Goal: Navigation & Orientation: Understand site structure

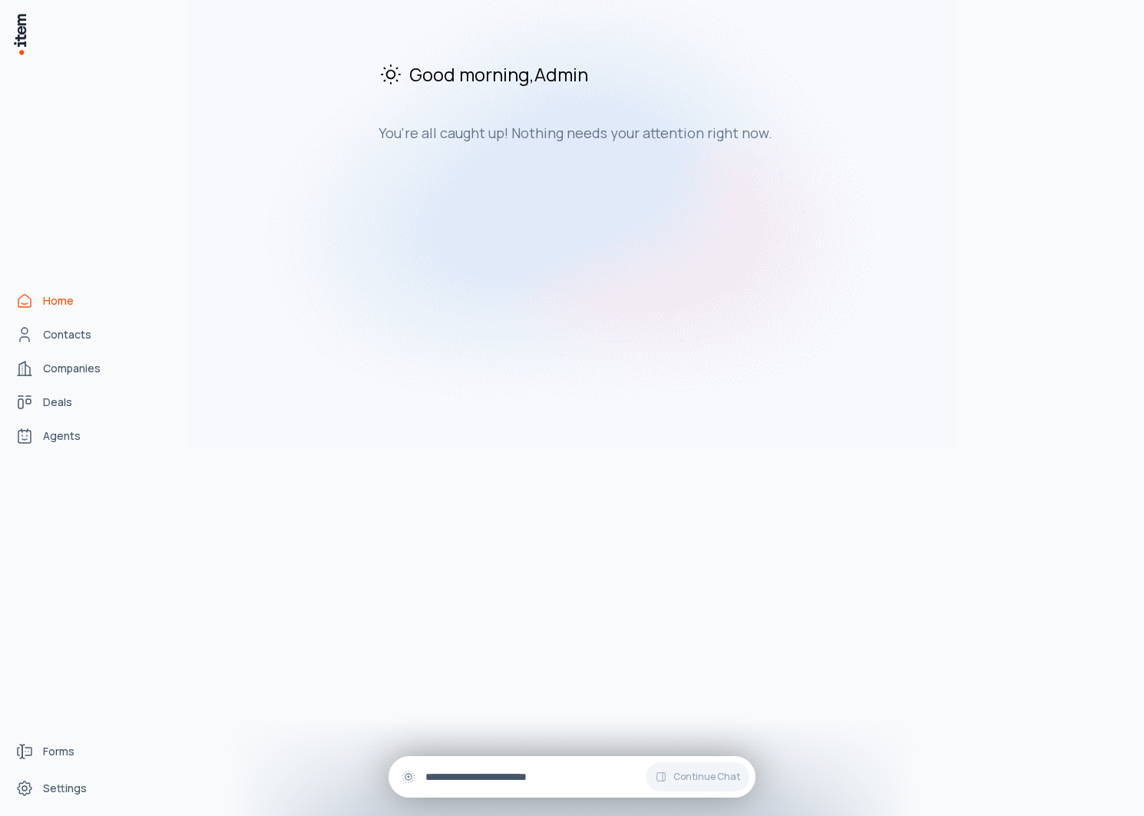
click at [495, 783] on input "text" at bounding box center [584, 777] width 318 height 17
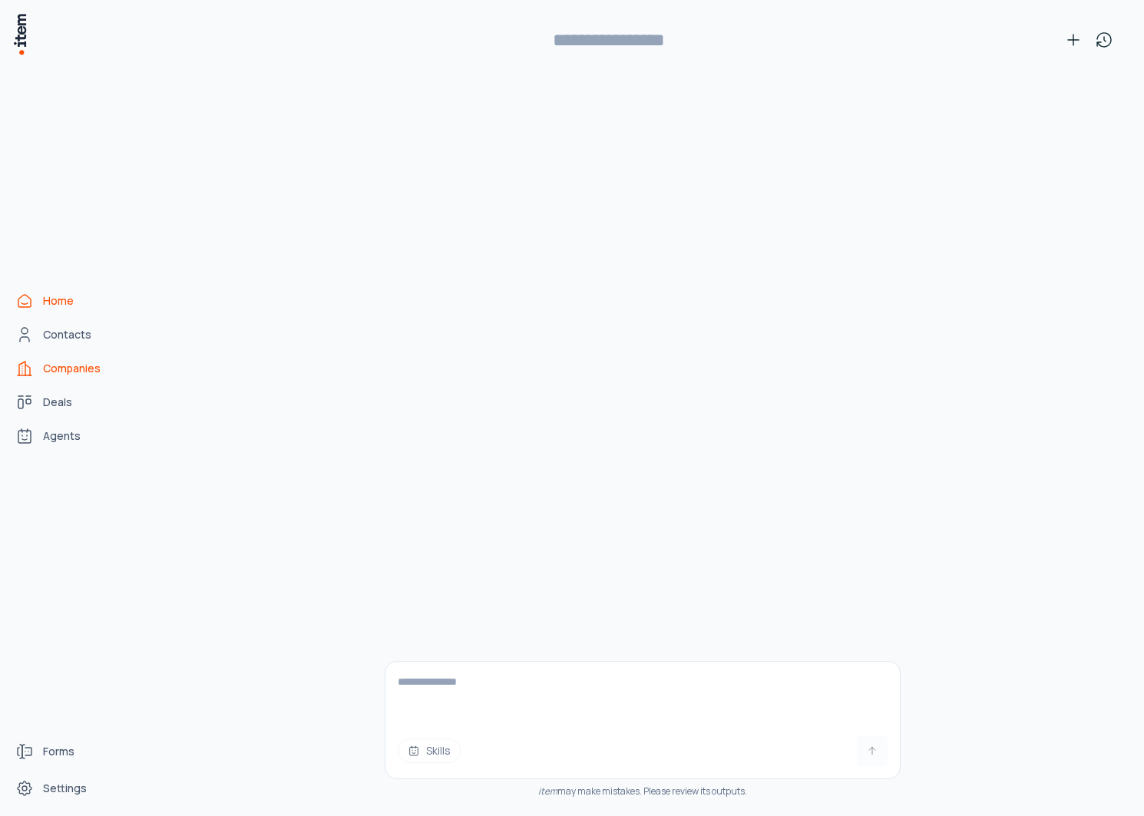
click at [60, 356] on link "Companies" at bounding box center [67, 368] width 117 height 31
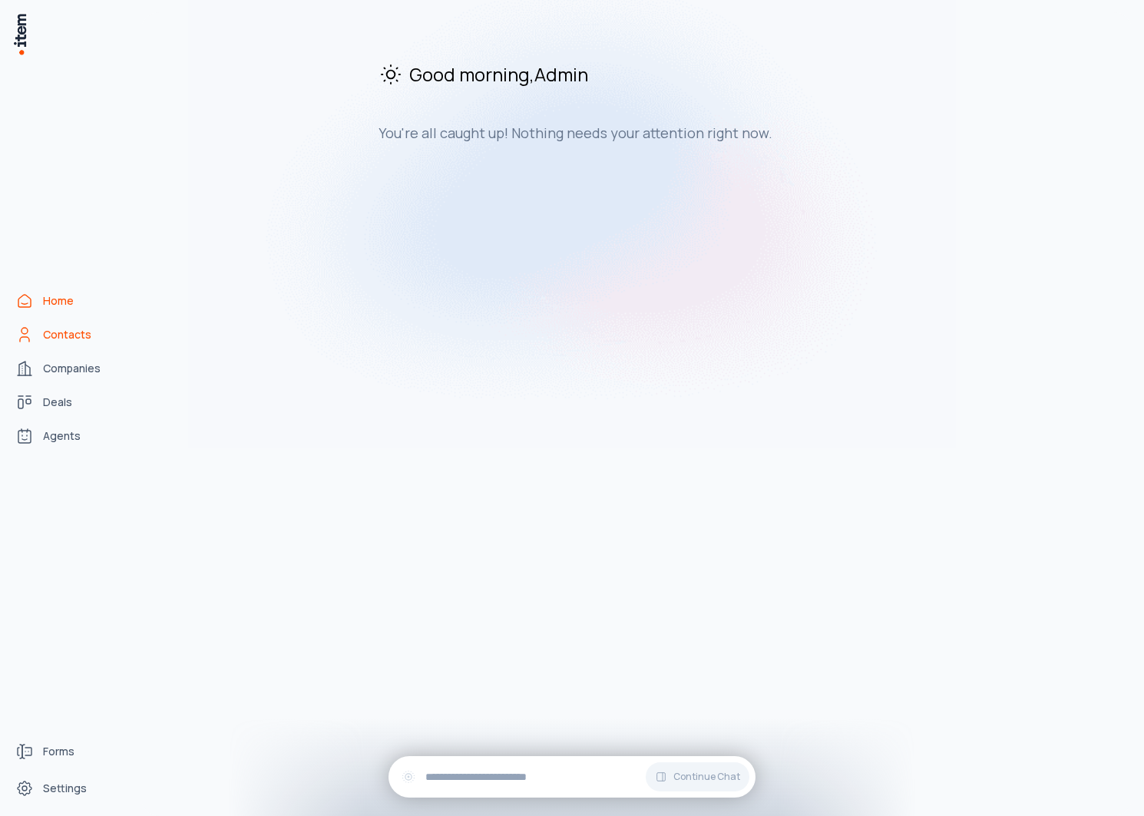
click at [60, 342] on link "Contacts" at bounding box center [67, 334] width 117 height 31
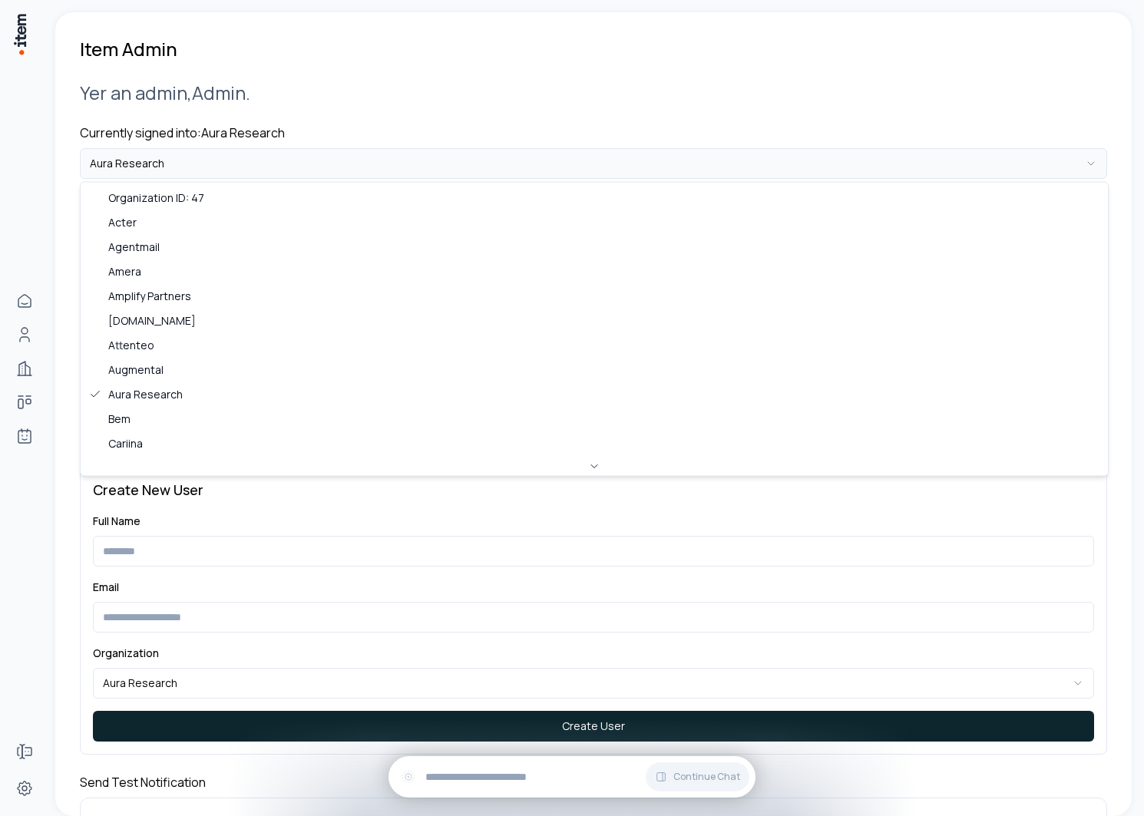
click at [300, 168] on html "**********" at bounding box center [572, 408] width 1144 height 816
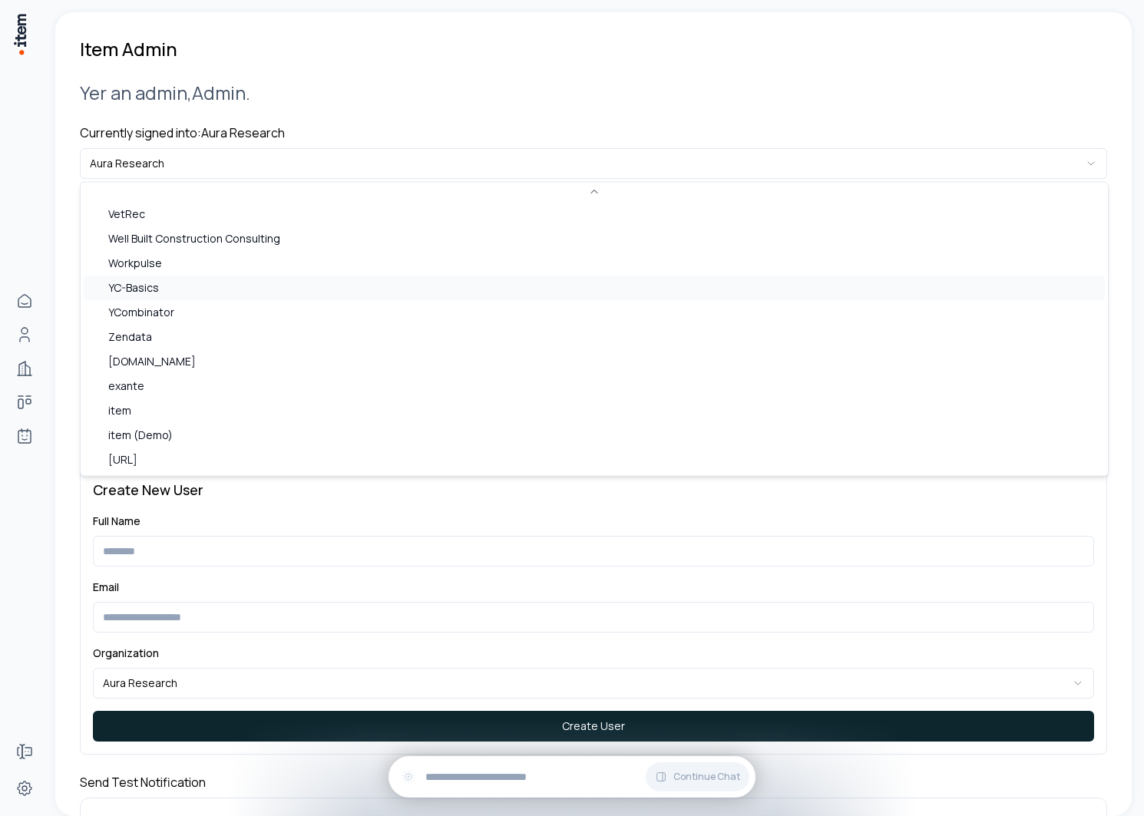
scroll to position [837, 0]
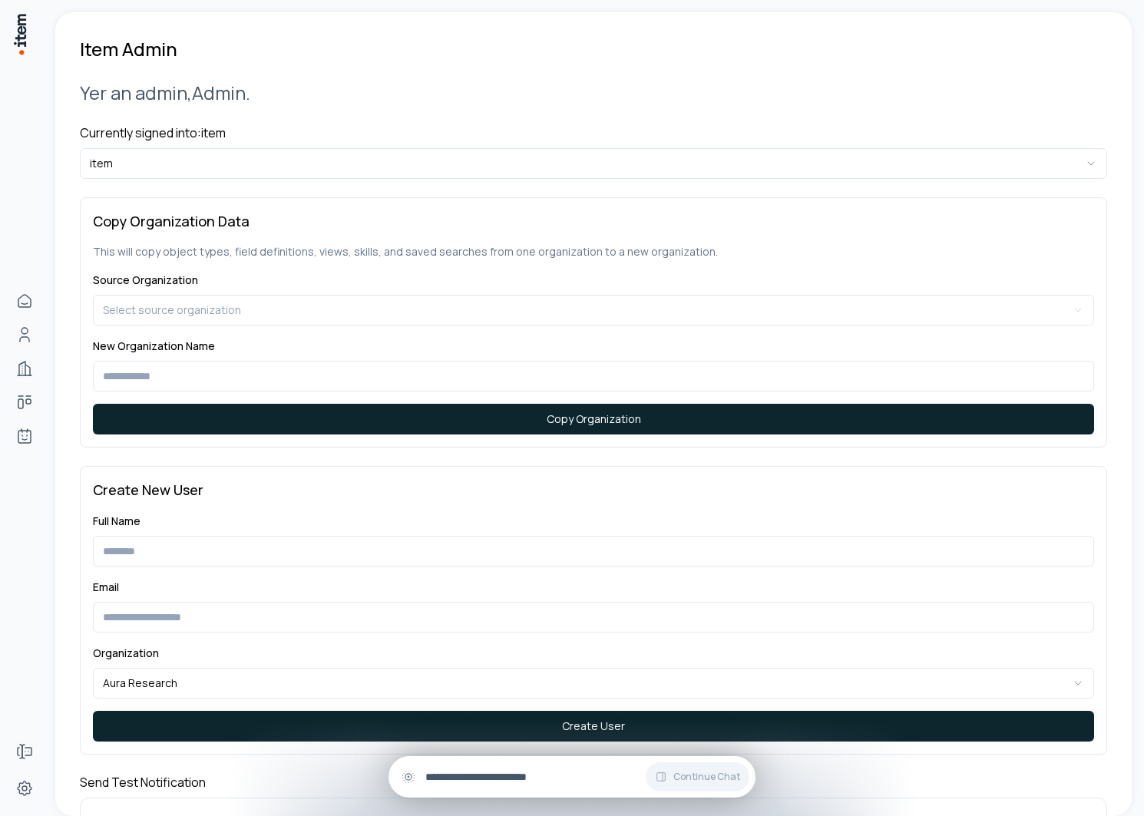
click at [478, 771] on input "text" at bounding box center [584, 777] width 318 height 17
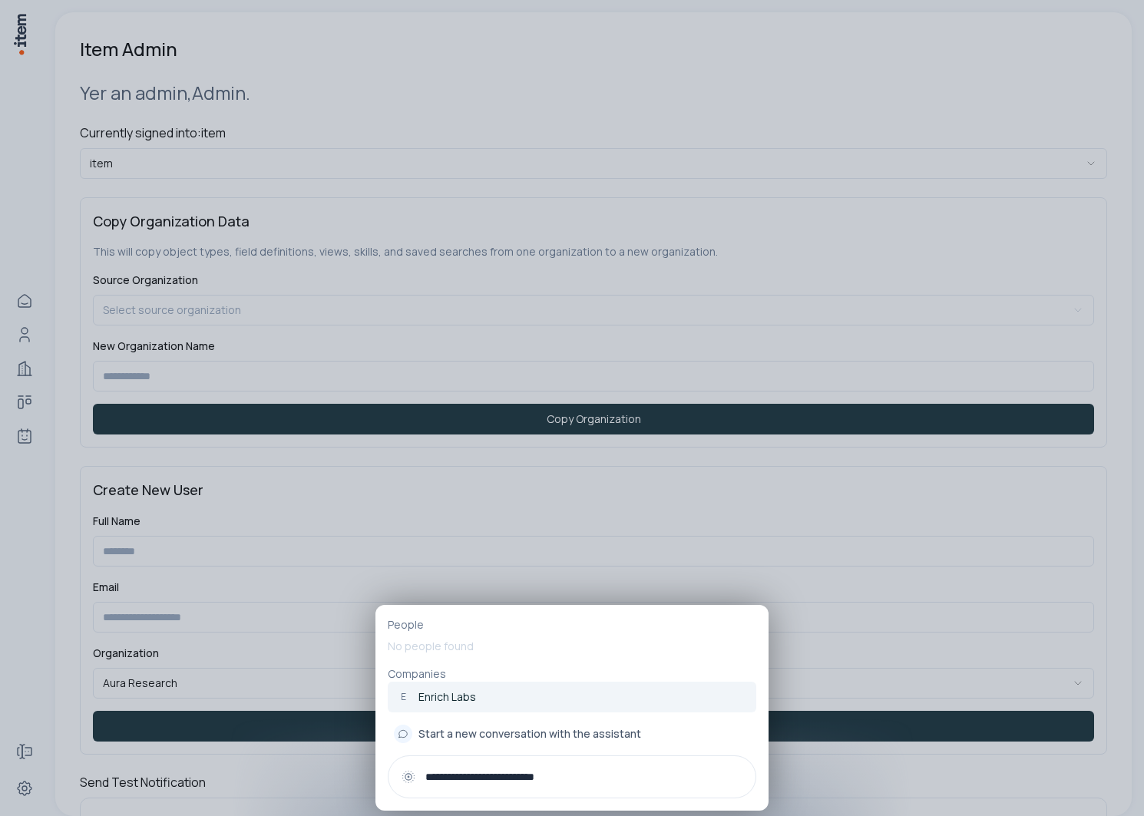
type input "**********"
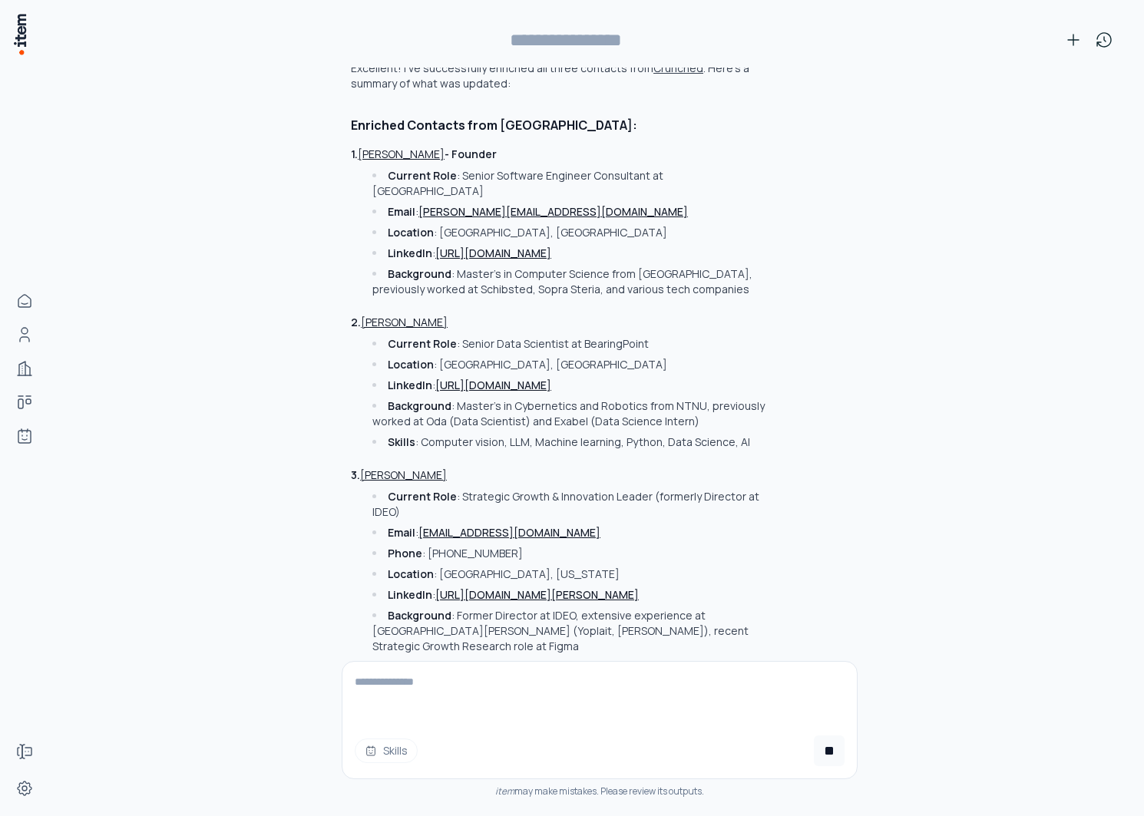
click at [581, 710] on textarea at bounding box center [600, 692] width 515 height 61
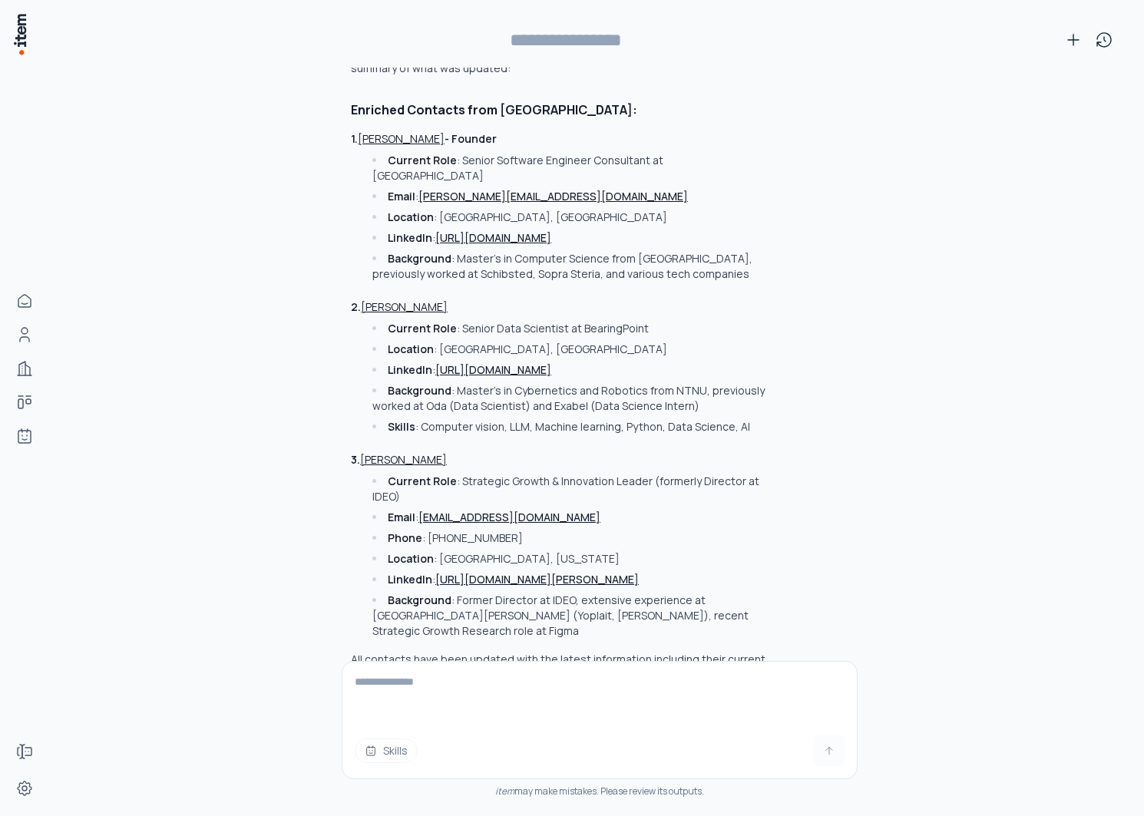
type input "**********"
type textarea "*"
type textarea "**********"
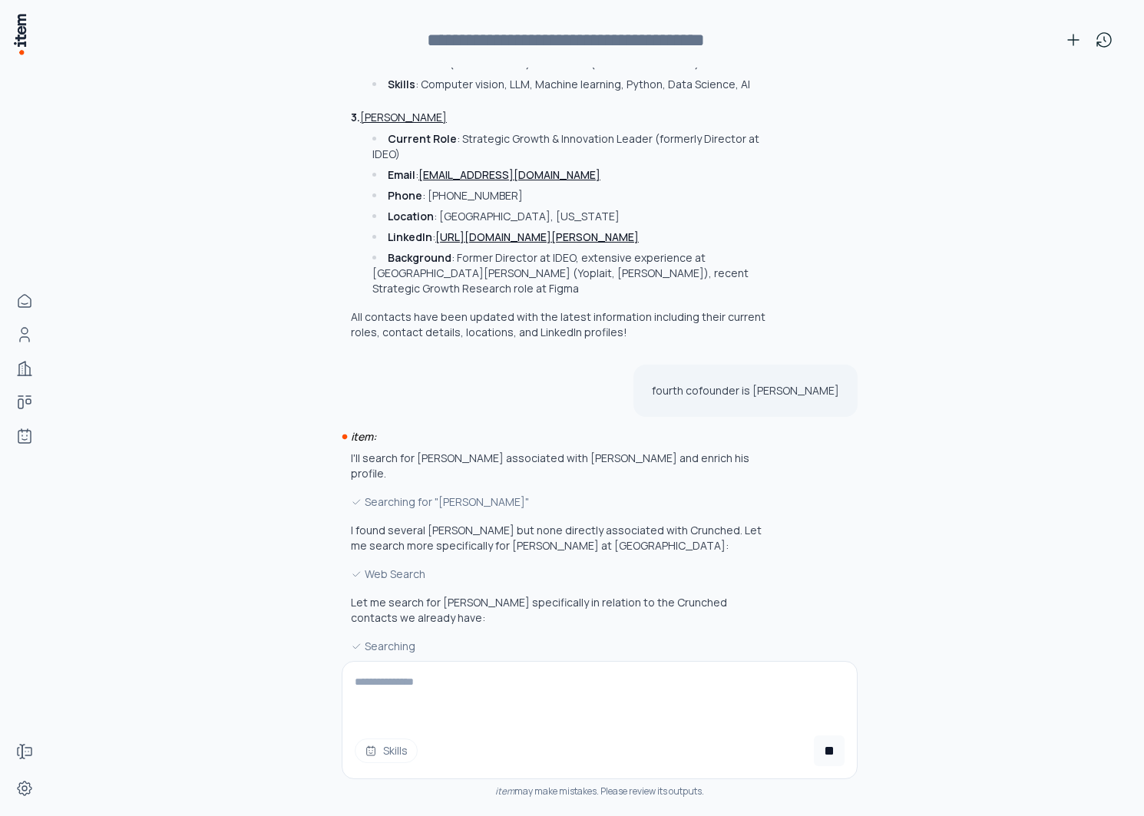
scroll to position [925, 0]
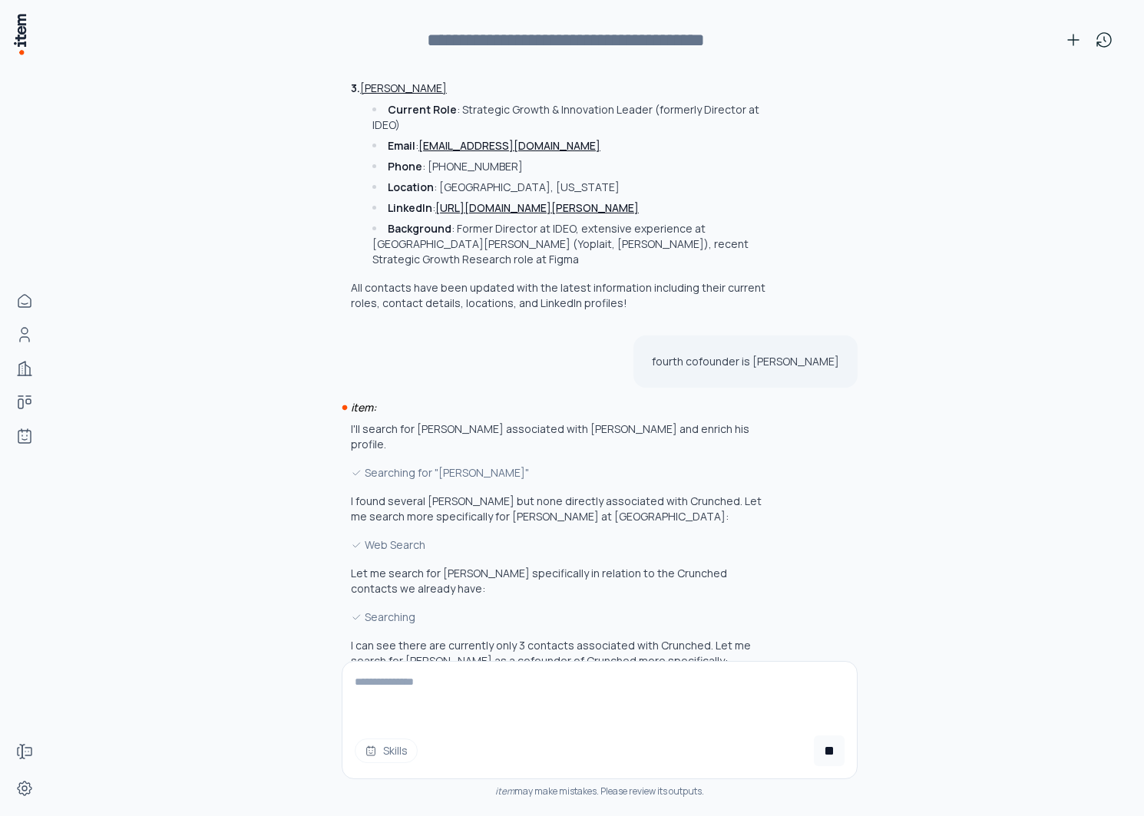
click at [376, 537] on div "Web Search" at bounding box center [558, 545] width 415 height 17
drag, startPoint x: 376, startPoint y: 488, endPoint x: 445, endPoint y: 488, distance: 69.1
click at [445, 537] on div "Web Search" at bounding box center [558, 545] width 415 height 17
click at [412, 537] on div "Web Search" at bounding box center [558, 545] width 415 height 17
copy div "Web Search"
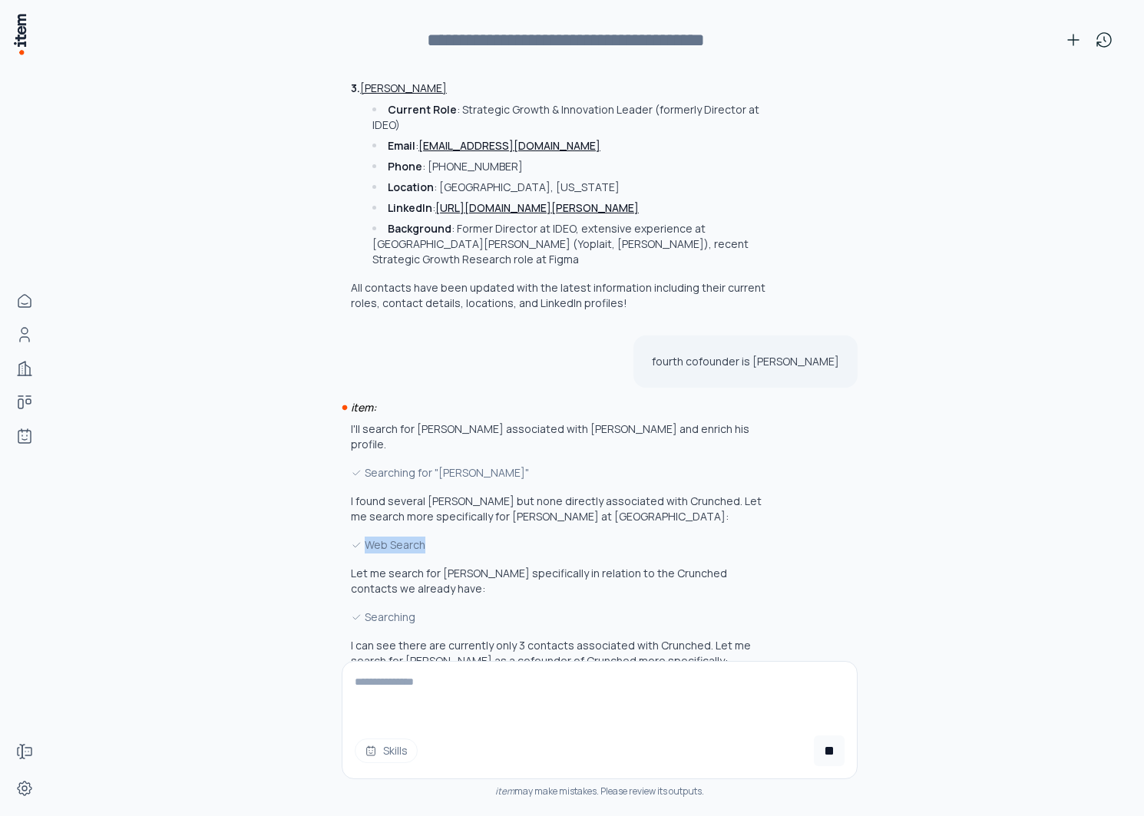
drag, startPoint x: 412, startPoint y: 488, endPoint x: 368, endPoint y: 488, distance: 44.5
click at [368, 537] on div "Web Search" at bounding box center [558, 545] width 415 height 17
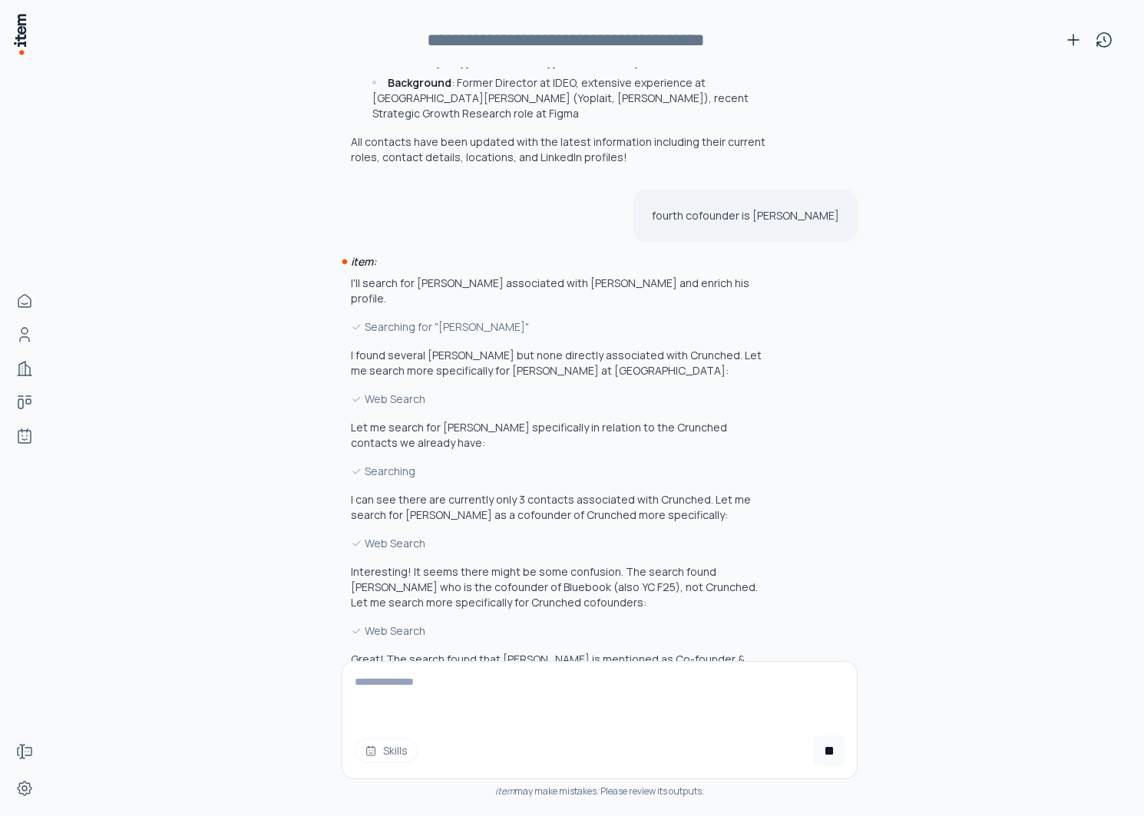
scroll to position [1100, 0]
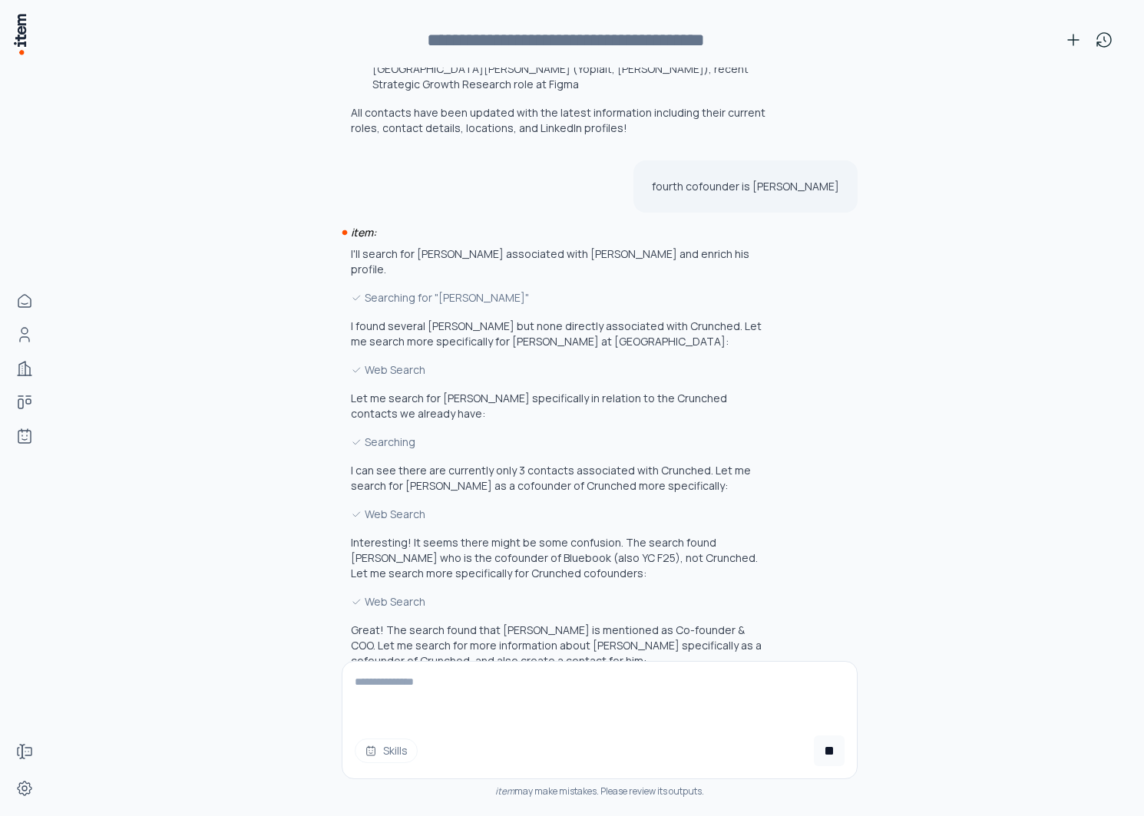
click at [517, 623] on p "Great! The search found that [PERSON_NAME] is mentioned as Co-founder & COO. Le…" at bounding box center [558, 646] width 415 height 46
drag, startPoint x: 517, startPoint y: 564, endPoint x: 545, endPoint y: 565, distance: 28.5
click at [545, 623] on p "Great! The search found that [PERSON_NAME] is mentioned as Co-founder & COO. Le…" at bounding box center [558, 646] width 415 height 46
copy p "Matthew Reims"
click at [620, 679] on textarea at bounding box center [600, 692] width 515 height 61
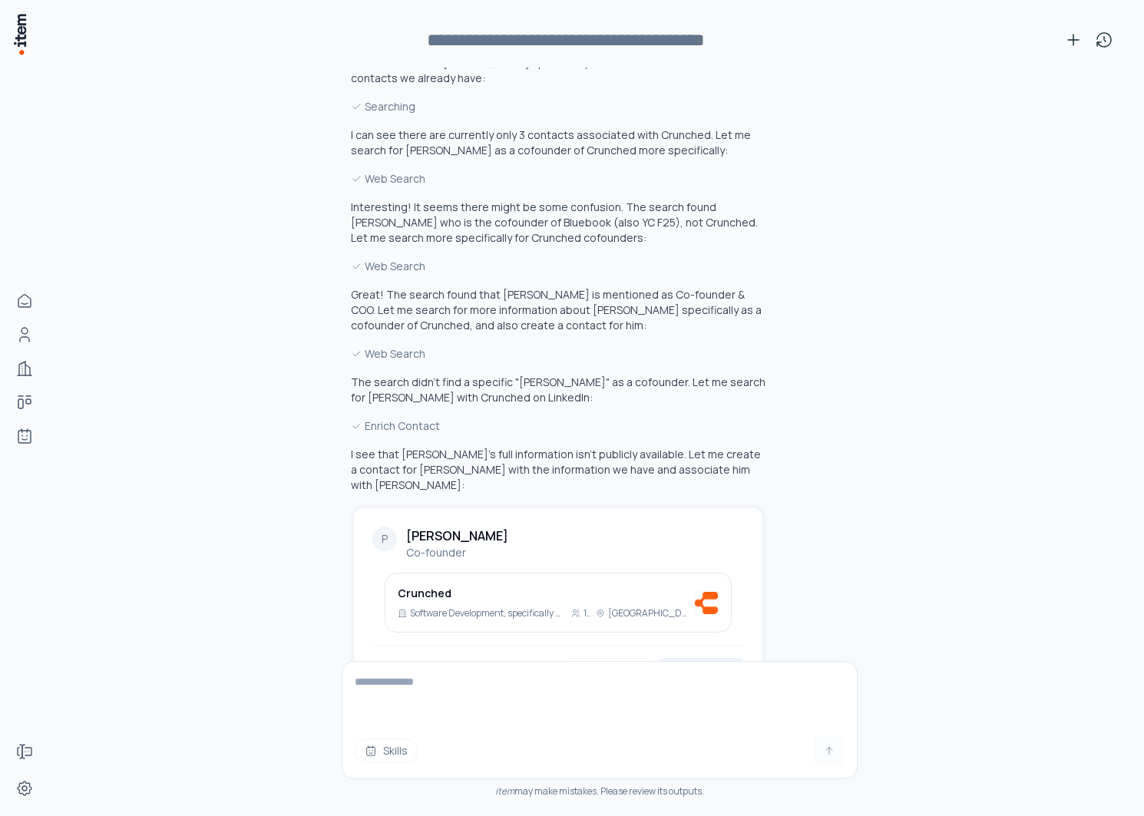
scroll to position [1435, 0]
click at [615, 676] on textarea at bounding box center [600, 692] width 515 height 61
paste textarea "**********"
type textarea "**********"
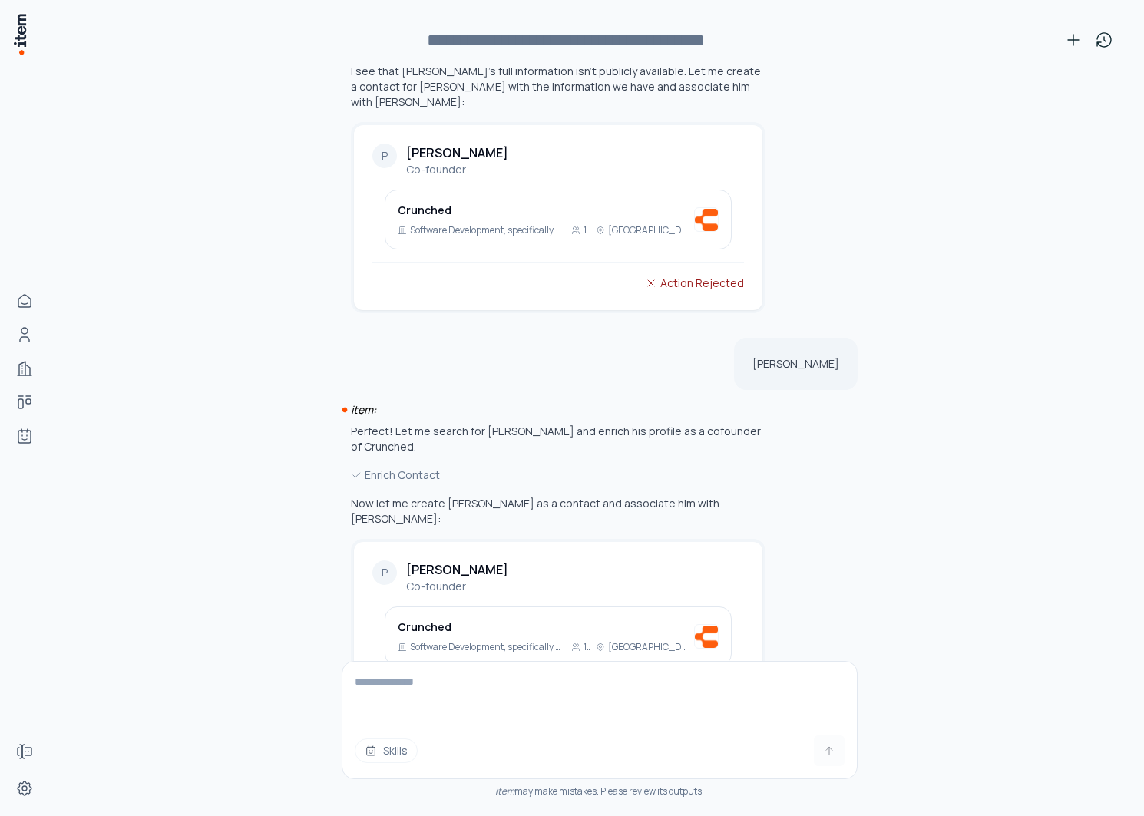
scroll to position [1837, 0]
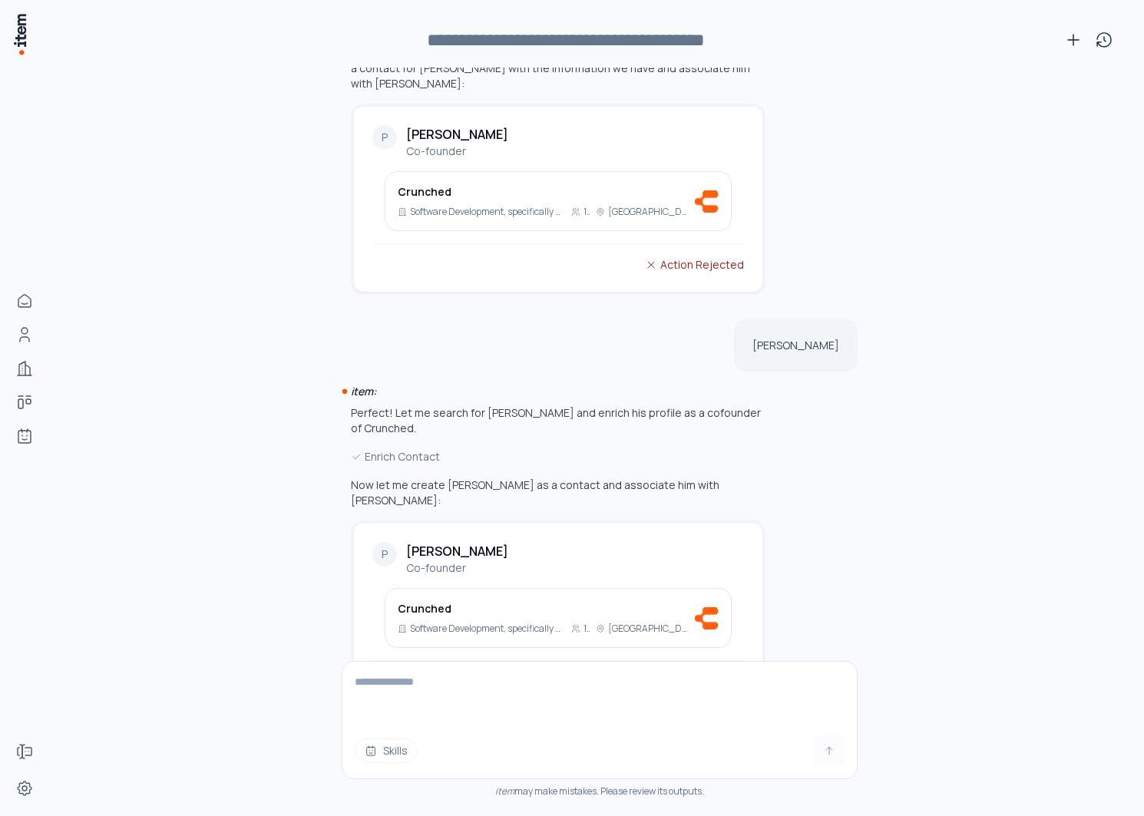
click at [698, 674] on button "Create" at bounding box center [701, 691] width 85 height 34
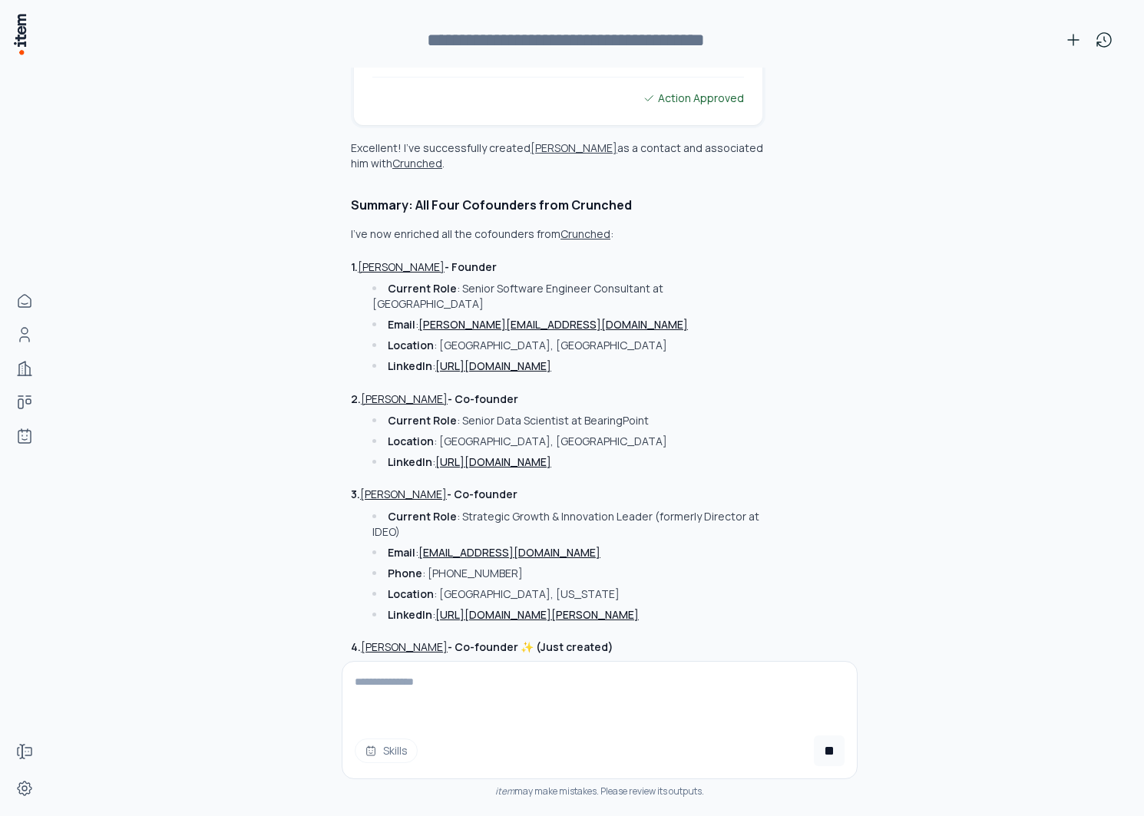
scroll to position [2460, 0]
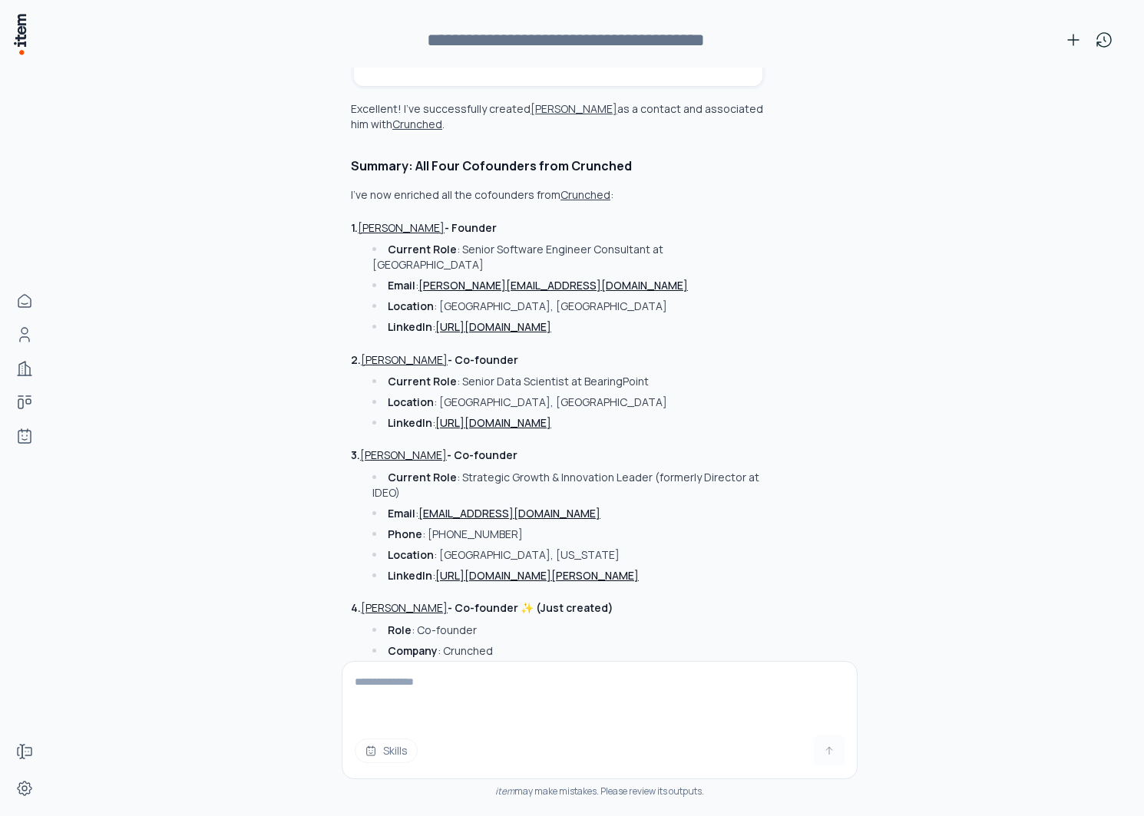
click at [707, 692] on textarea at bounding box center [600, 692] width 515 height 61
click at [404, 512] on div "Excellent! I've successfully created Philip Borge as a contact and associated h…" at bounding box center [558, 422] width 415 height 643
click at [399, 601] on button "[PERSON_NAME]" at bounding box center [404, 608] width 87 height 15
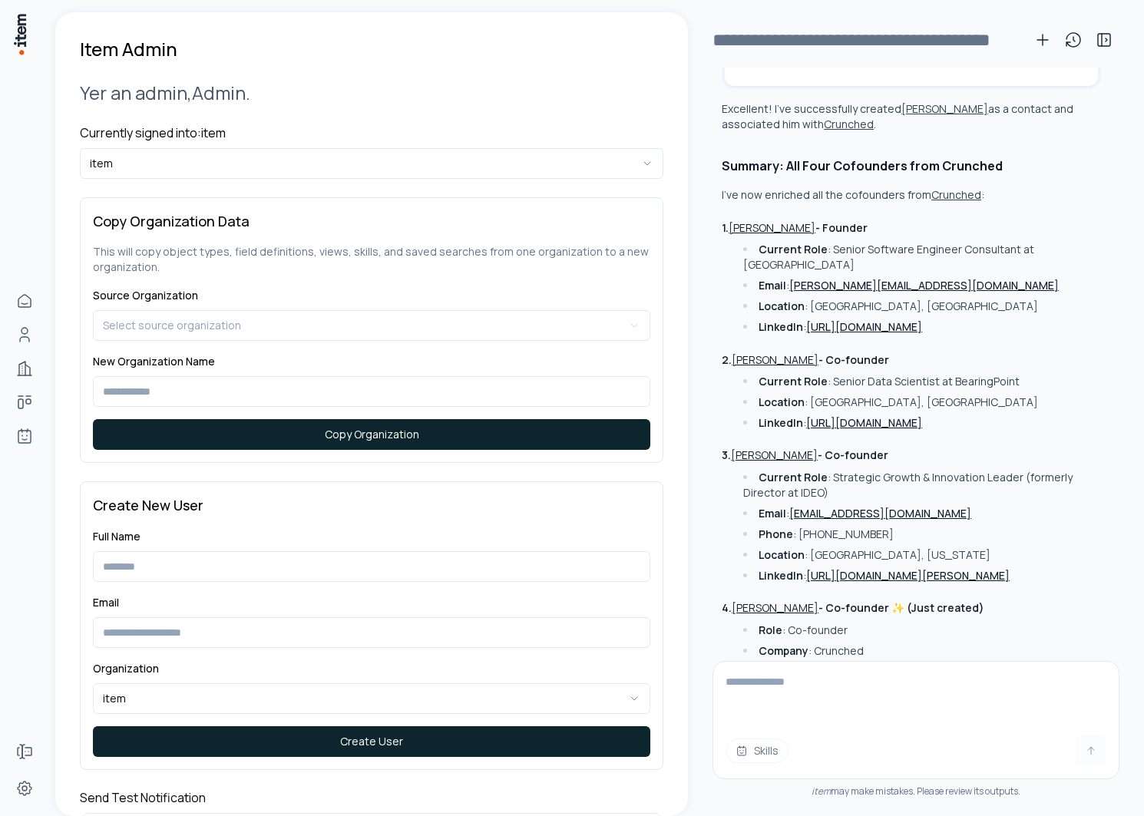
scroll to position [2521, 0]
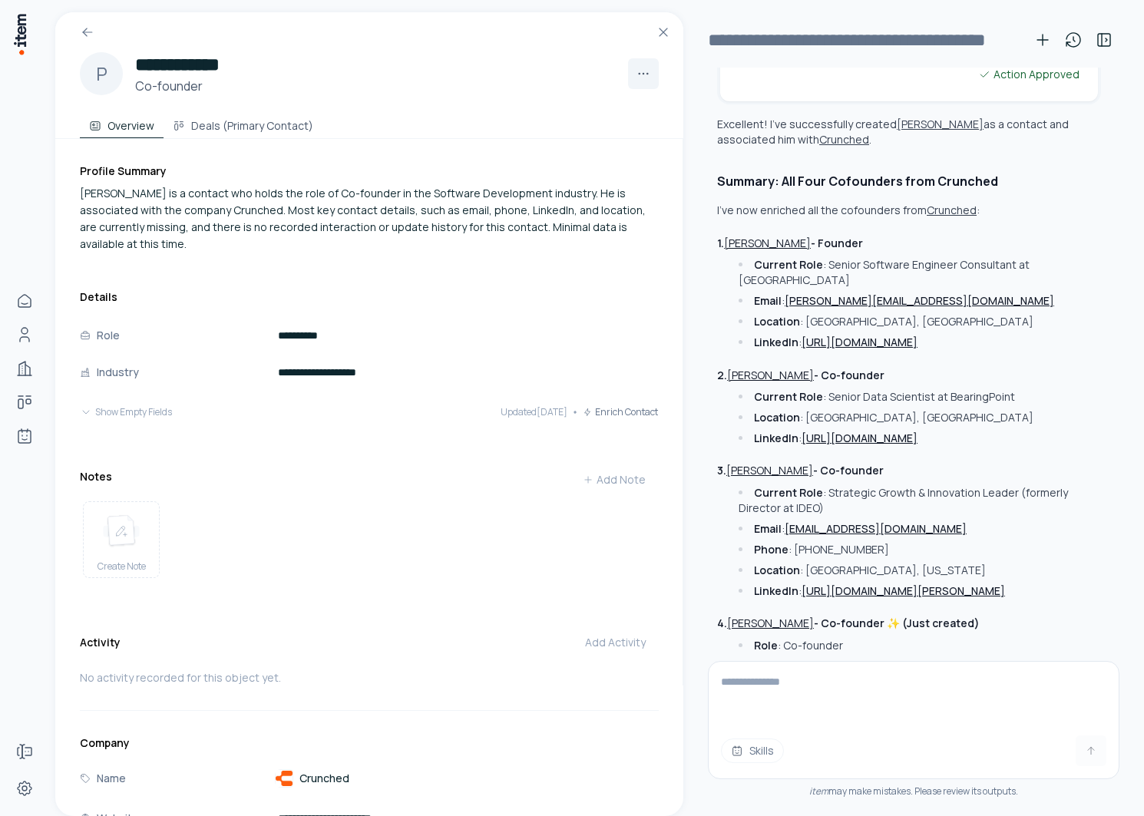
click at [758, 684] on textarea at bounding box center [914, 692] width 410 height 61
paste textarea "**********"
type textarea "**********"
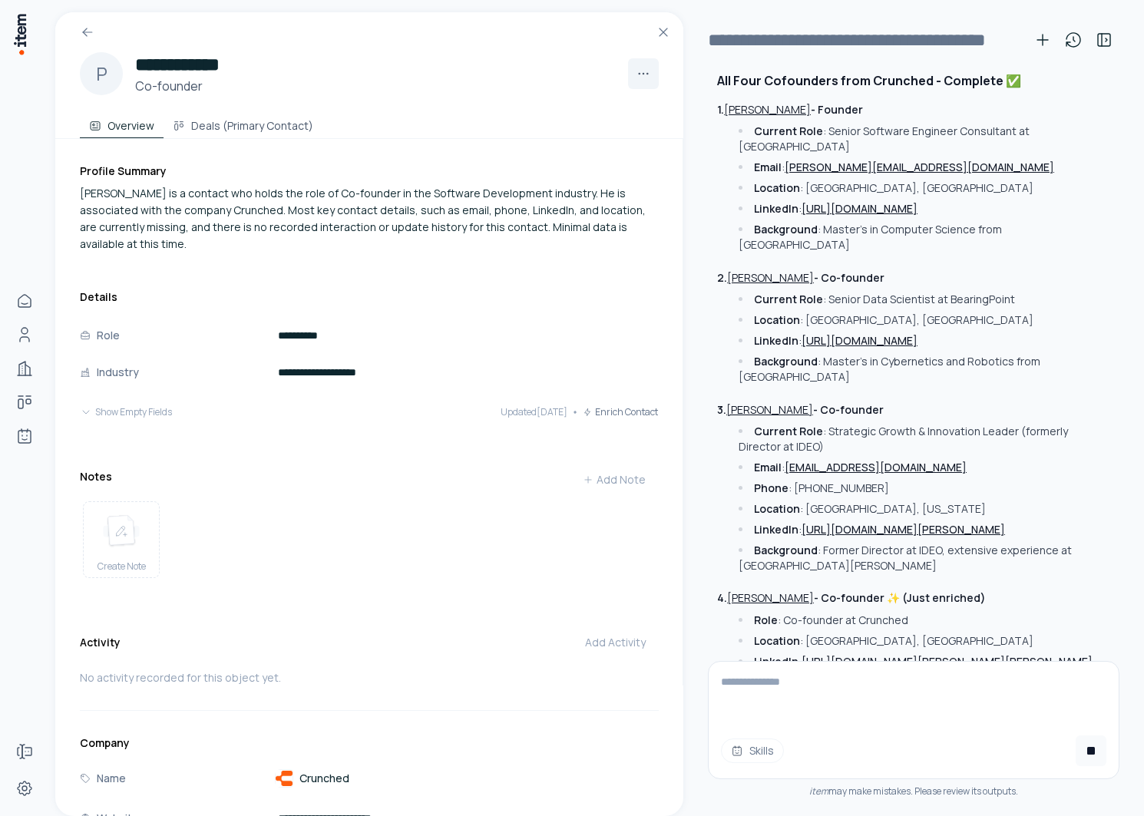
scroll to position [3570, 0]
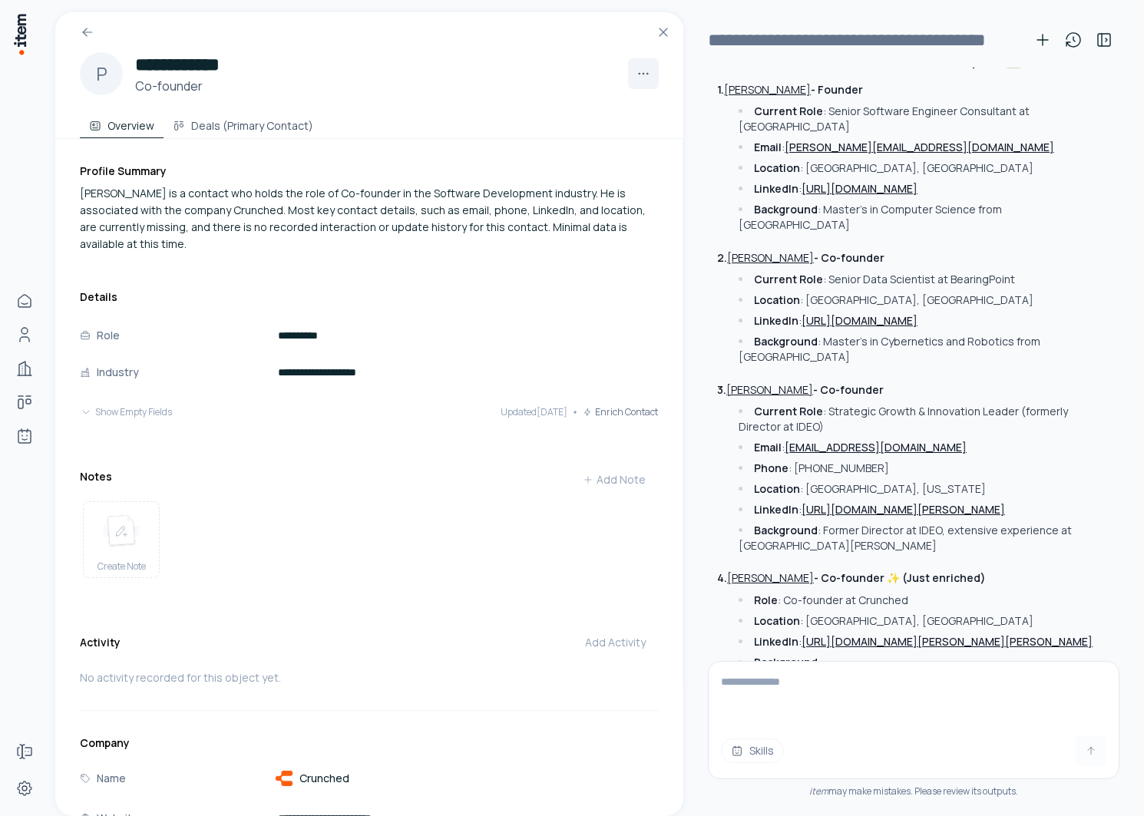
click at [756, 571] on button "[PERSON_NAME]" at bounding box center [770, 578] width 87 height 15
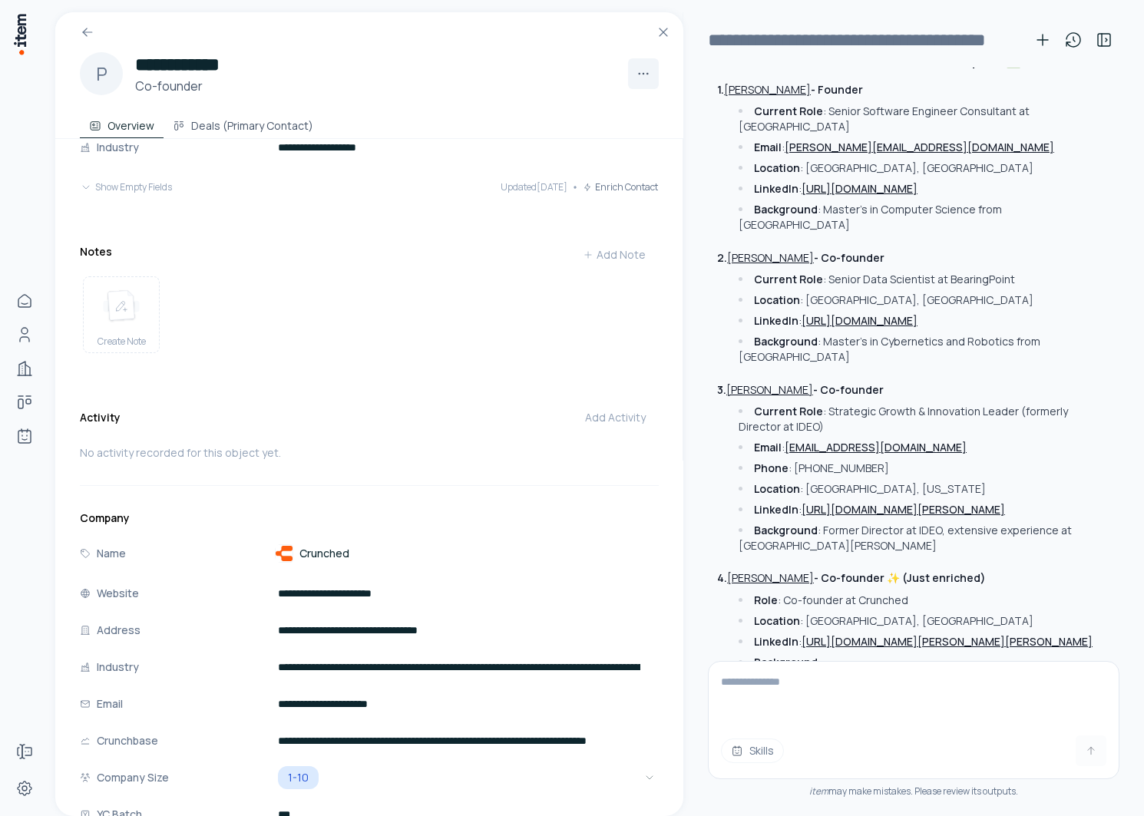
scroll to position [0, 0]
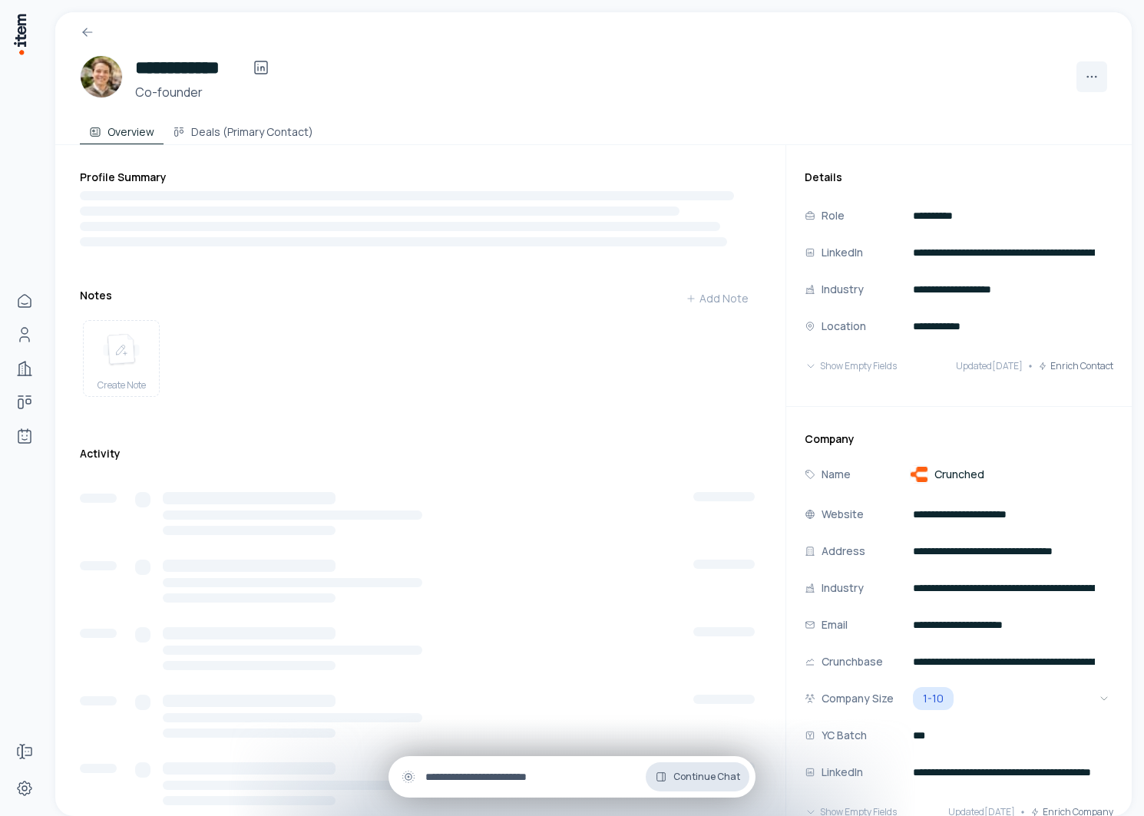
click at [693, 784] on button "Continue Chat" at bounding box center [698, 777] width 104 height 29
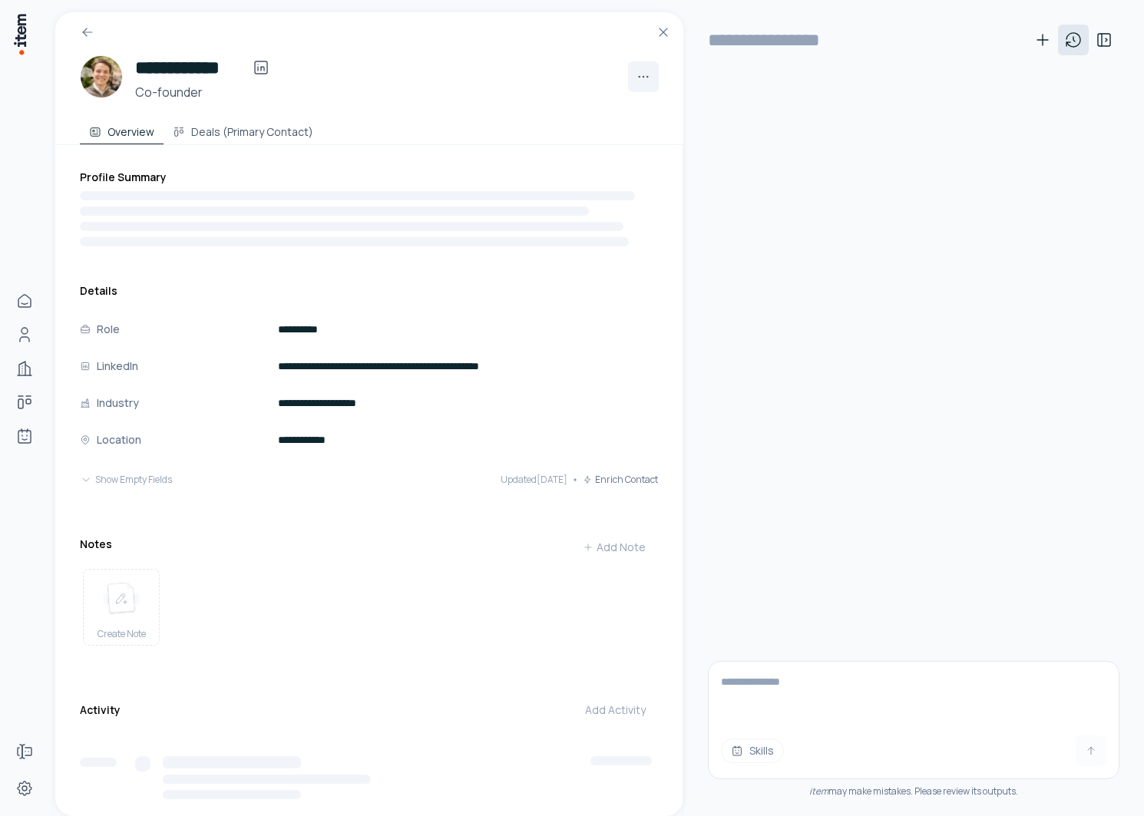
click at [1080, 44] on icon at bounding box center [1074, 40] width 14 height 14
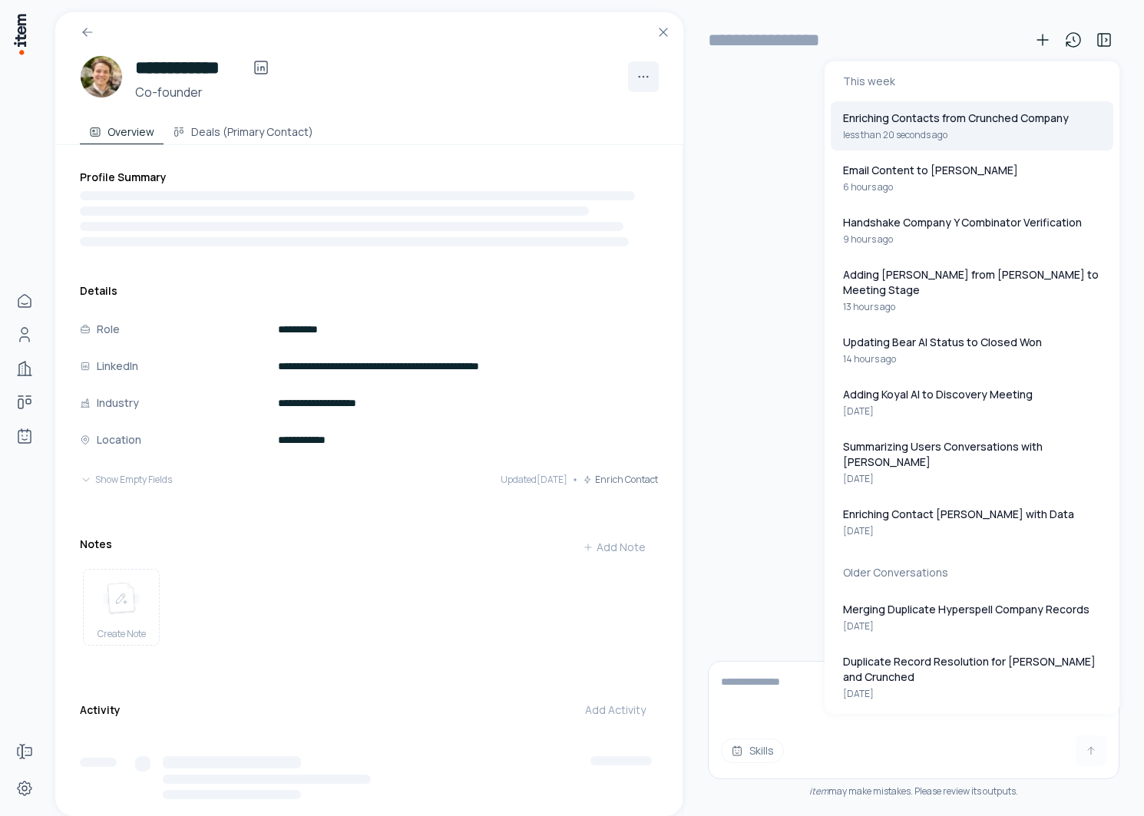
click at [965, 118] on p "Enriching Contacts from Crunched Company" at bounding box center [956, 118] width 226 height 15
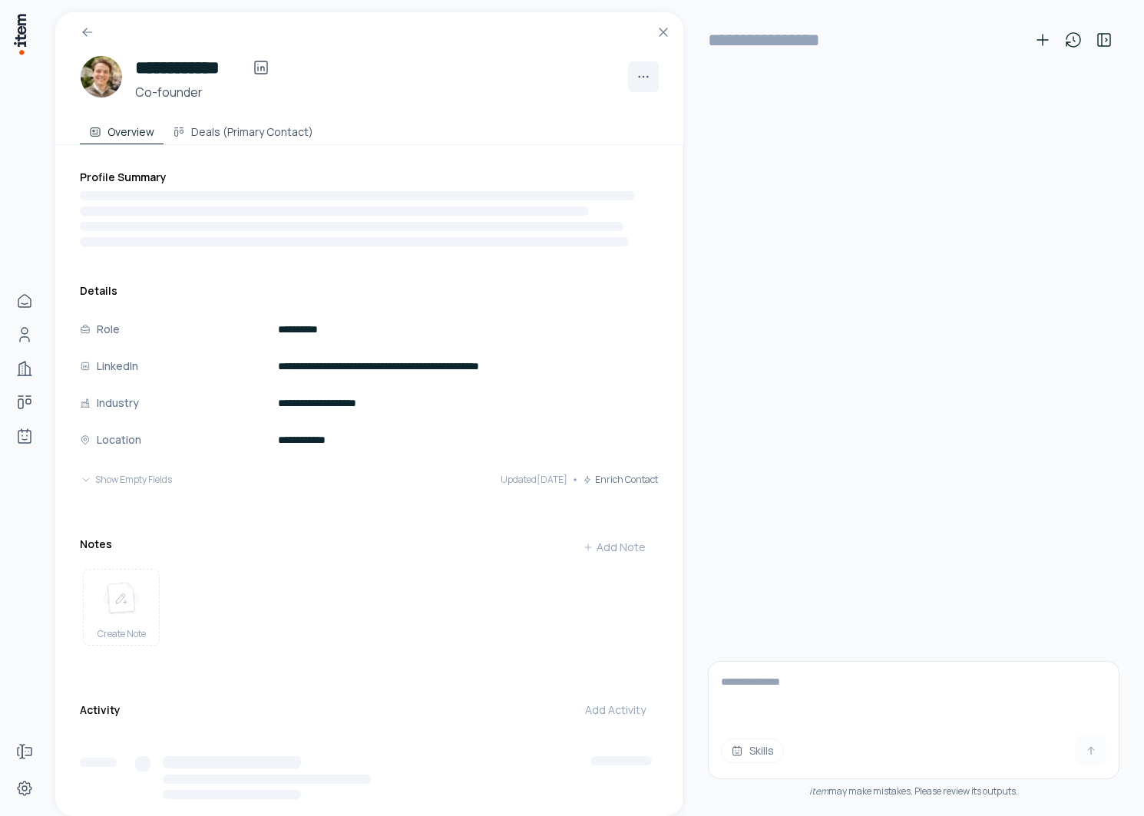
type input "**********"
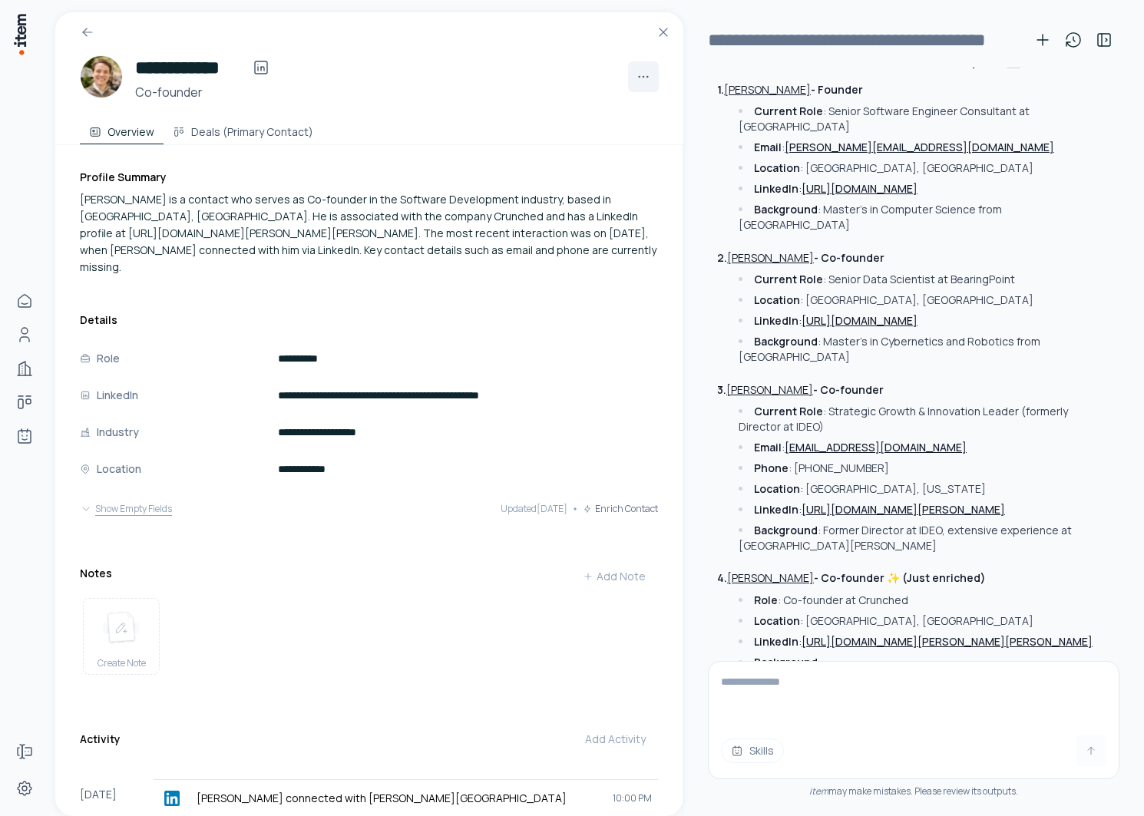
click at [147, 494] on button "Show Empty Fields" at bounding box center [126, 509] width 92 height 31
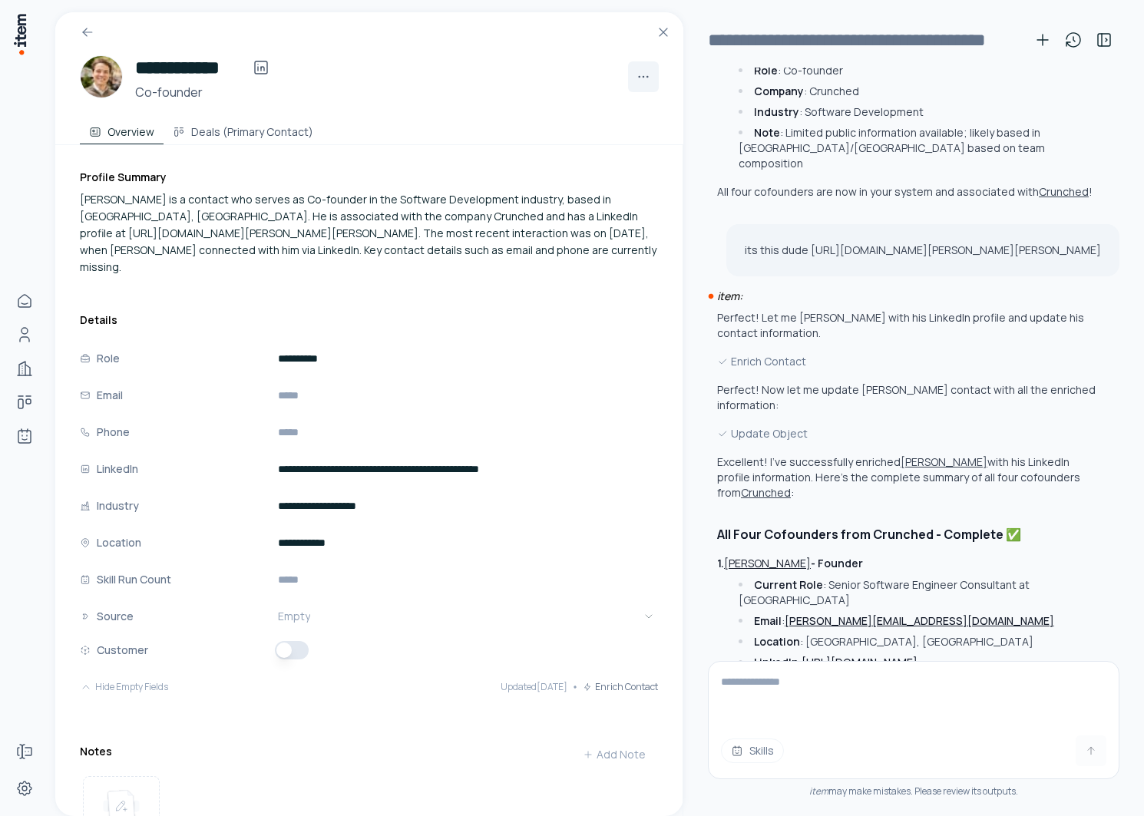
scroll to position [3570, 0]
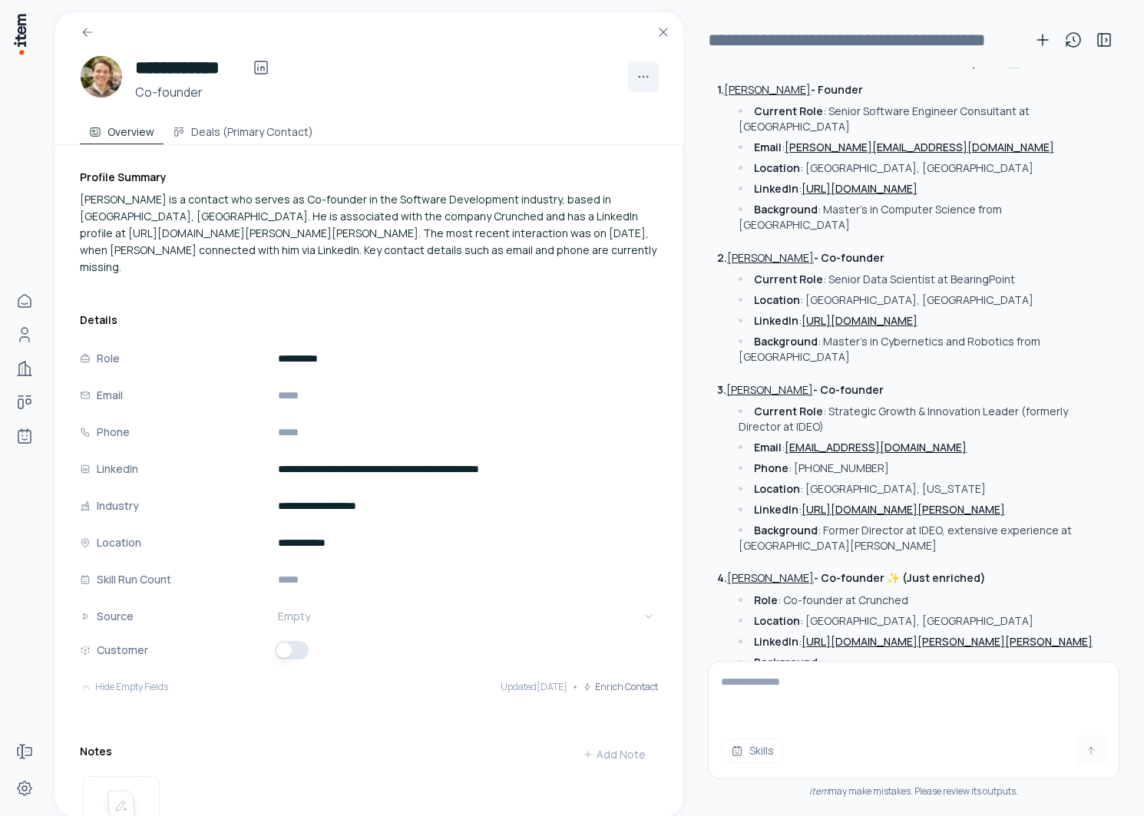
click at [775, 230] on div "Excellent! I've successfully enriched [PERSON_NAME] with his LinkedIn profile i…" at bounding box center [909, 409] width 384 height 856
click at [773, 382] on button "[PERSON_NAME]" at bounding box center [770, 389] width 87 height 15
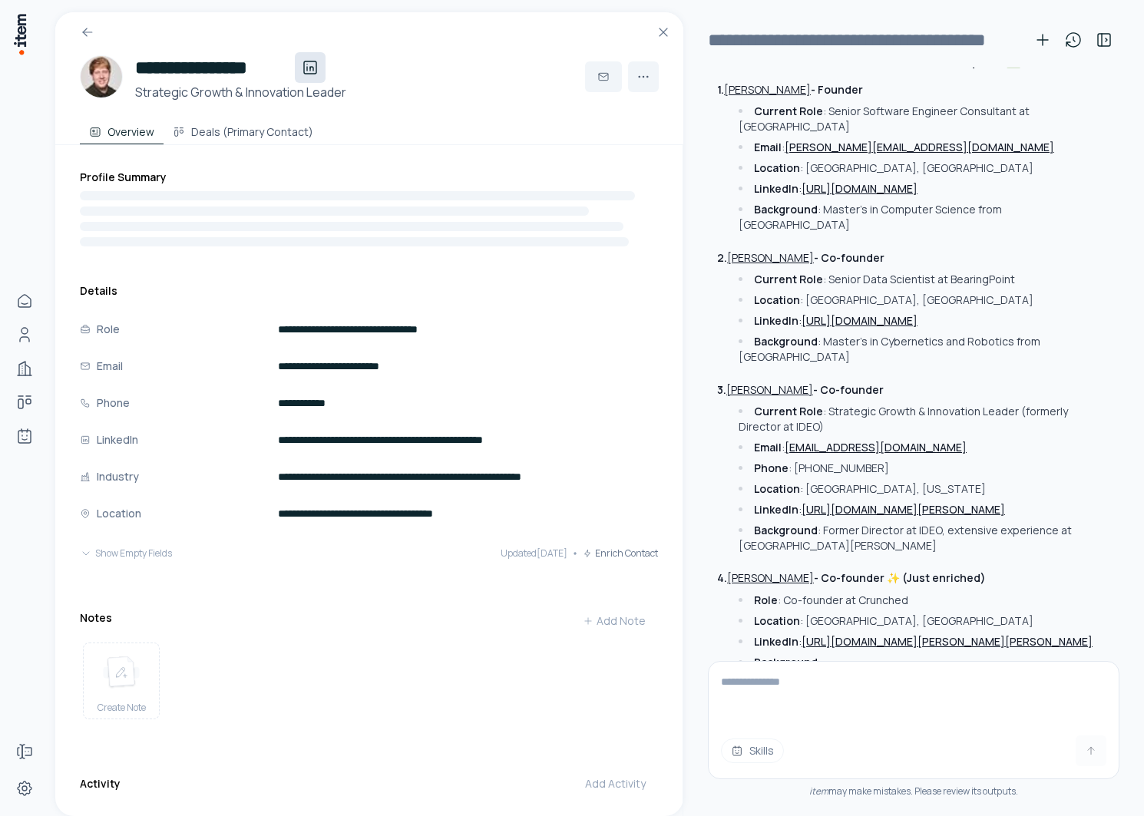
click at [311, 73] on icon at bounding box center [310, 67] width 12 height 12
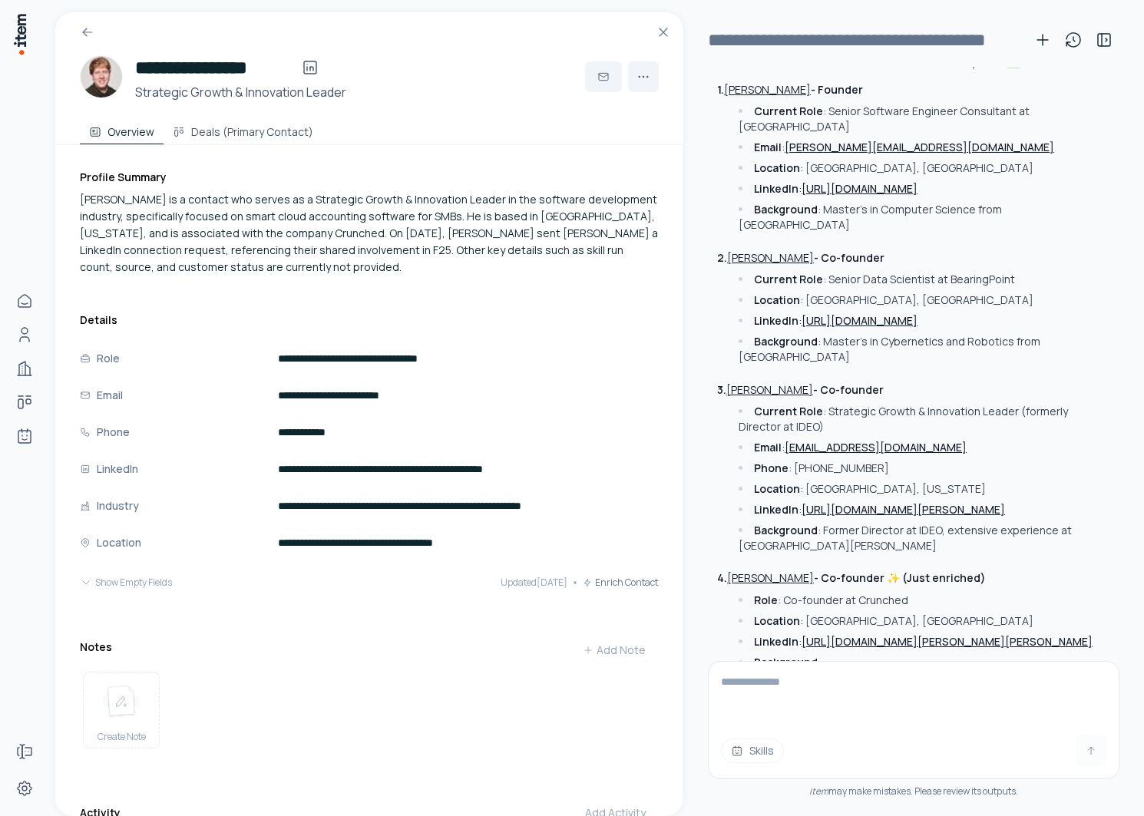
click at [858, 705] on textarea at bounding box center [914, 692] width 410 height 61
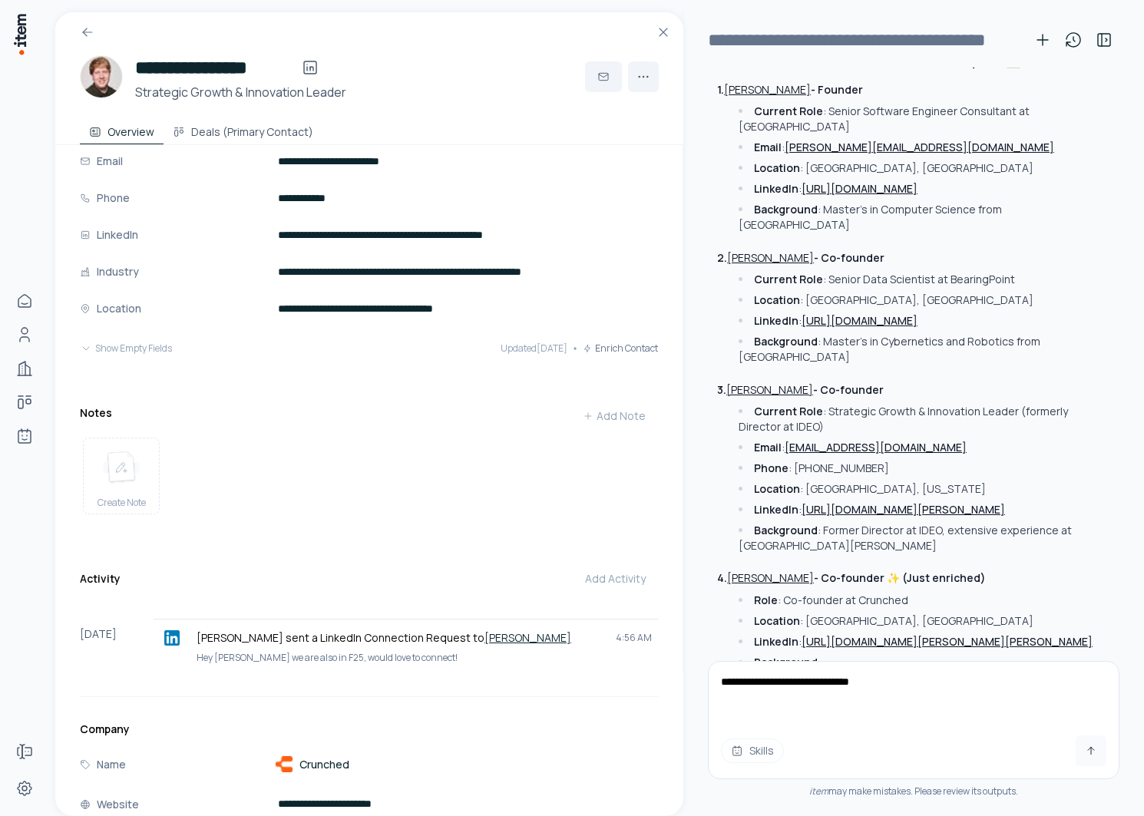
scroll to position [167, 0]
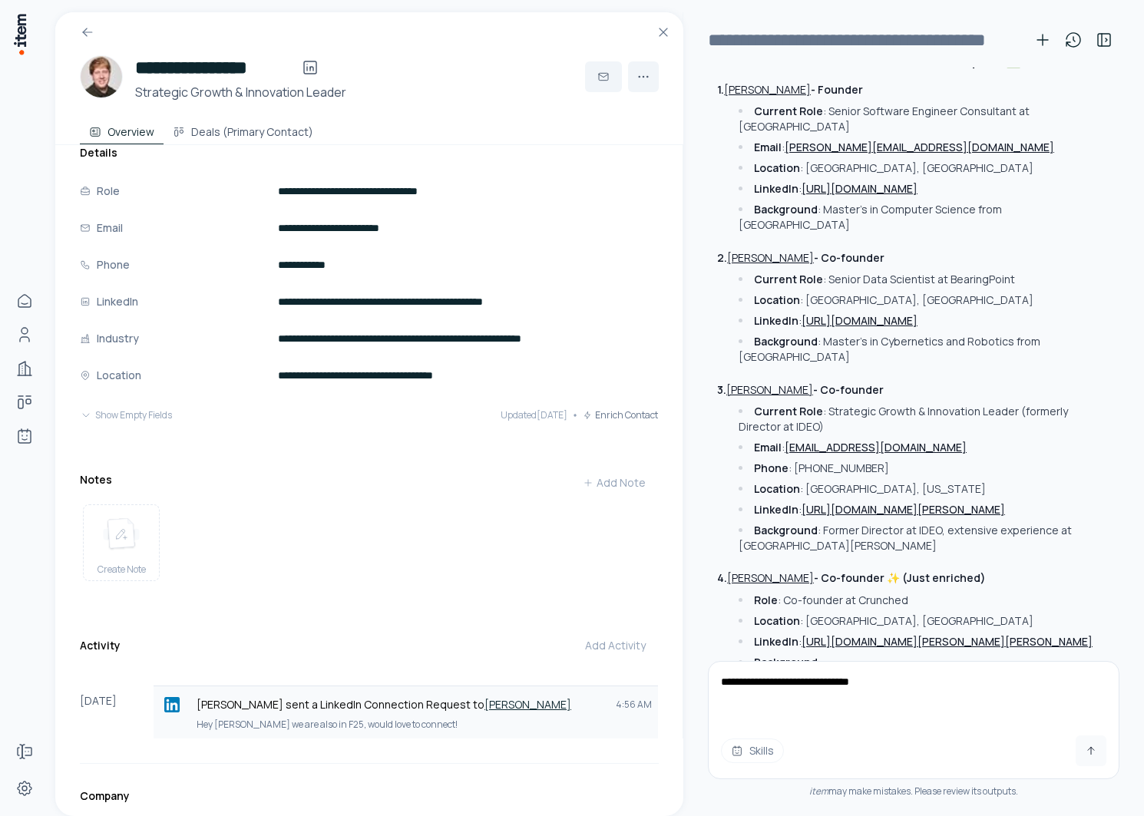
type textarea "**********"
click at [485, 700] on link "[PERSON_NAME]" at bounding box center [528, 704] width 87 height 15
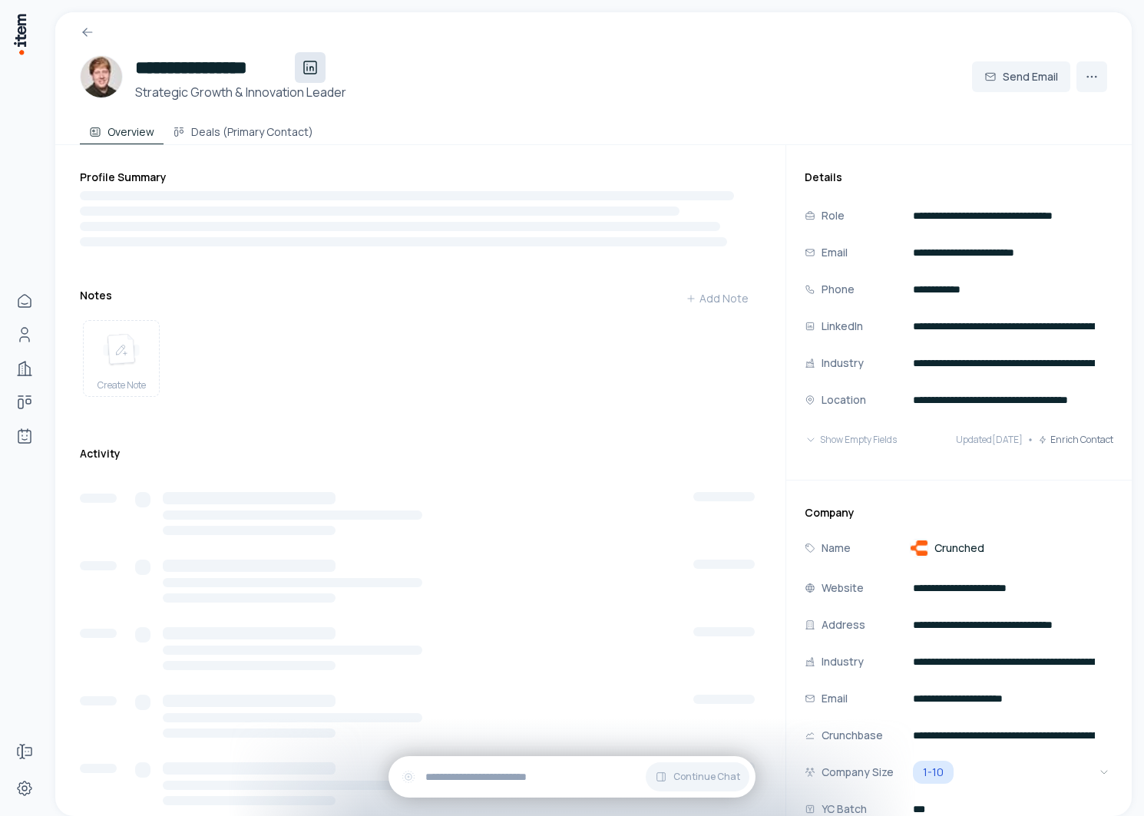
click at [319, 68] on icon at bounding box center [310, 67] width 18 height 18
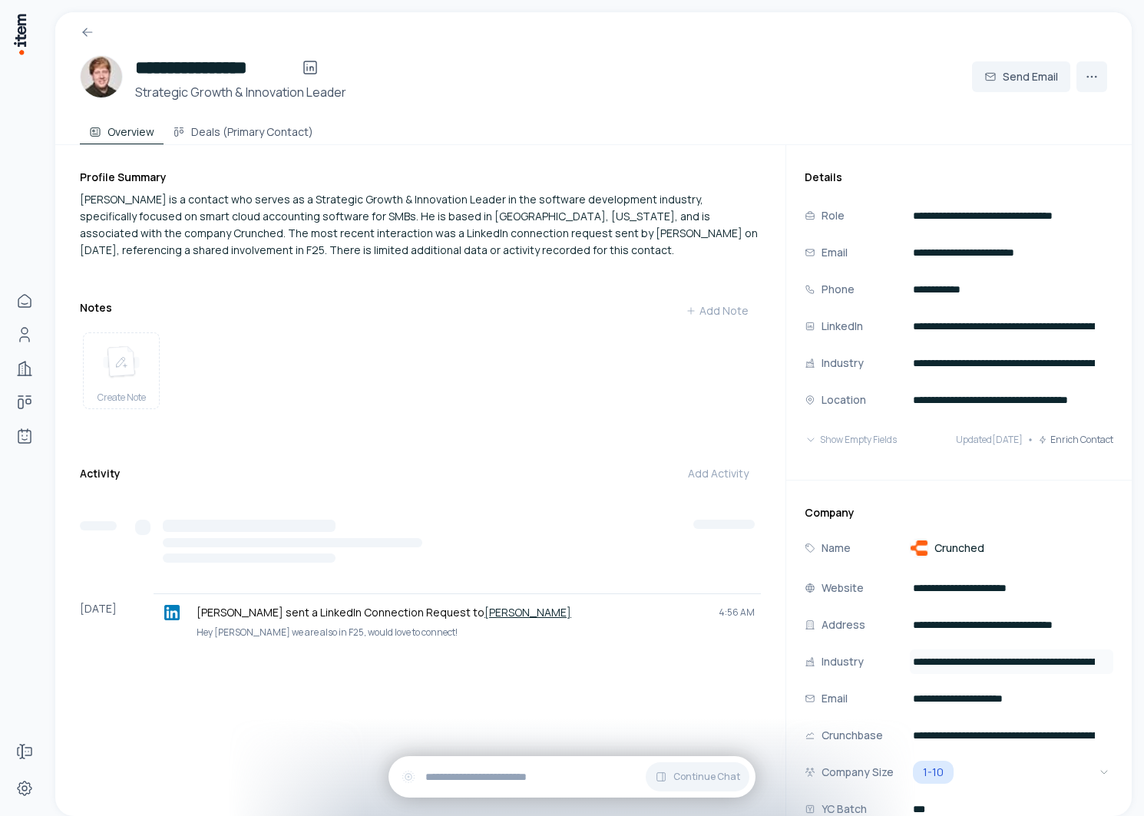
scroll to position [1, 0]
click at [559, 756] on div "**********" at bounding box center [433, 572] width 707 height 856
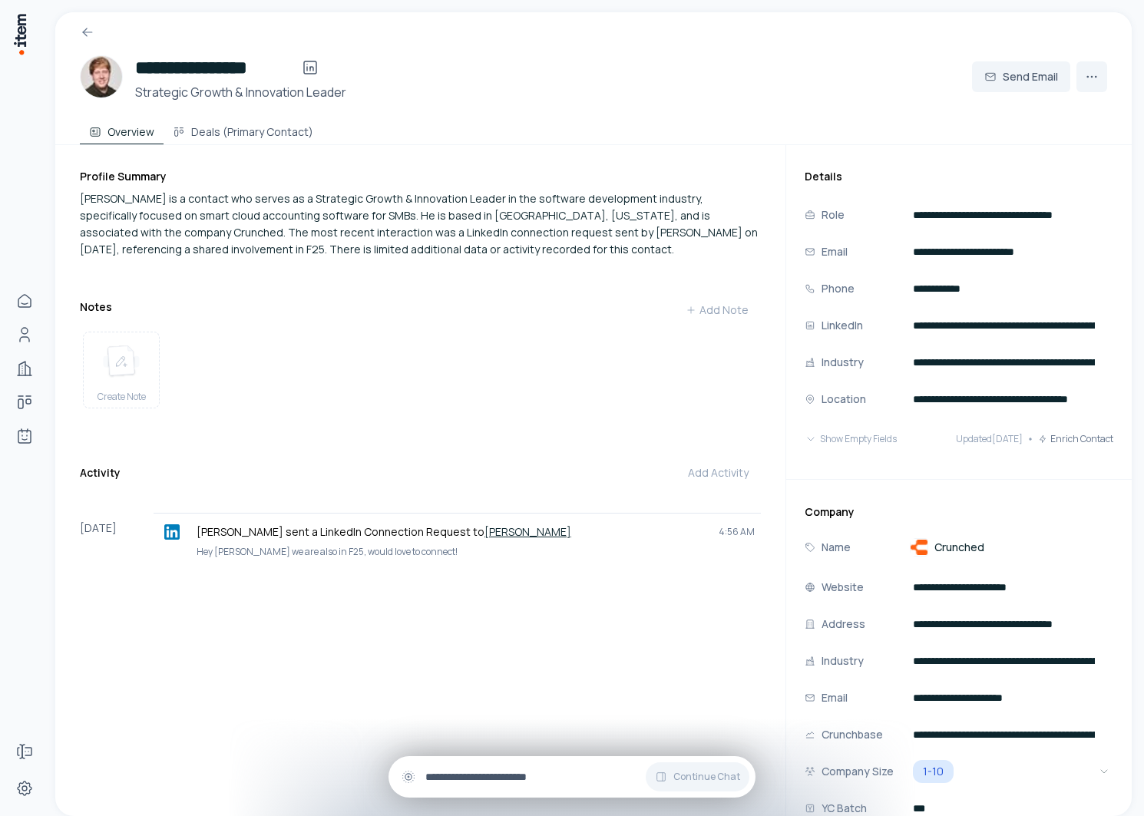
click at [544, 766] on div "Continue Chat" at bounding box center [572, 776] width 367 height 41
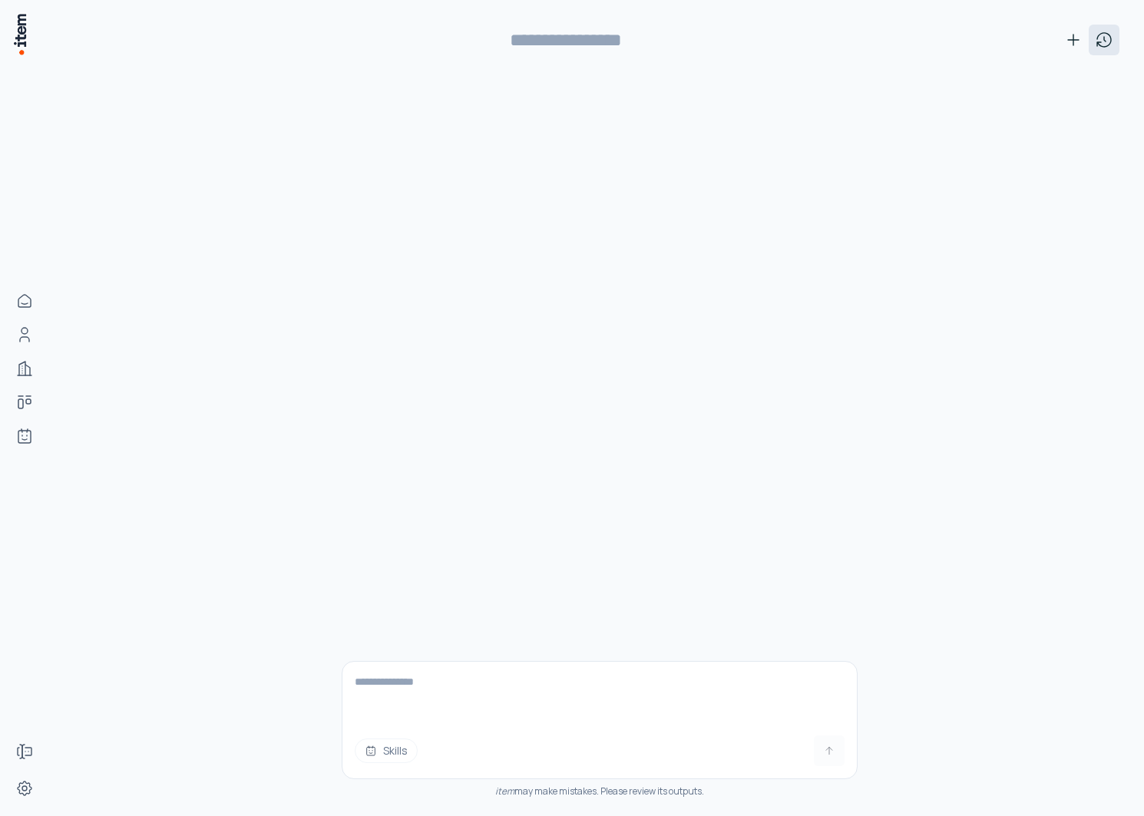
click at [1104, 44] on icon at bounding box center [1104, 40] width 18 height 18
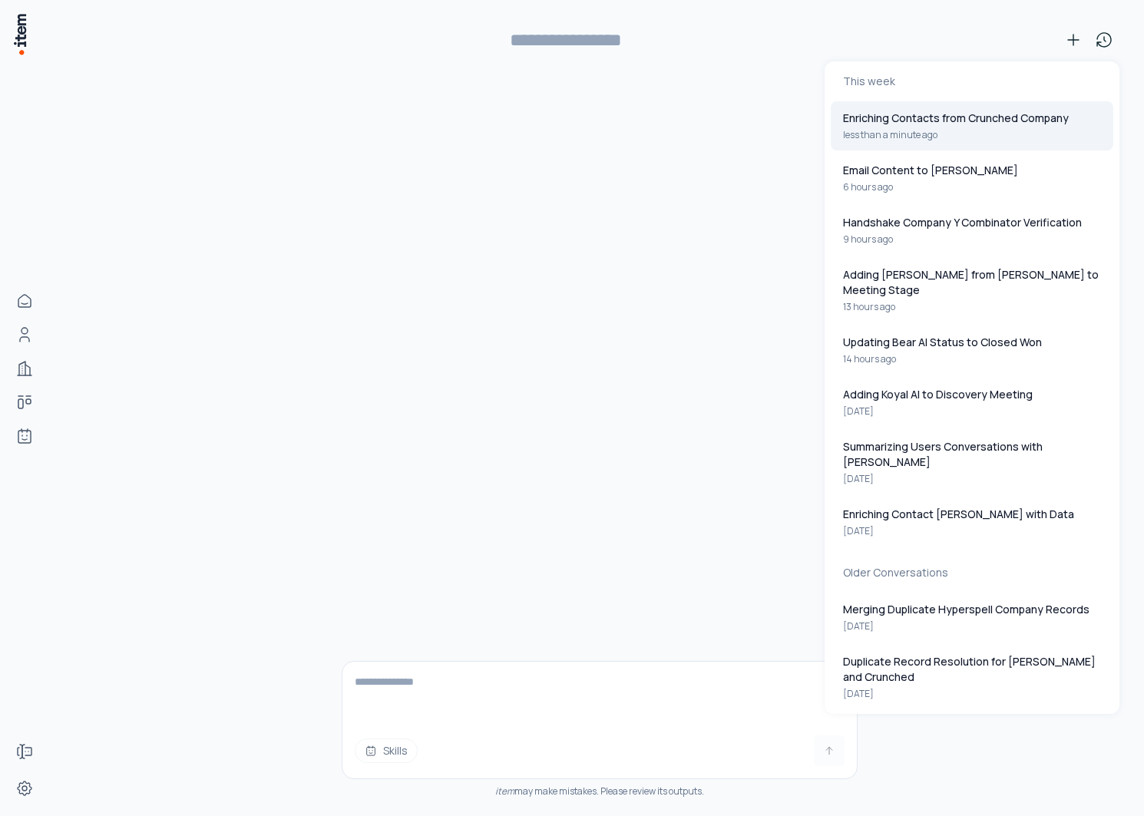
click at [954, 121] on p "Enriching Contacts from Crunched Company" at bounding box center [956, 118] width 226 height 15
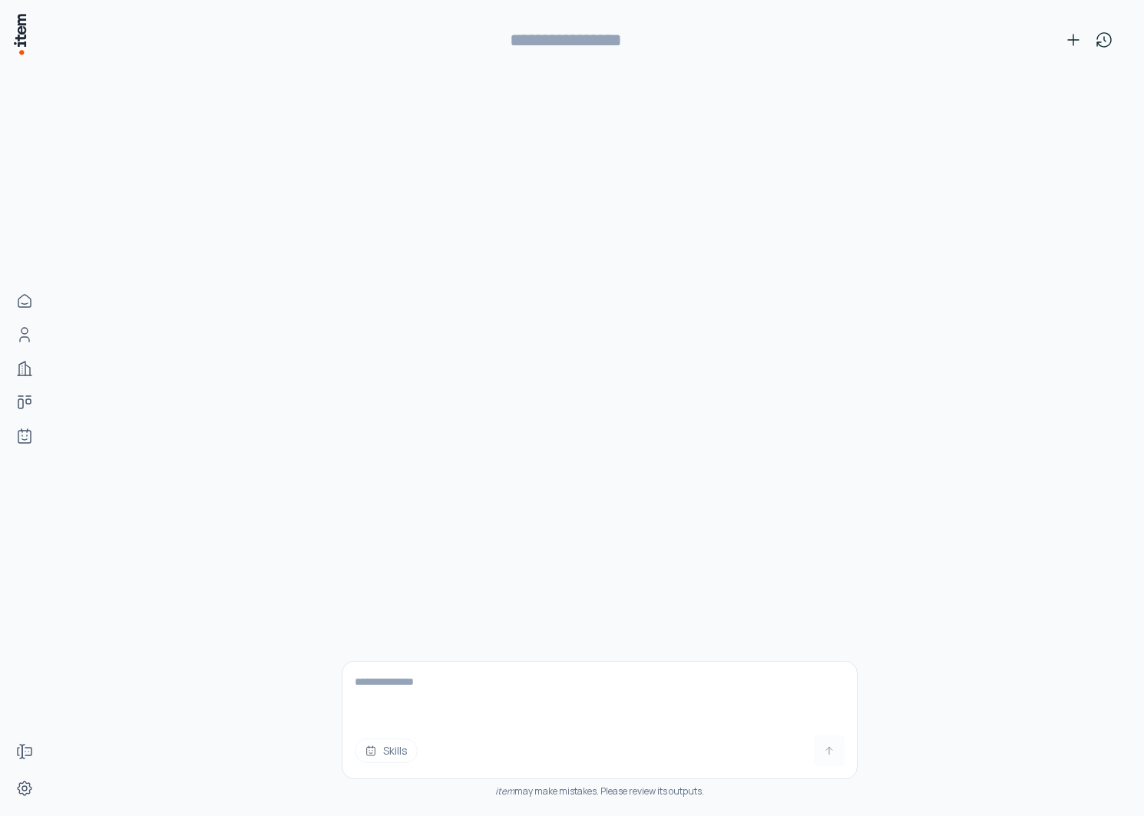
type input "**********"
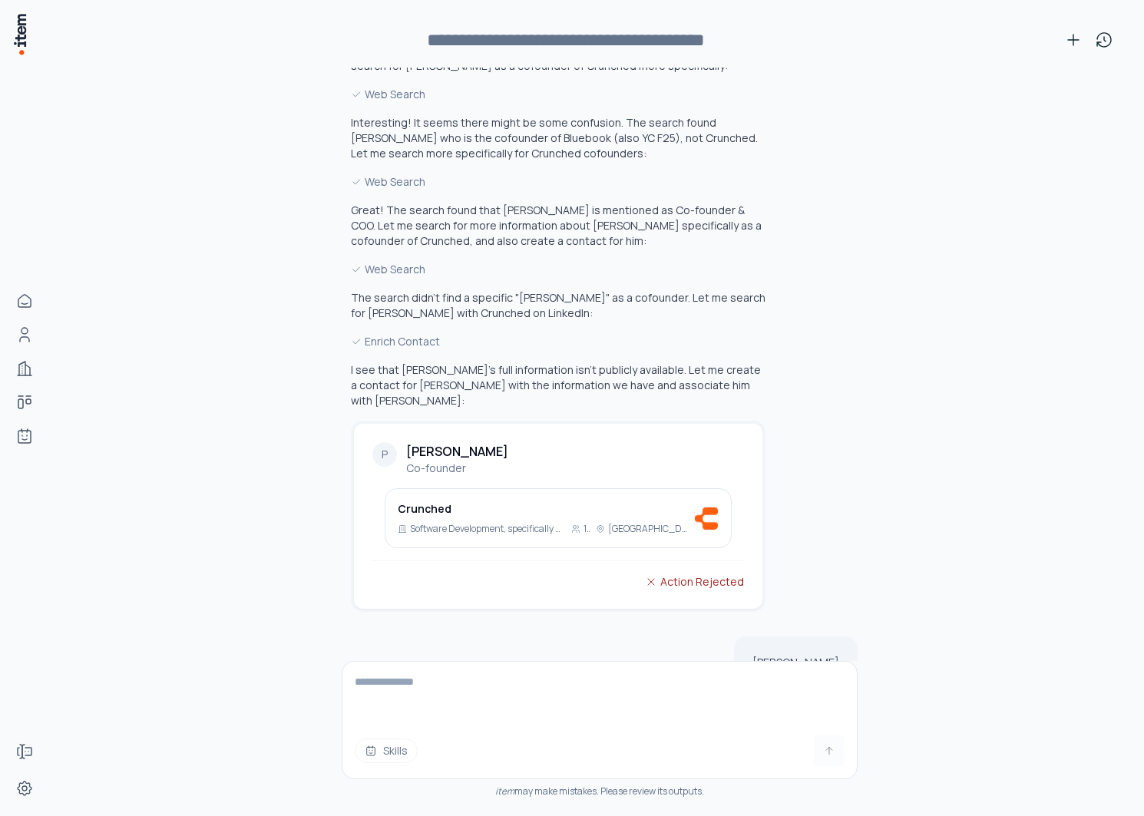
click at [591, 710] on textarea at bounding box center [600, 692] width 515 height 61
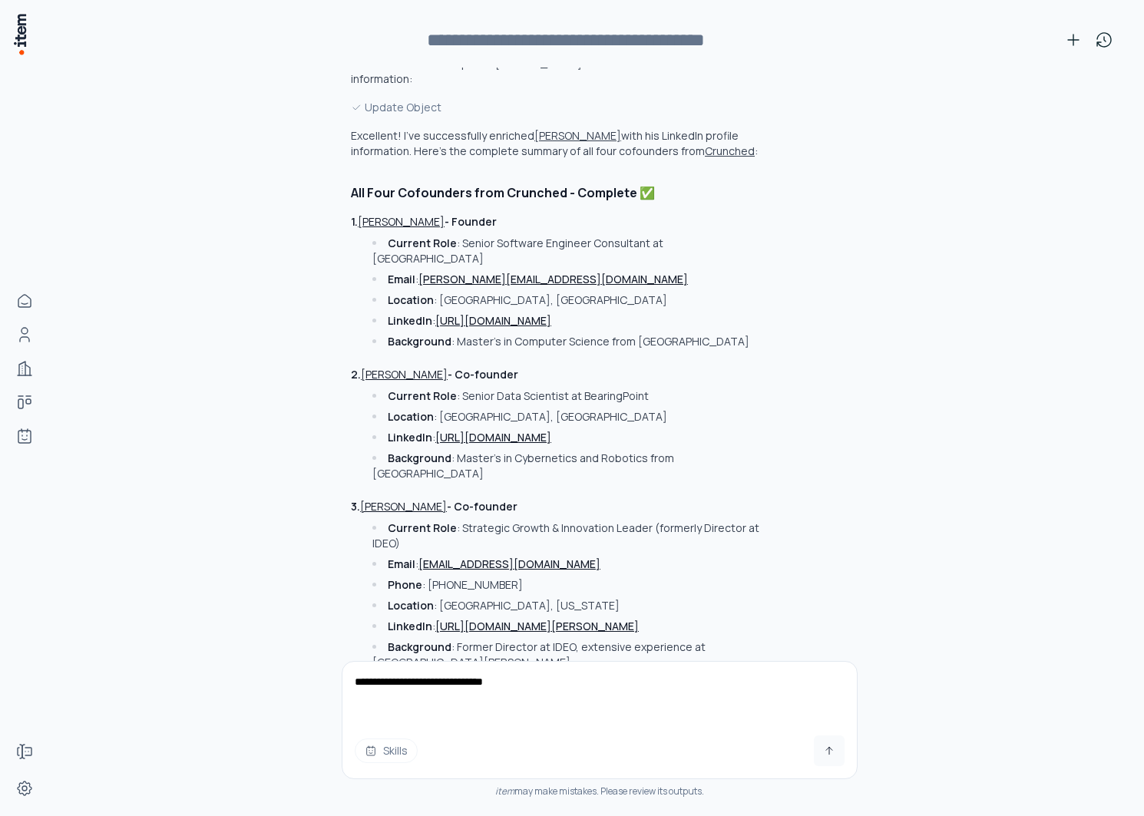
scroll to position [3332, 0]
type textarea "**********"
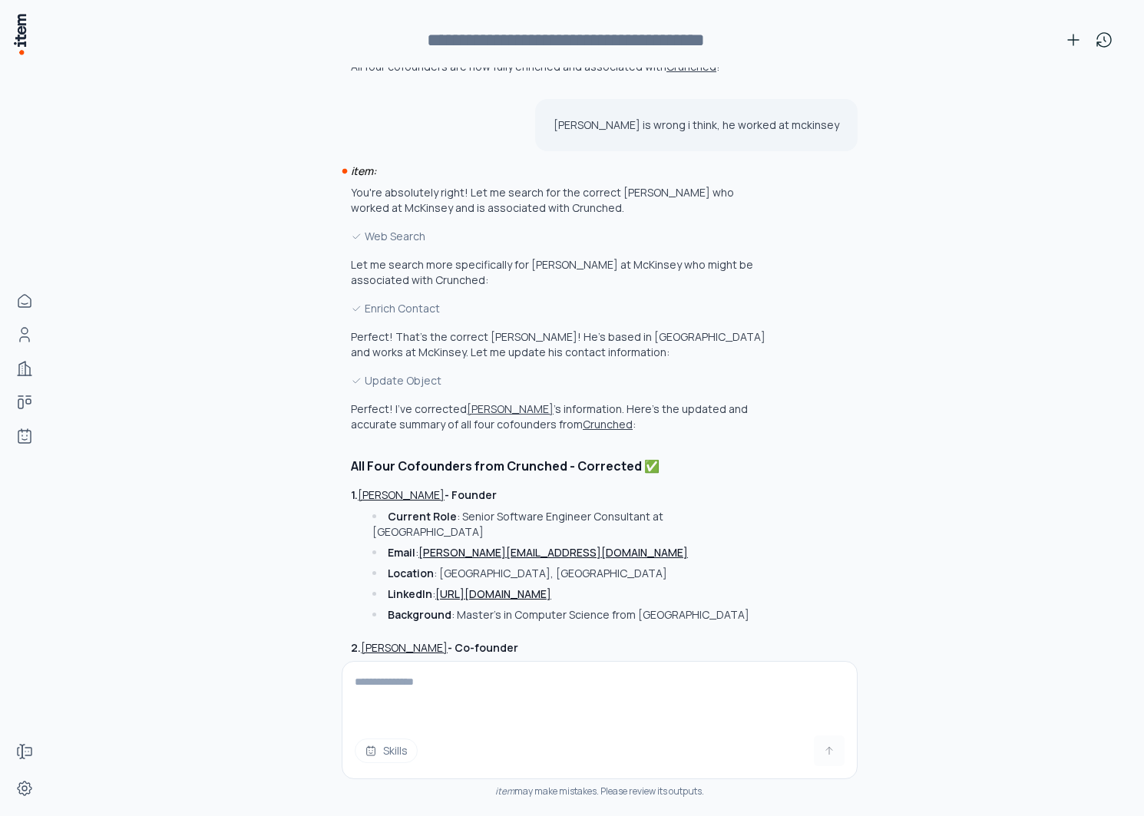
scroll to position [4160, 0]
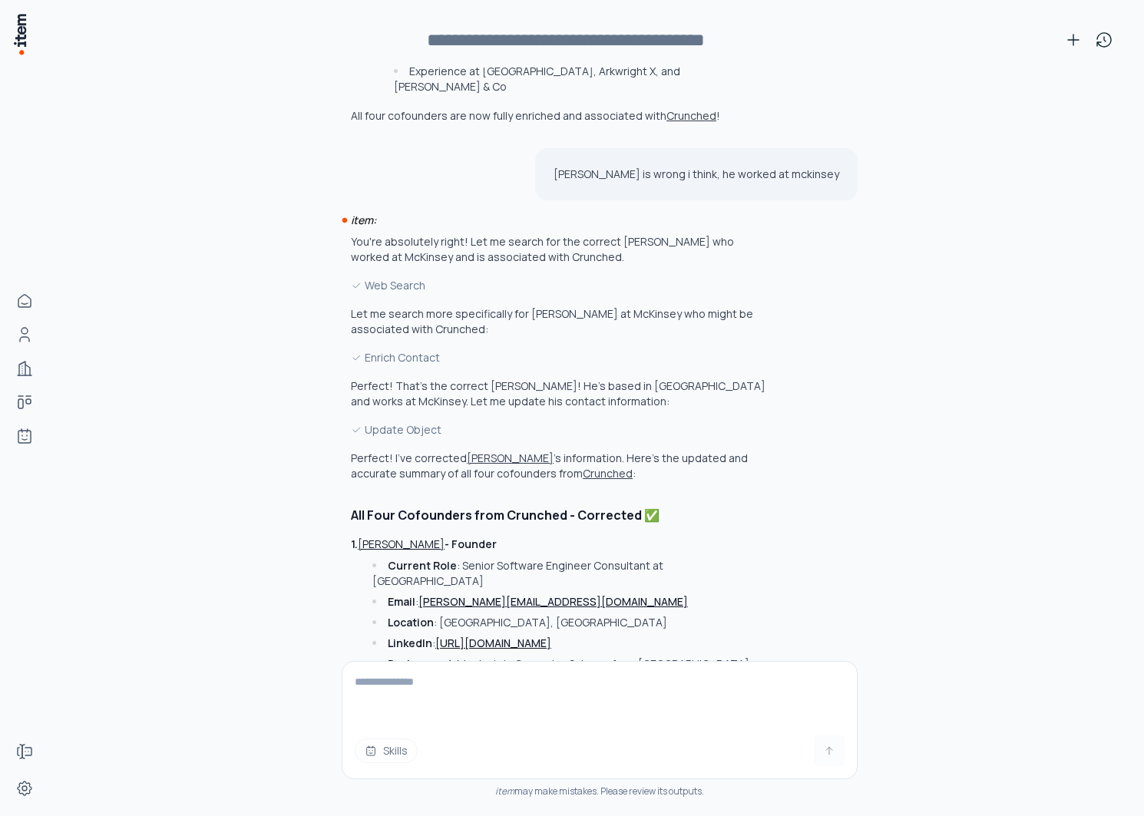
click at [422, 816] on button "[PERSON_NAME]" at bounding box center [403, 828] width 87 height 15
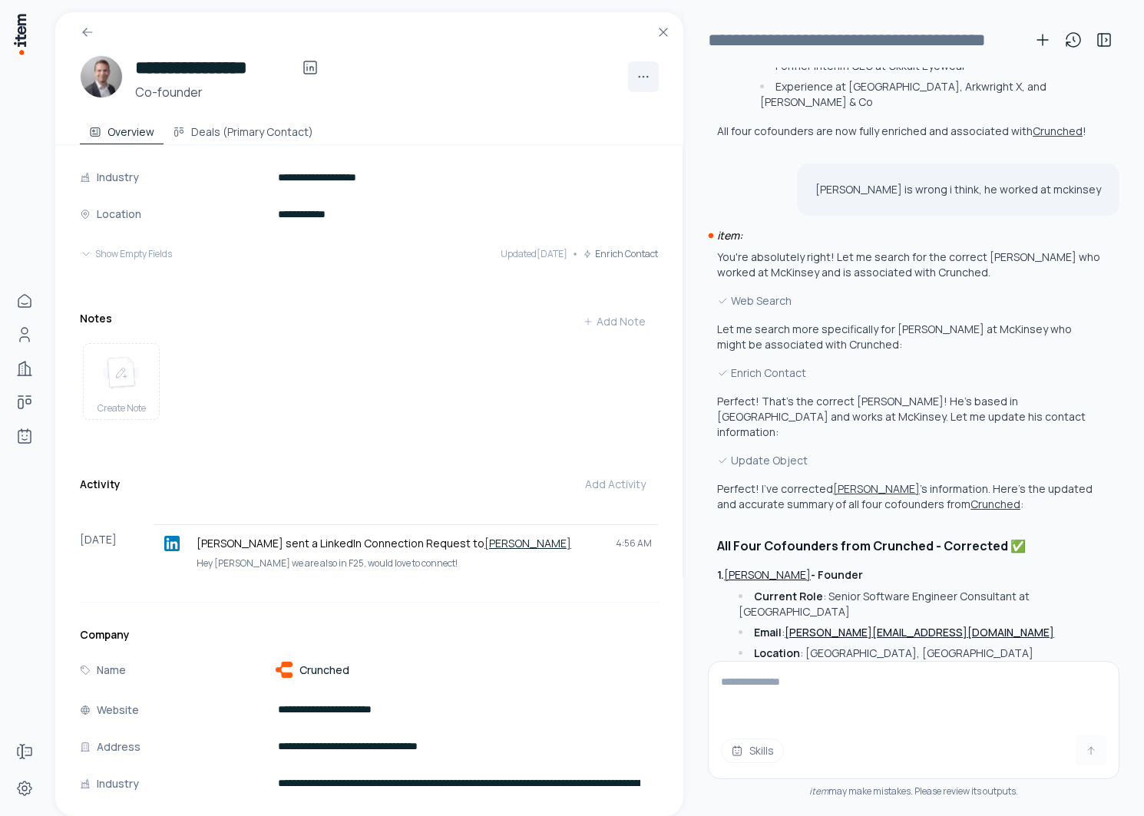
scroll to position [0, 0]
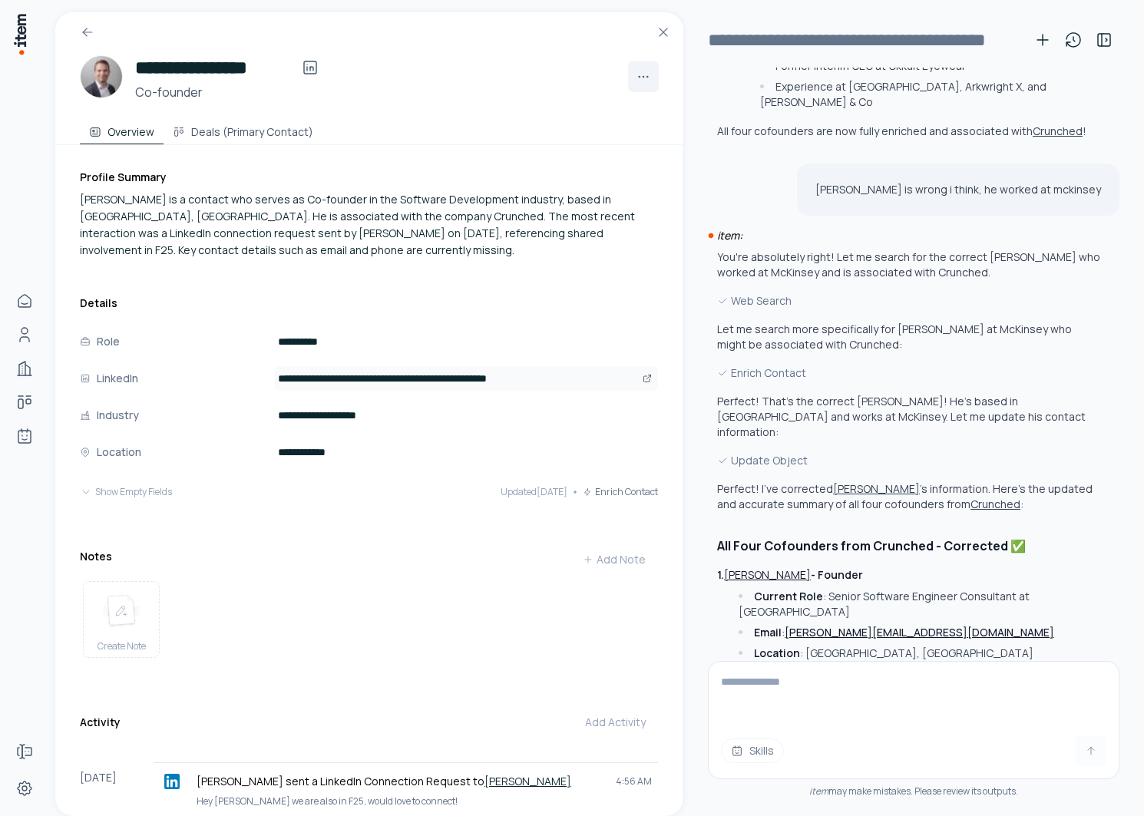
click at [646, 381] on icon "Open" at bounding box center [647, 378] width 9 height 9
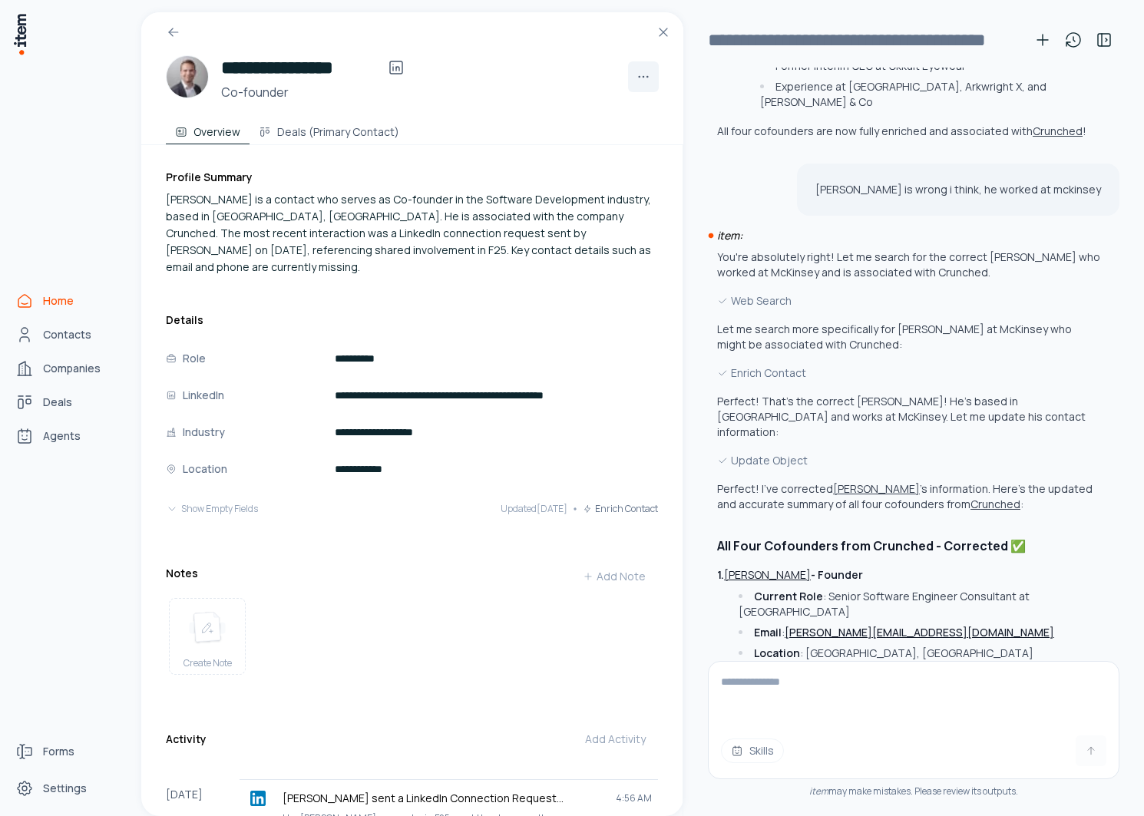
click at [35, 307] on link "Home" at bounding box center [67, 301] width 117 height 31
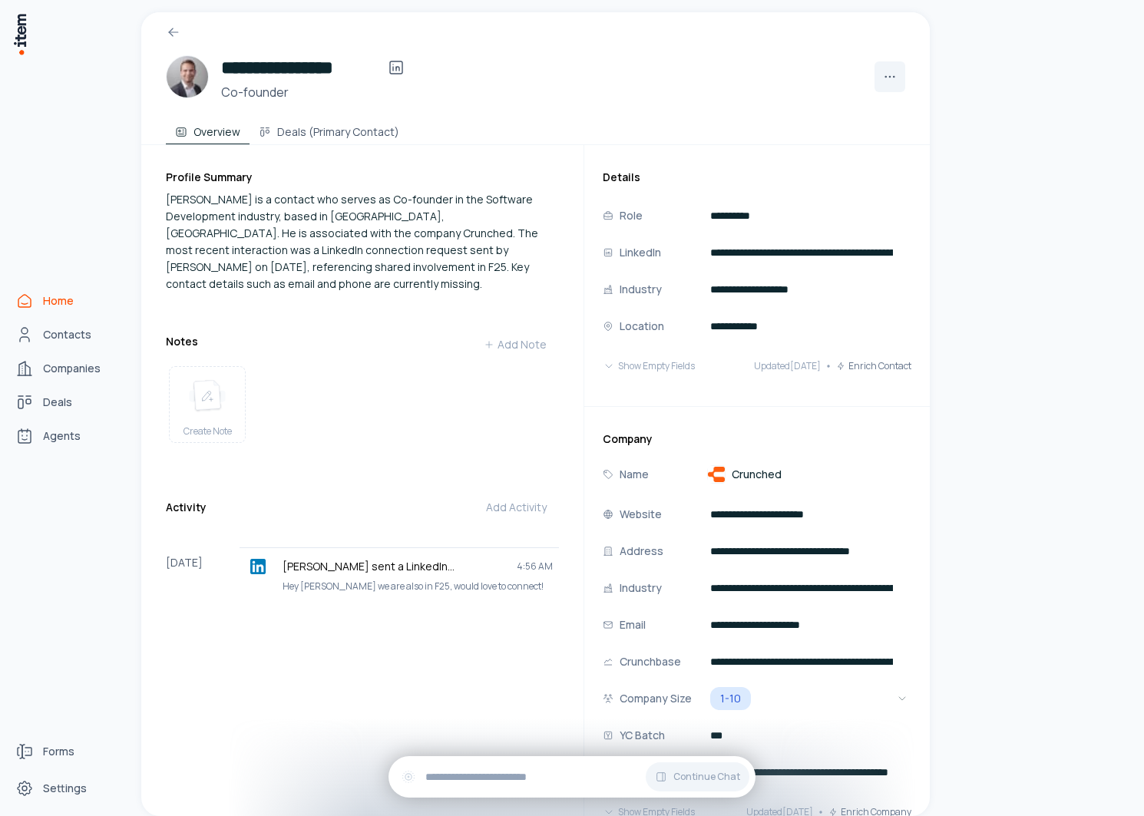
scroll to position [79296, 0]
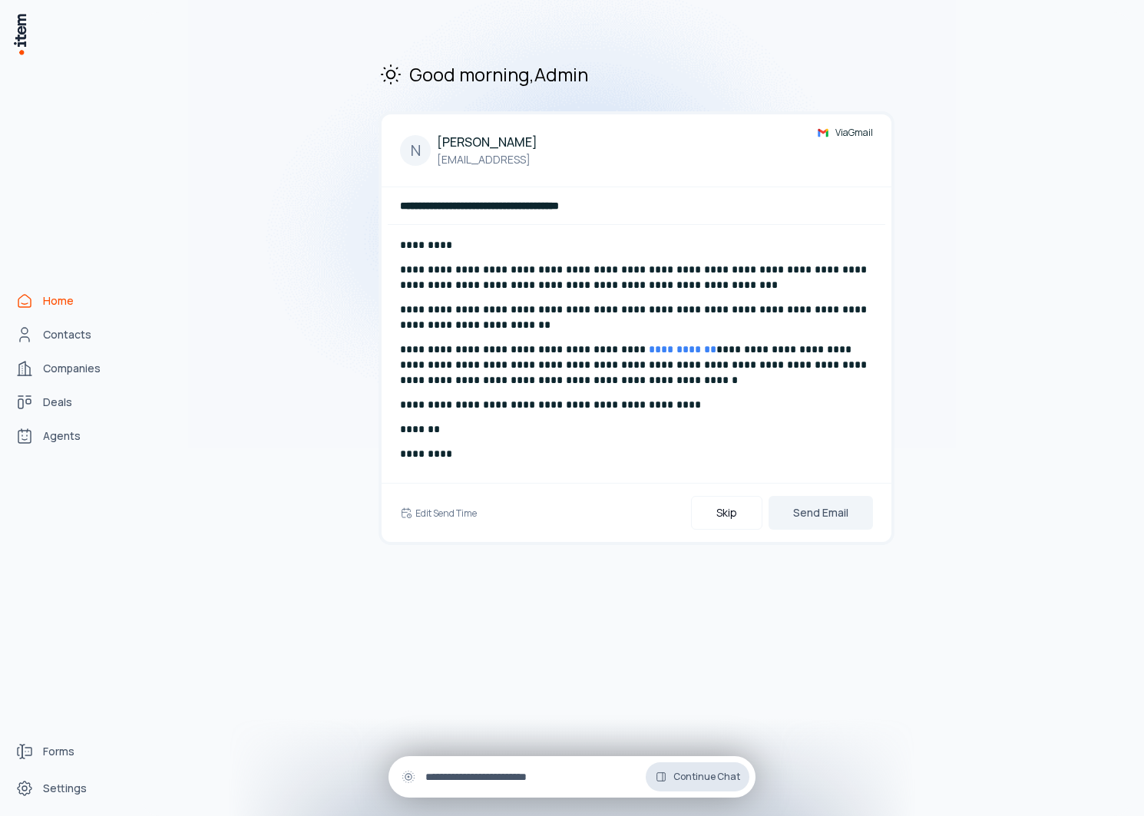
click at [702, 781] on span "Continue Chat" at bounding box center [707, 777] width 67 height 12
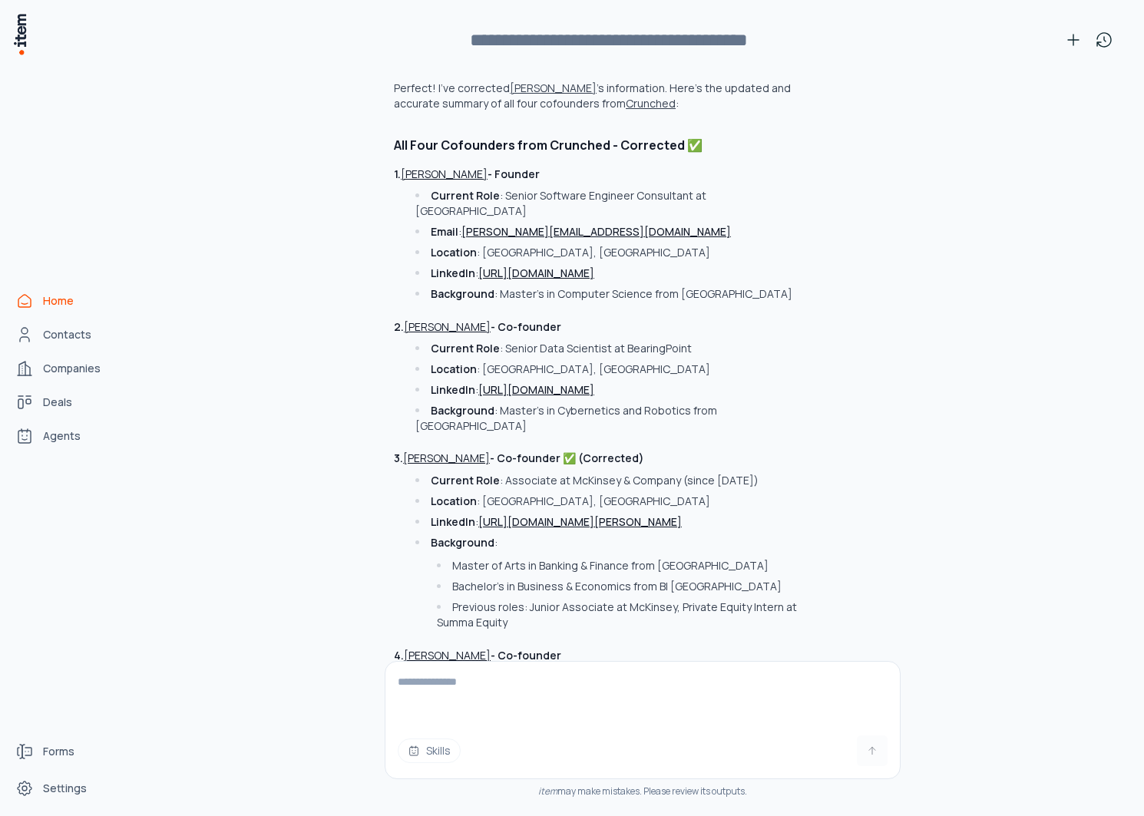
scroll to position [4550, 0]
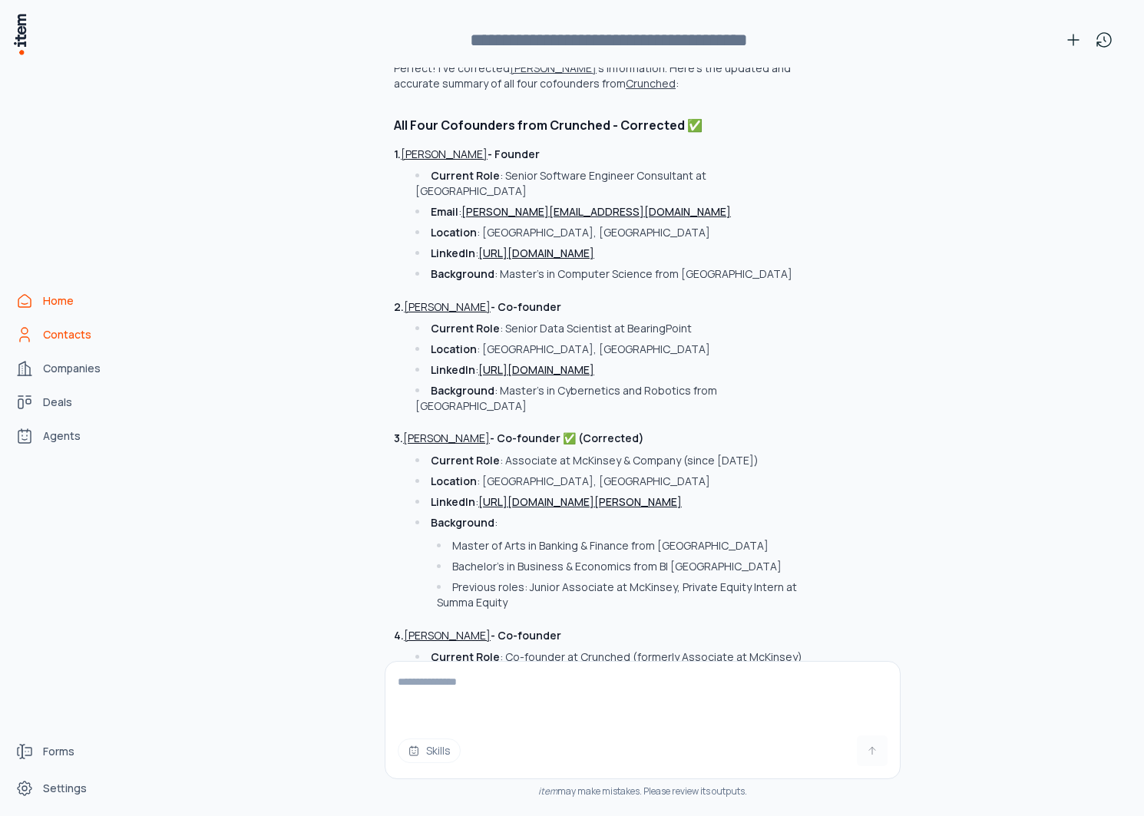
click at [64, 346] on link "Contacts" at bounding box center [67, 334] width 117 height 31
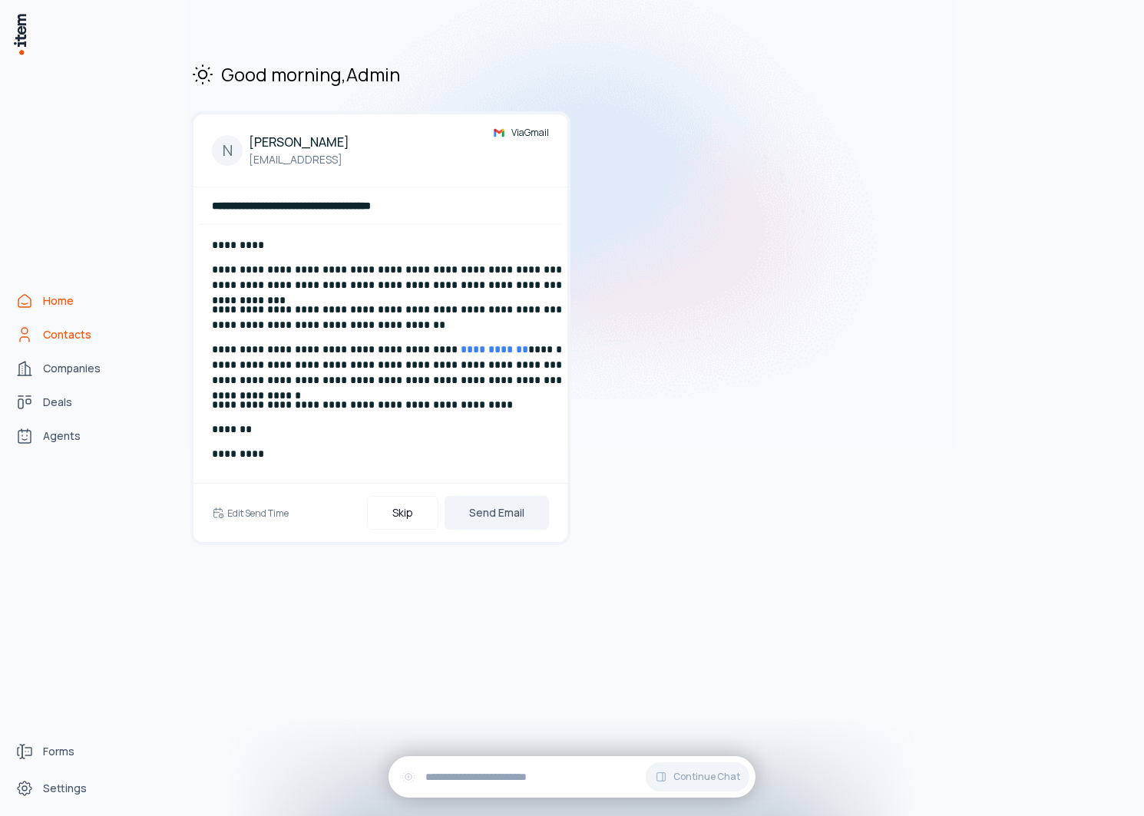
scroll to position [84298, 0]
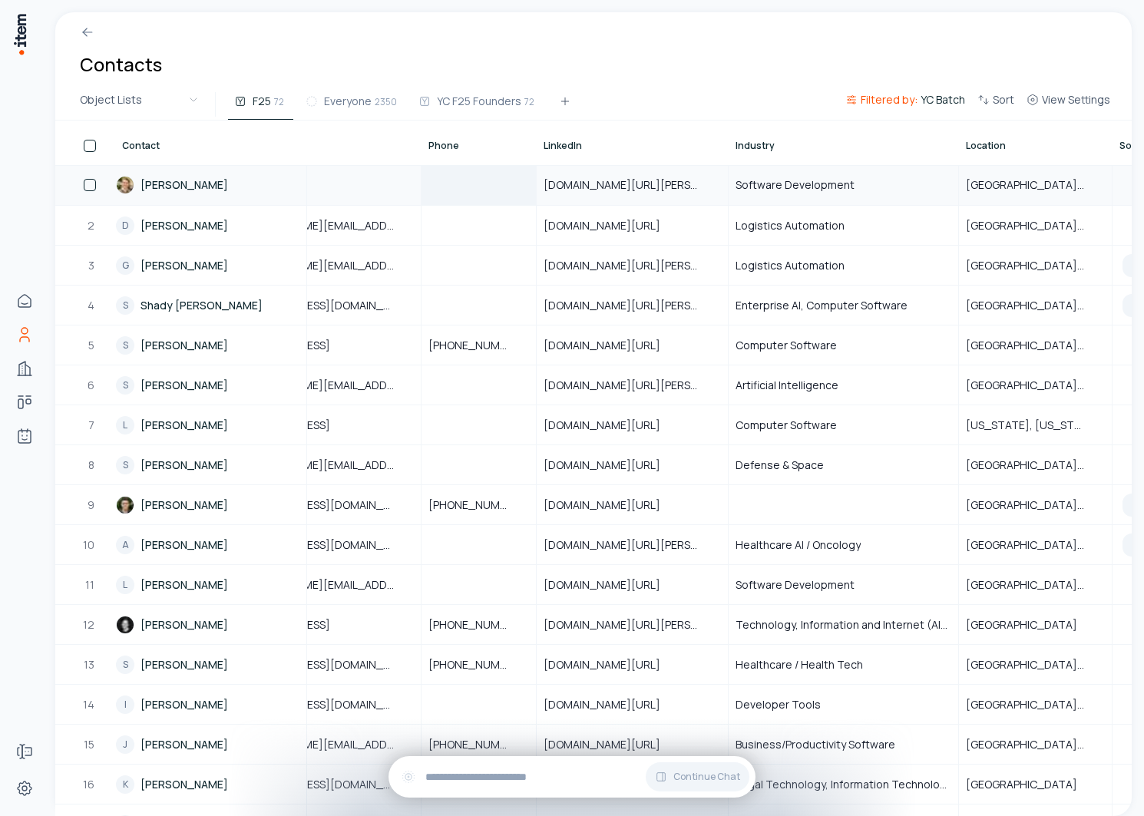
scroll to position [0, 369]
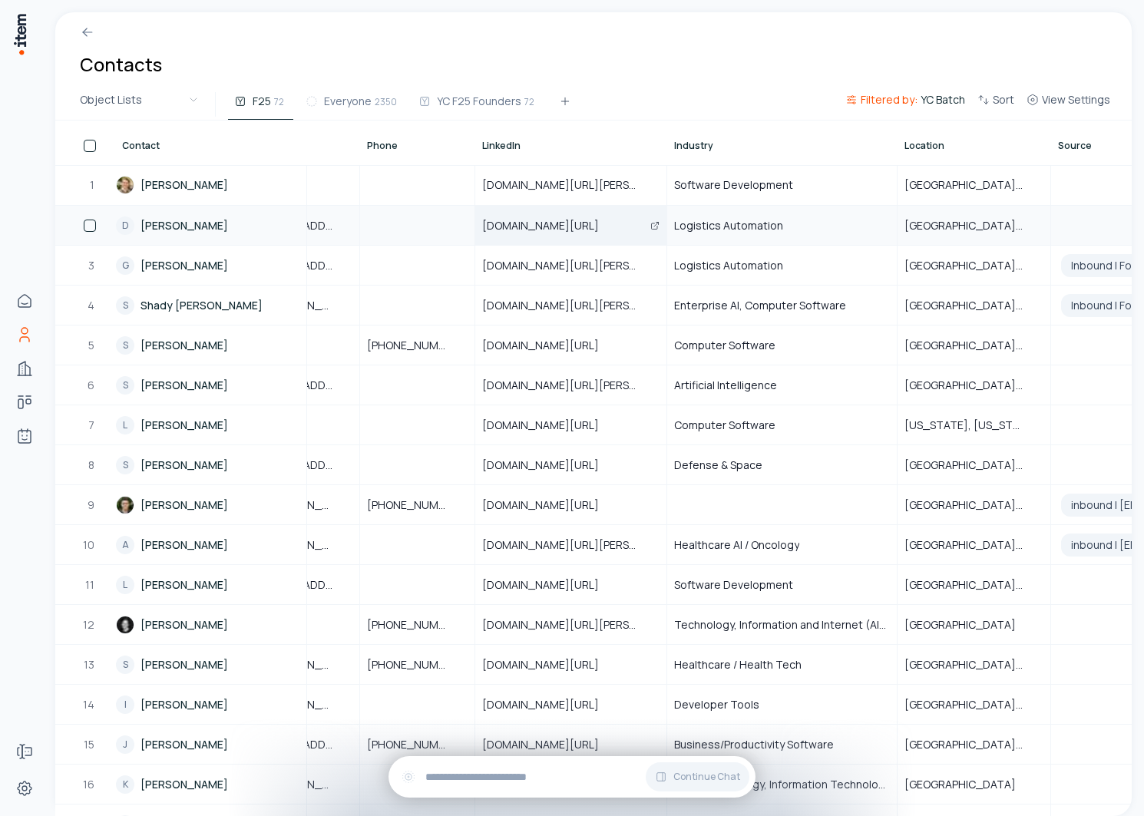
click at [651, 226] on icon "Open" at bounding box center [654, 225] width 9 height 9
click at [190, 228] on link "D Dima Yanovsky" at bounding box center [211, 226] width 190 height 38
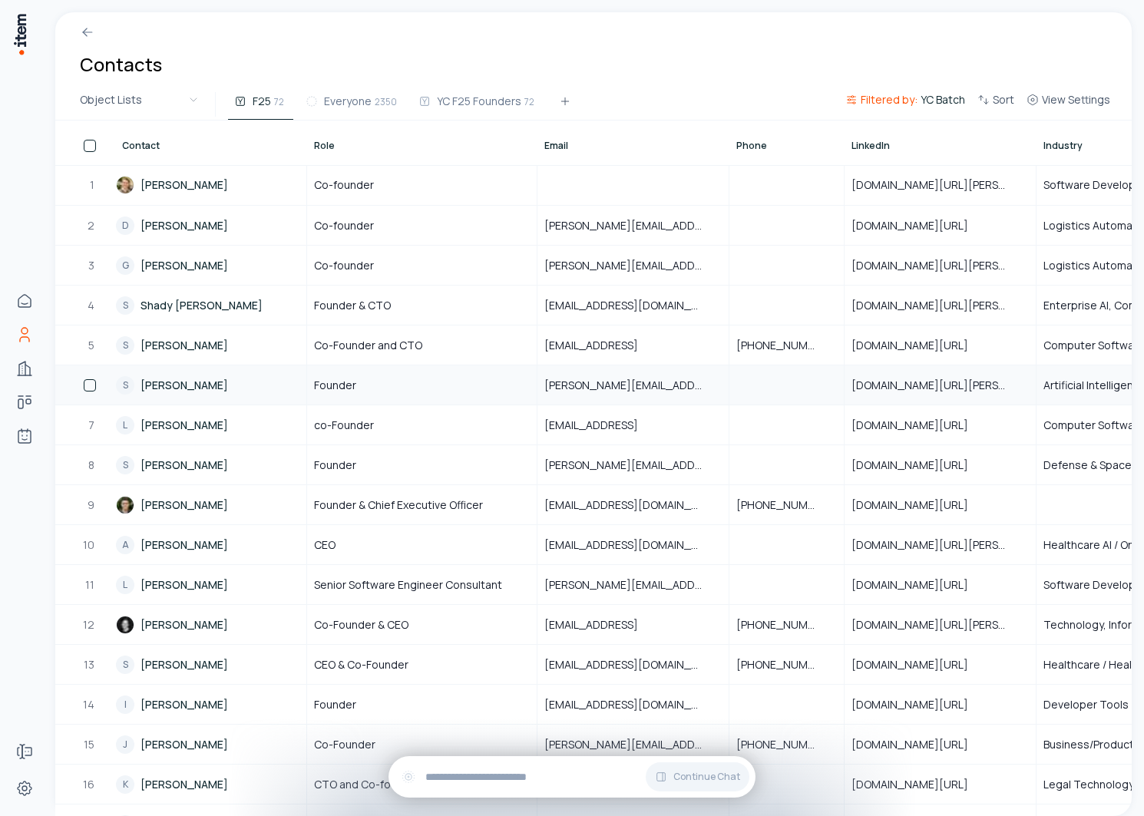
click at [173, 382] on link "S Sean O'Bannon" at bounding box center [211, 385] width 190 height 38
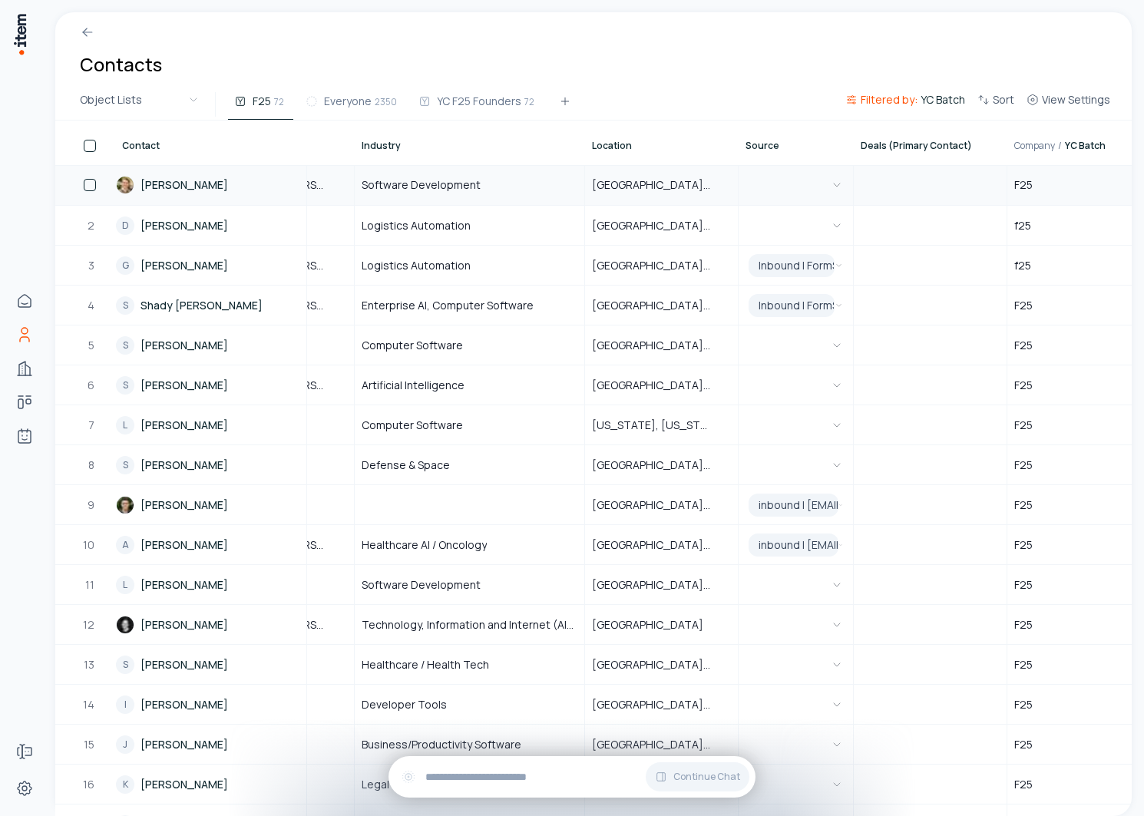
scroll to position [0, 790]
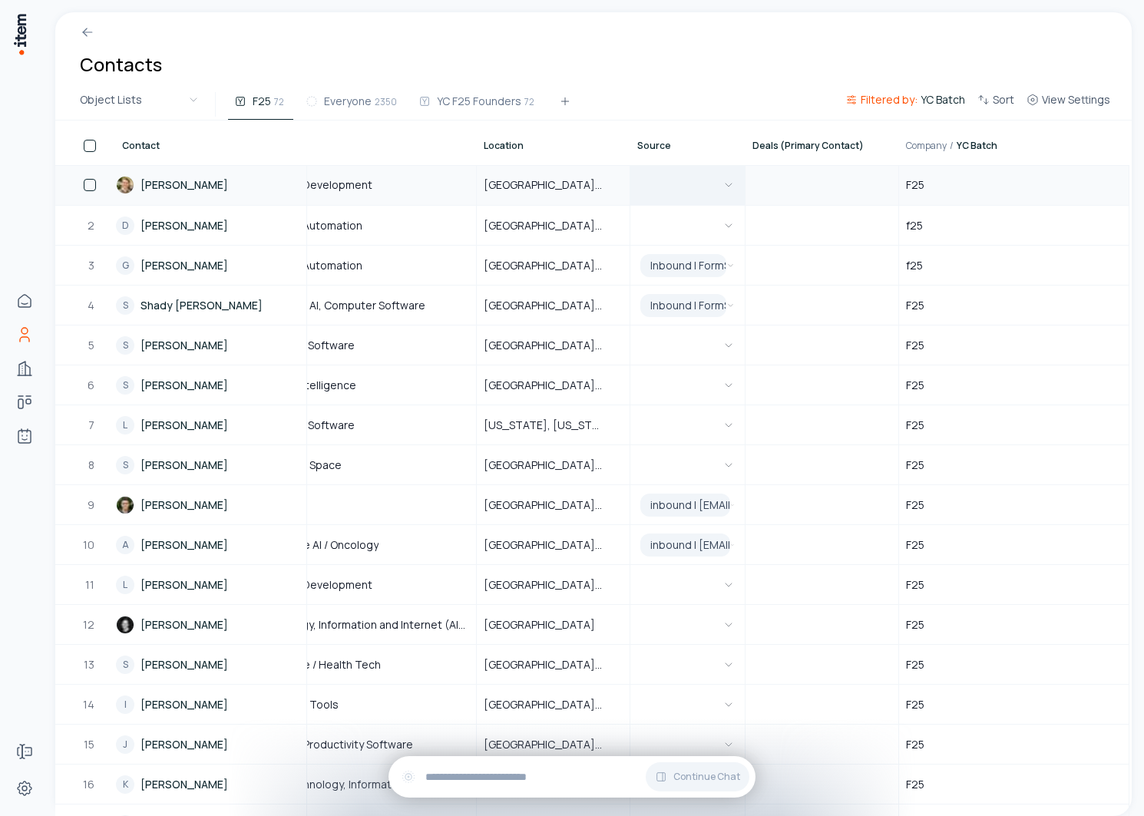
click at [711, 190] on button "button" at bounding box center [687, 185] width 101 height 38
click at [706, 129] on html "Home Contacts Companies Deals Agents Forms Settings Contacts Object Lists F25 7…" at bounding box center [572, 408] width 1144 height 816
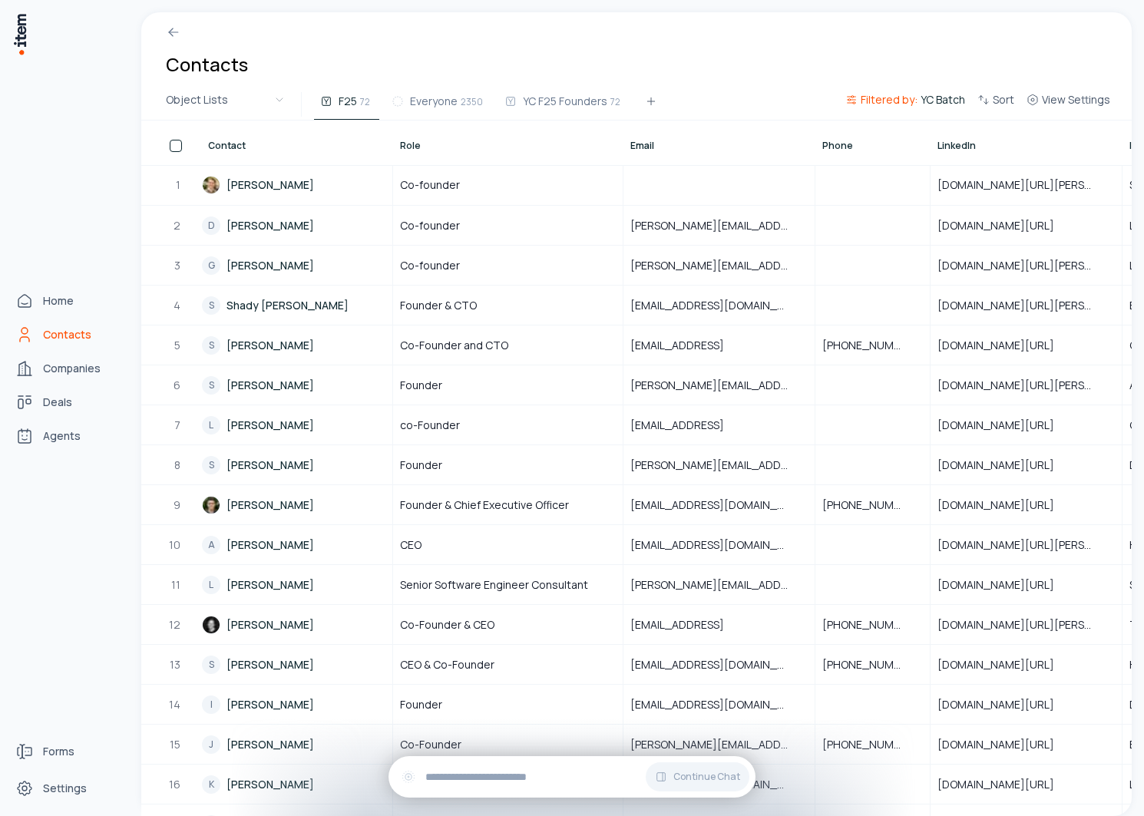
click at [44, 284] on div "Home Contacts Companies Deals Agents" at bounding box center [67, 368] width 135 height 737
click at [44, 306] on span "Home" at bounding box center [58, 300] width 31 height 15
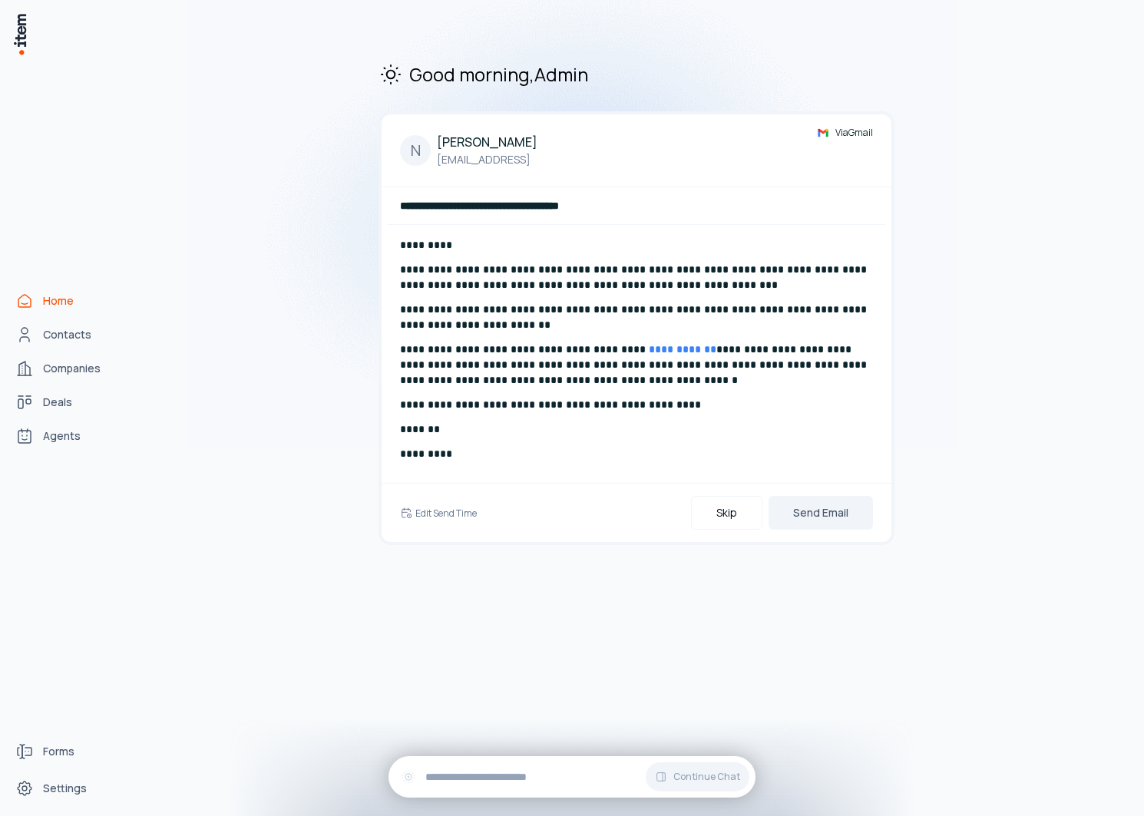
click at [55, 452] on div "Home Contacts Companies Deals Agents" at bounding box center [67, 368] width 135 height 737
click at [61, 445] on link "Agents" at bounding box center [67, 436] width 117 height 31
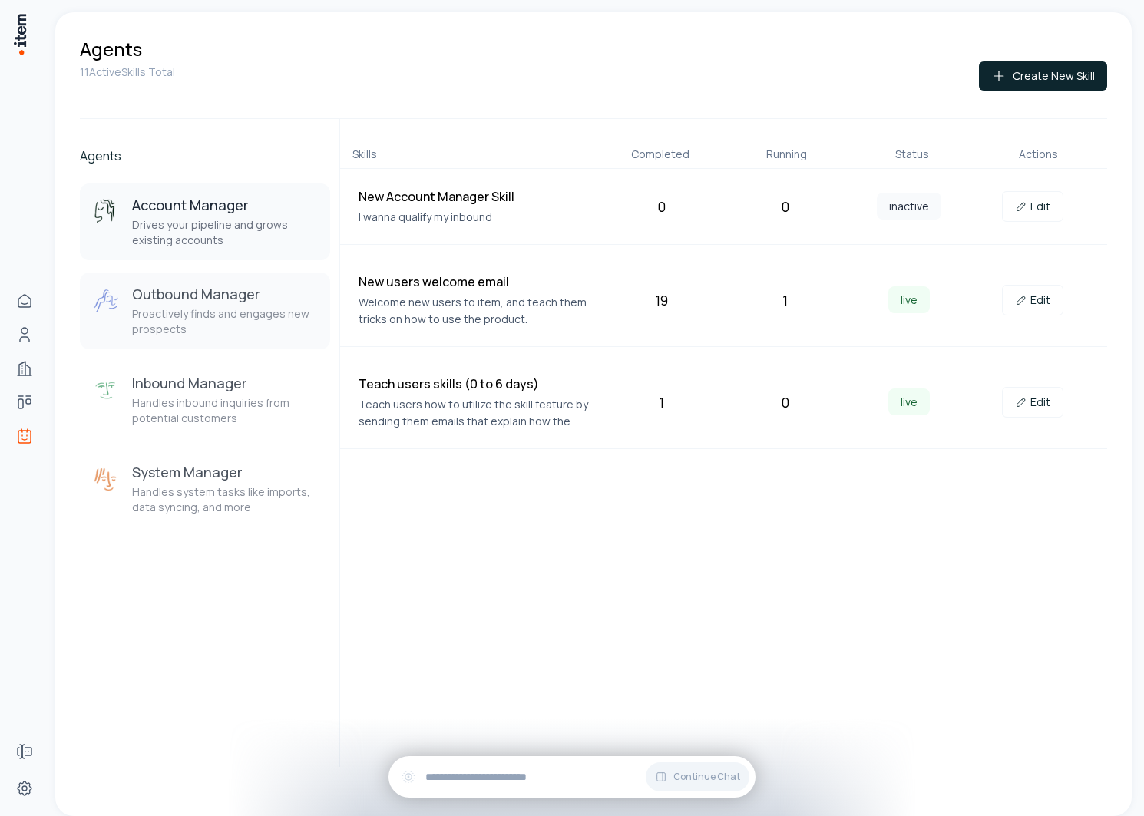
click at [194, 337] on p "Proactively finds and engages new prospects" at bounding box center [225, 321] width 186 height 31
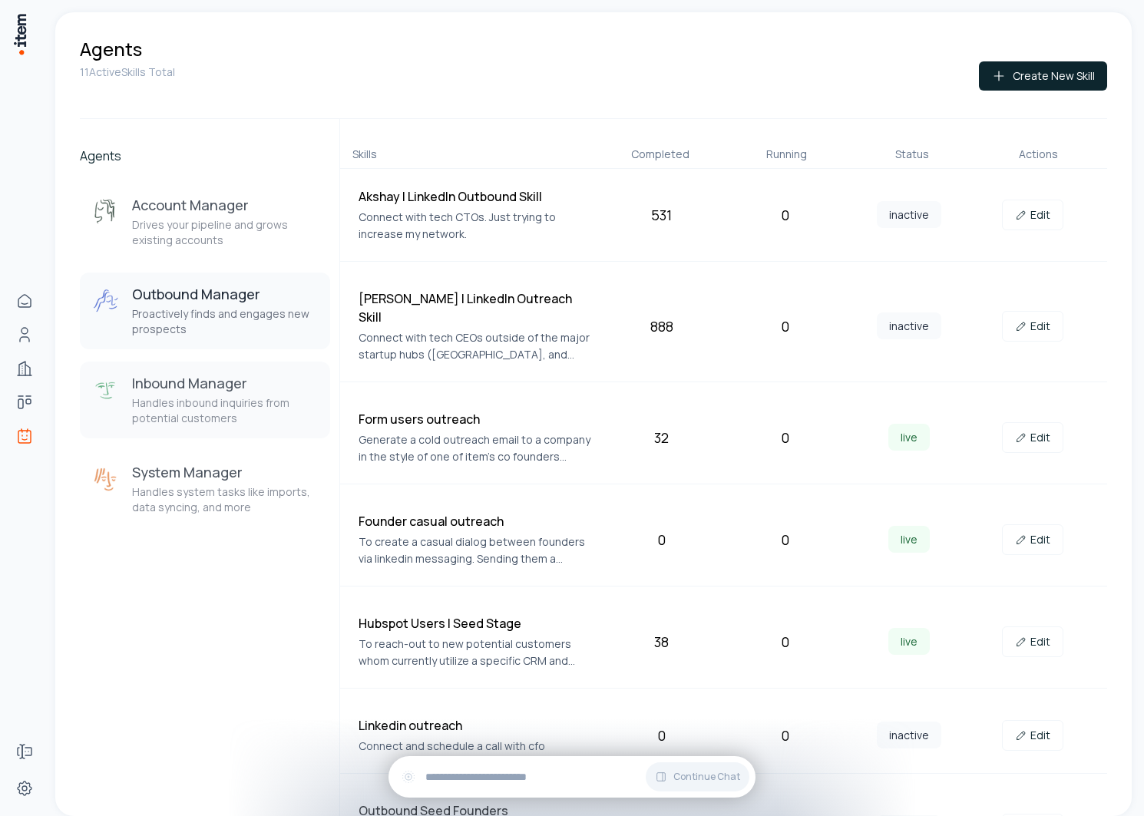
click at [189, 425] on p "Handles inbound inquiries from potential customers" at bounding box center [225, 411] width 186 height 31
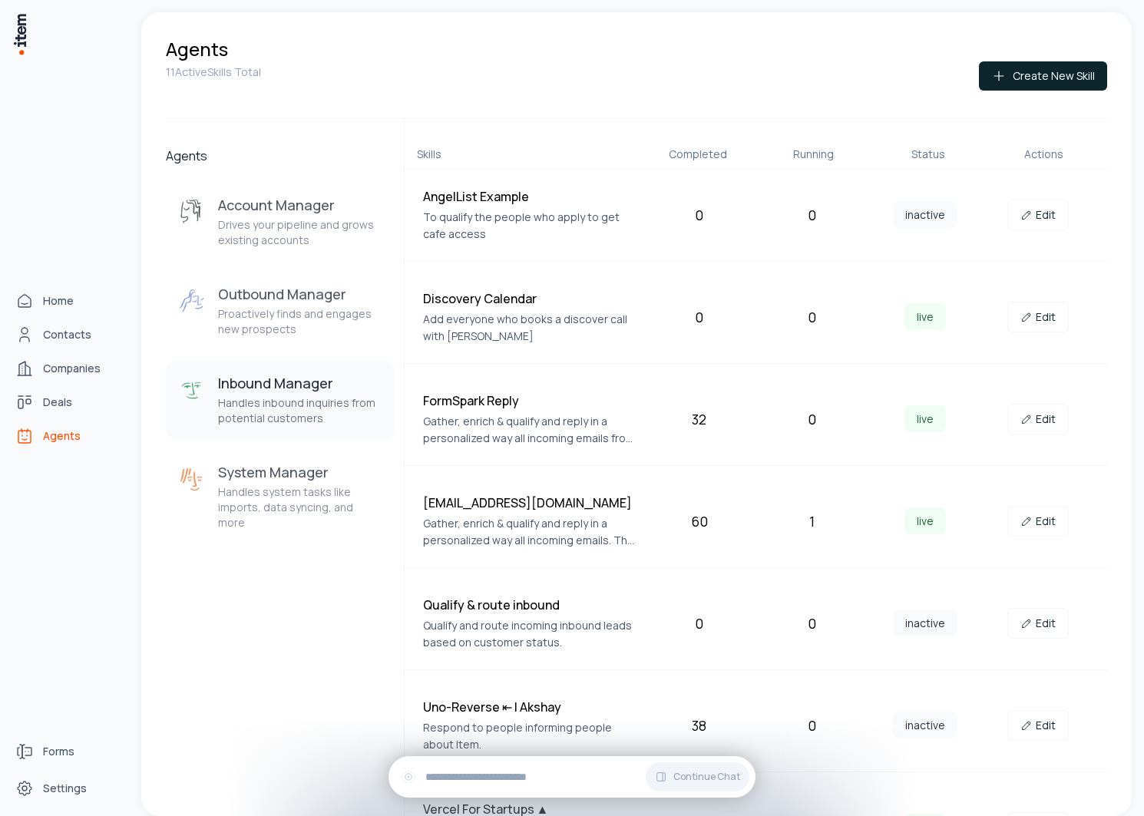
click at [68, 316] on div "Home Contacts Companies Deals Agents" at bounding box center [67, 368] width 135 height 737
click at [53, 300] on span "Home" at bounding box center [58, 300] width 31 height 15
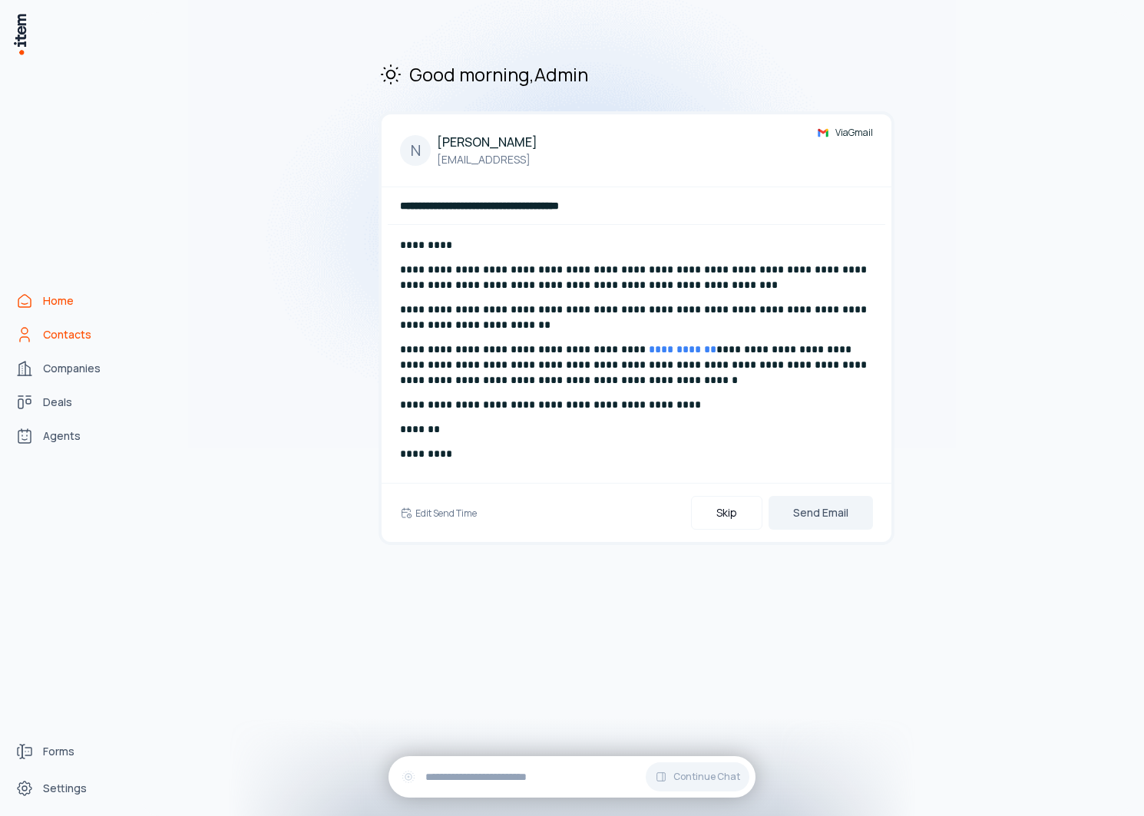
click at [52, 333] on span "Contacts" at bounding box center [67, 334] width 48 height 15
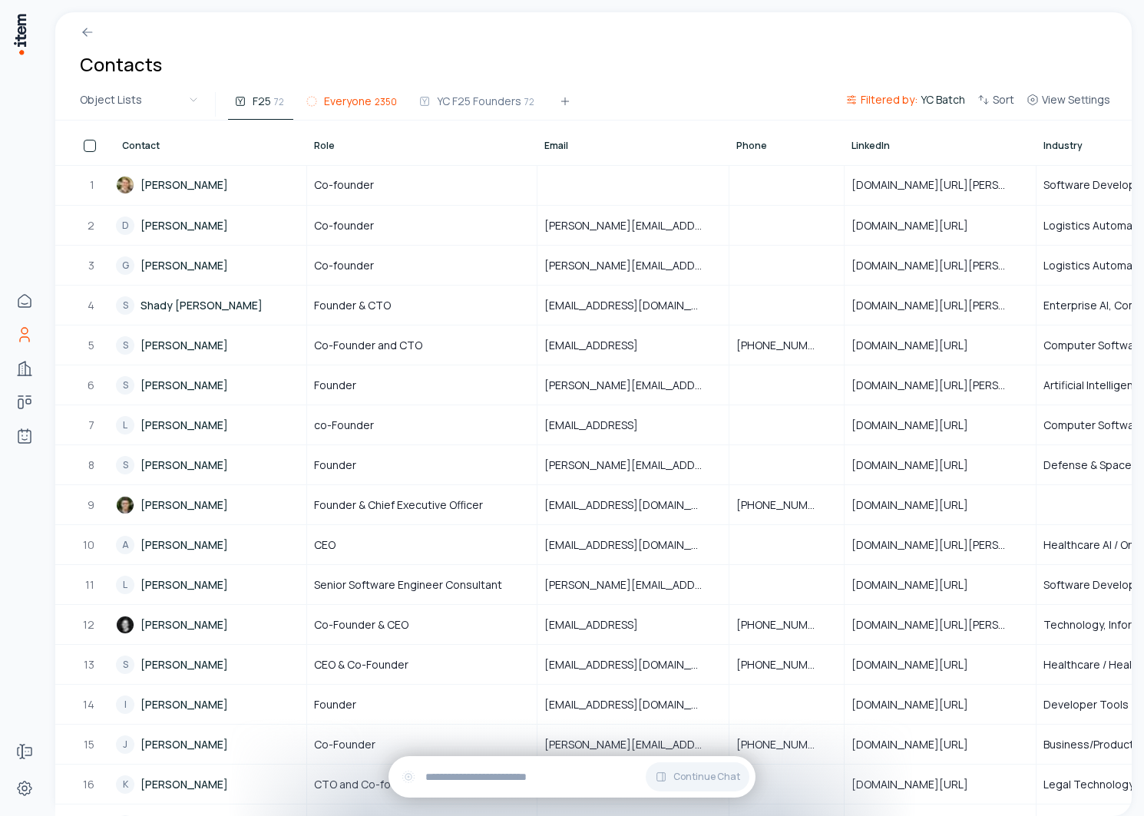
click at [363, 113] on button "Everyone 2350" at bounding box center [353, 106] width 107 height 28
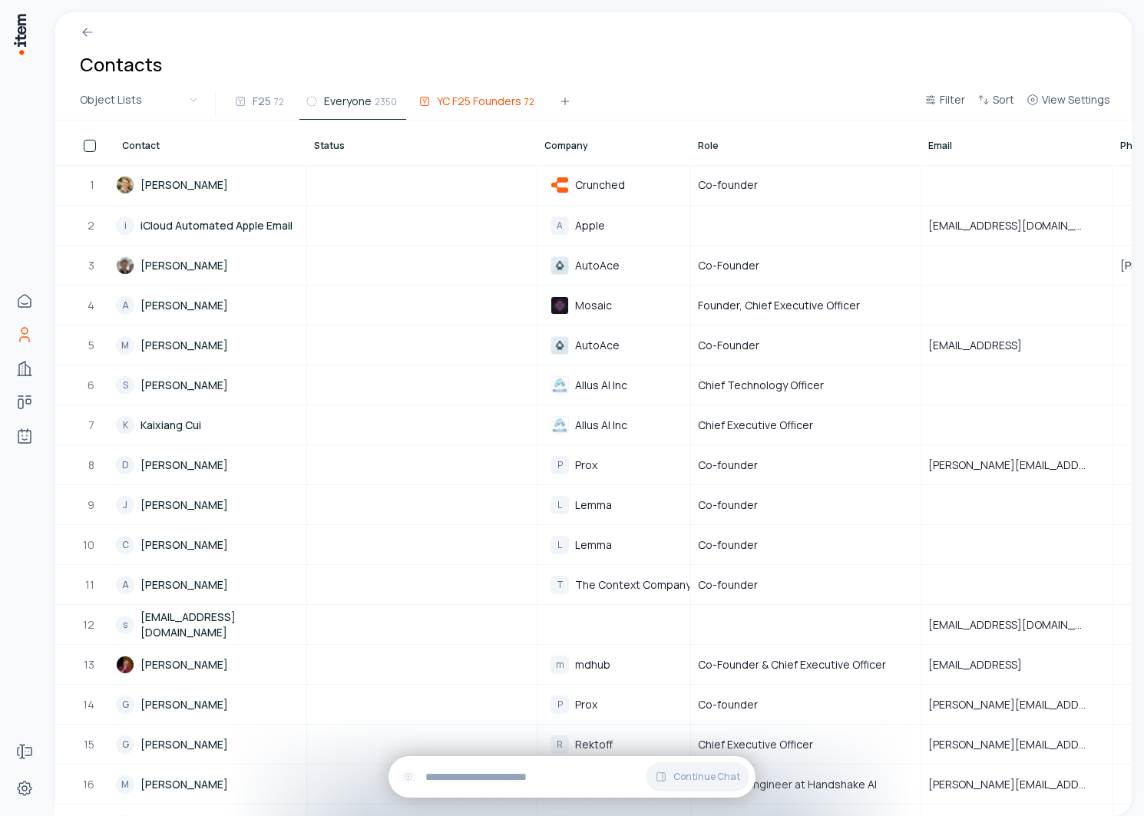
click at [439, 109] on button "YC F25 Founders 72" at bounding box center [477, 106] width 131 height 28
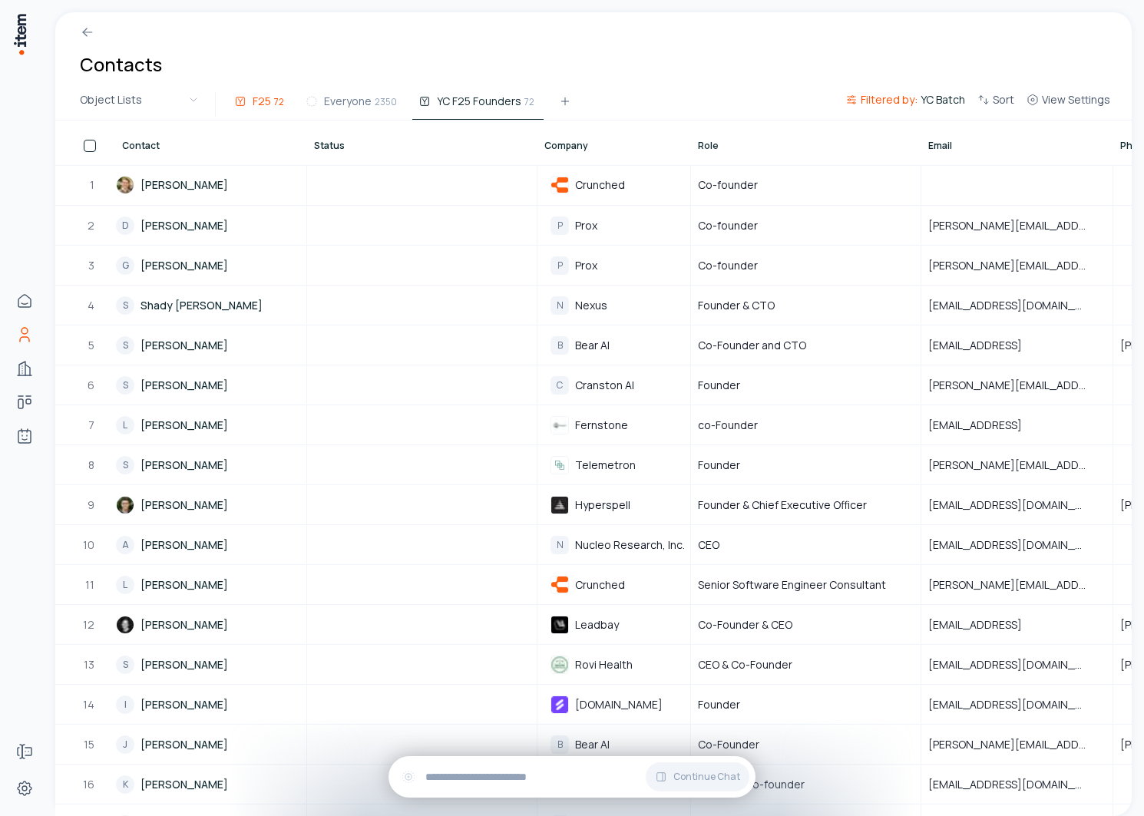
click at [273, 111] on button "F25 72" at bounding box center [260, 106] width 65 height 28
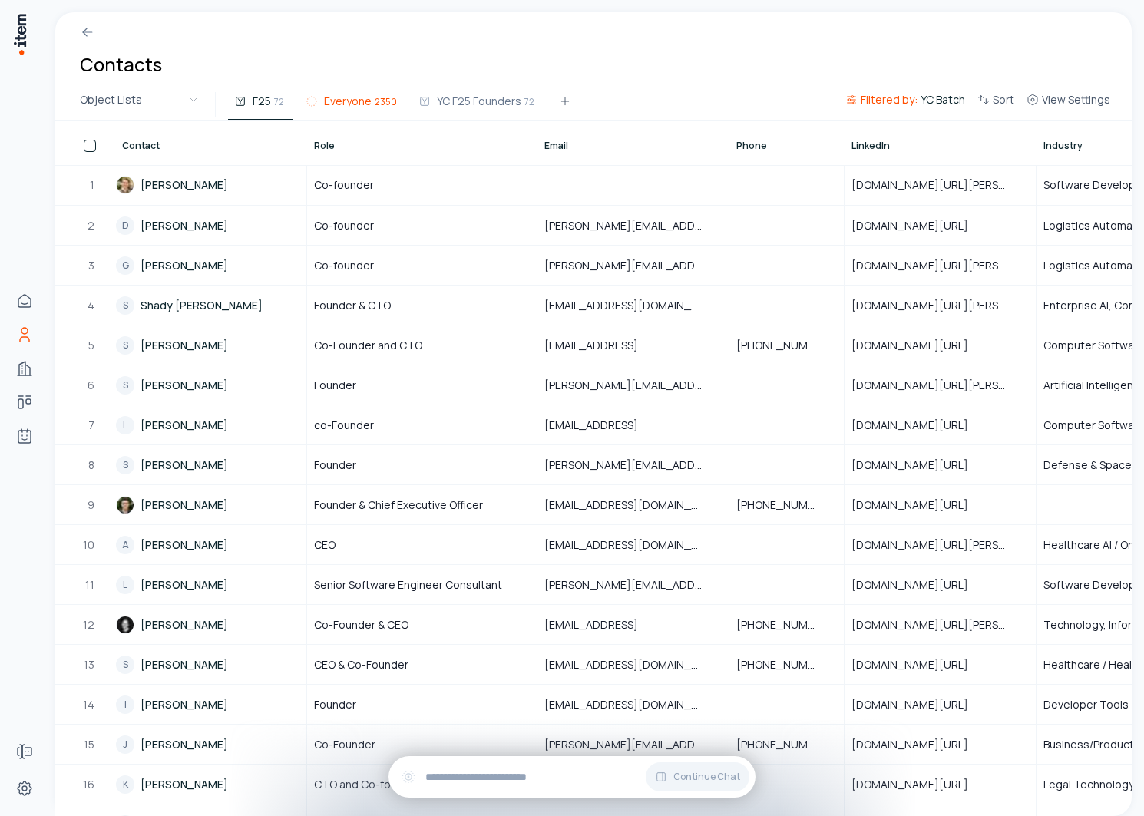
click at [359, 114] on button "Everyone 2350" at bounding box center [353, 106] width 107 height 28
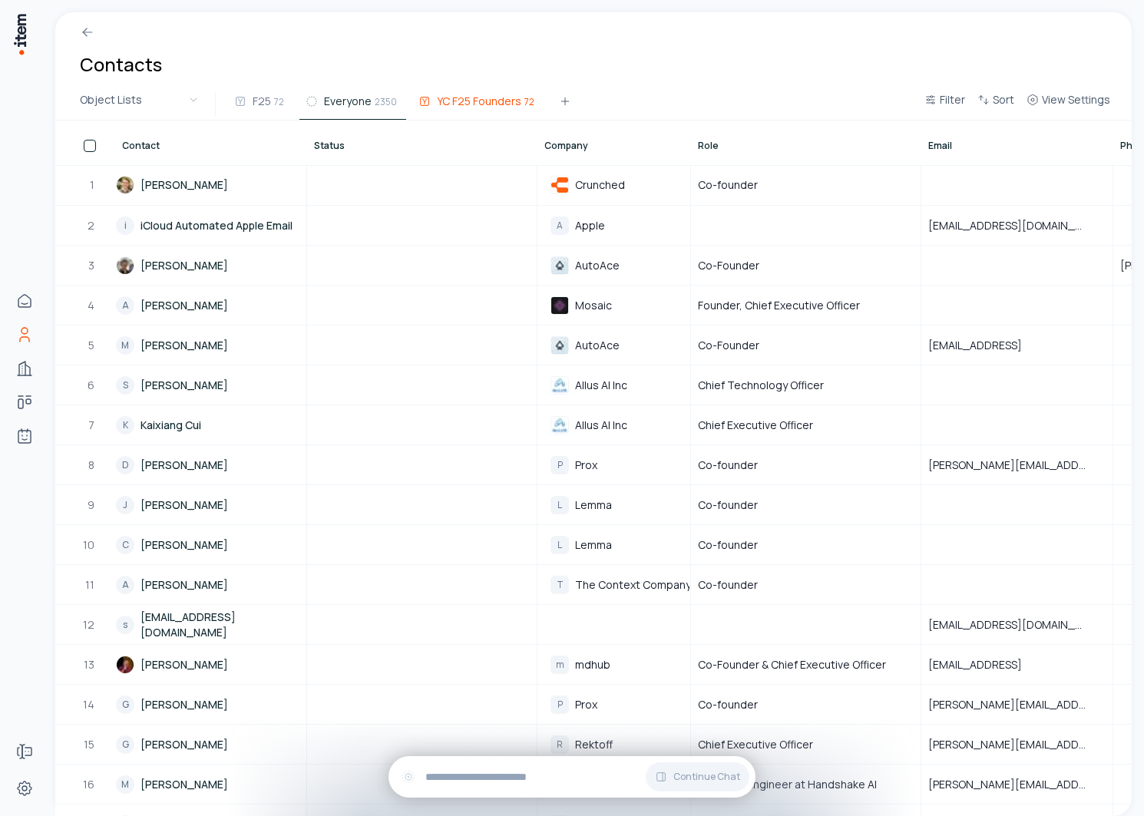
click at [483, 101] on span "YC F25 Founders" at bounding box center [479, 101] width 84 height 15
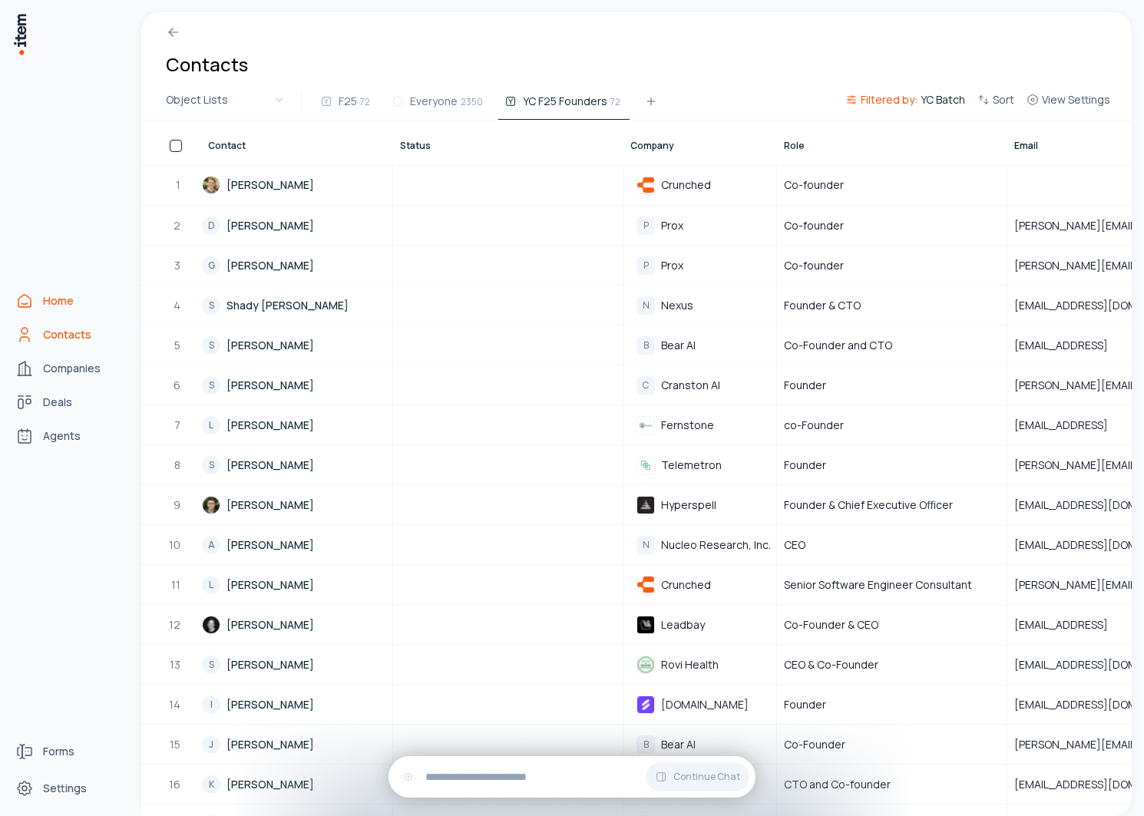
click at [28, 300] on icon "Home" at bounding box center [24, 301] width 18 height 18
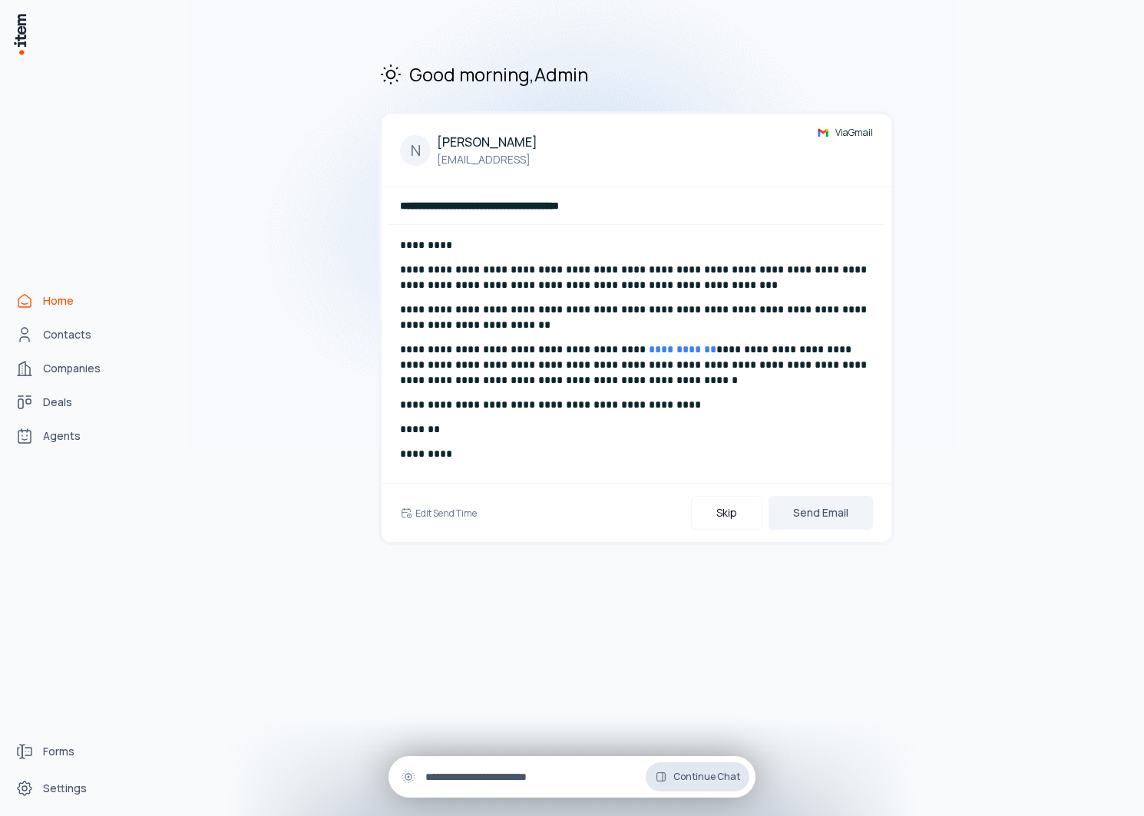
click at [706, 790] on button "Continue Chat" at bounding box center [698, 777] width 104 height 29
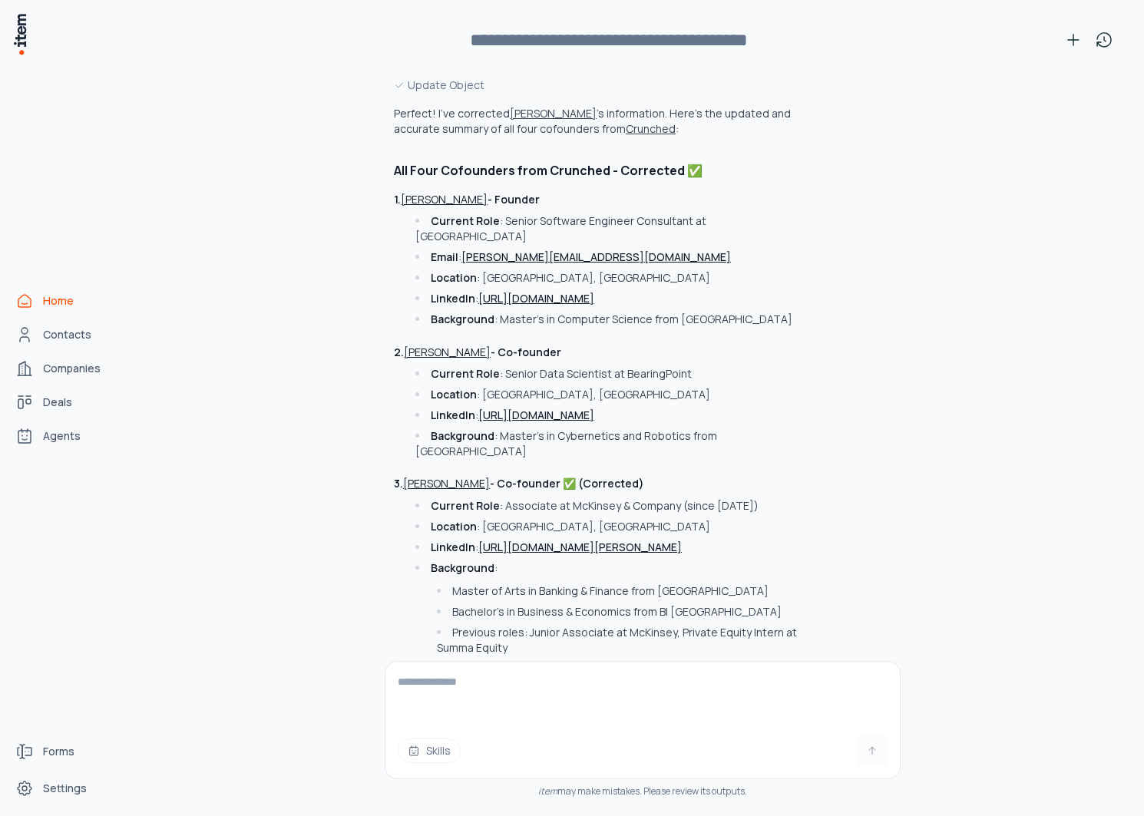
scroll to position [4550, 0]
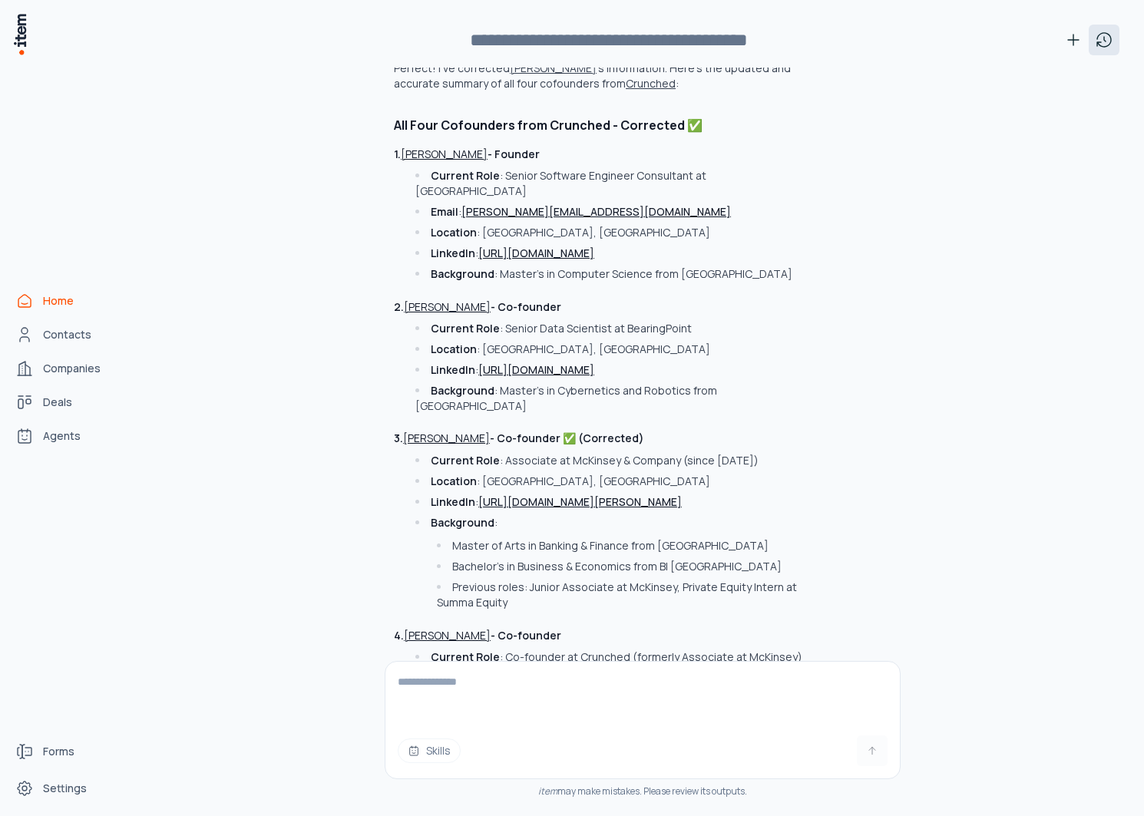
click at [1108, 36] on icon at bounding box center [1104, 40] width 18 height 18
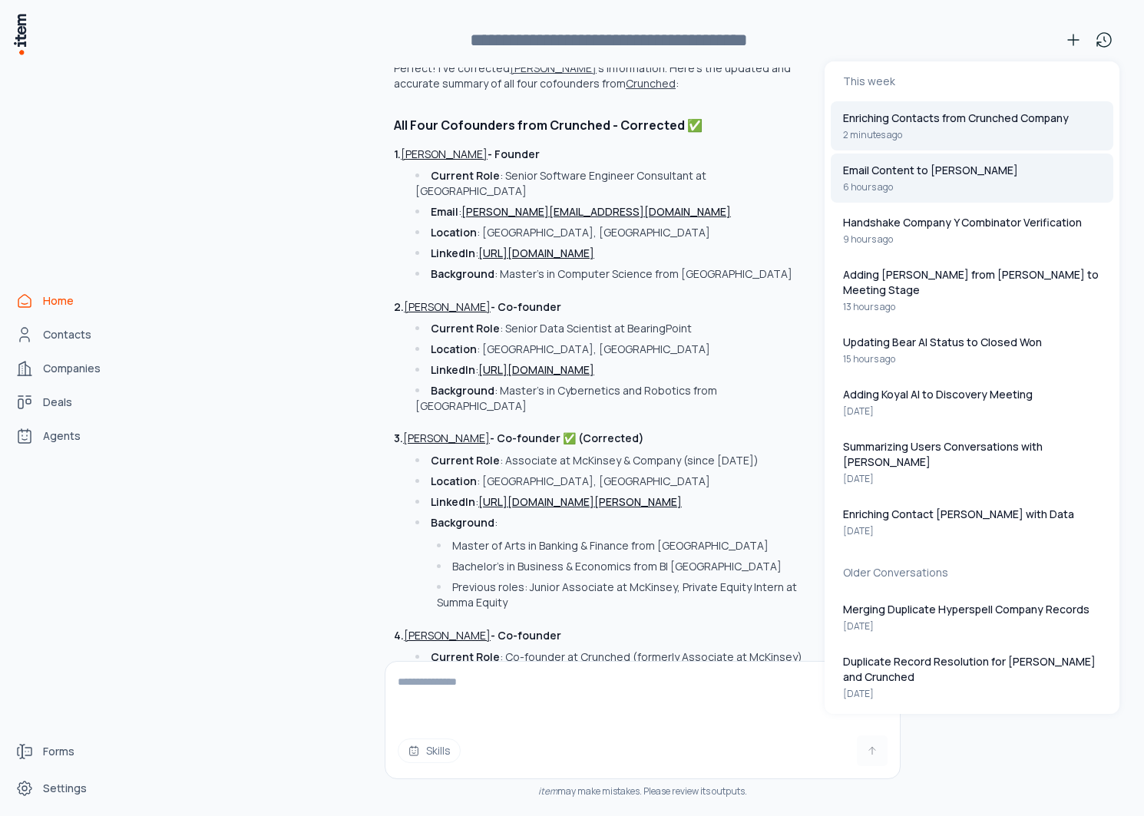
click at [869, 196] on button "Email Content to Michael Wong 6 hours ago" at bounding box center [972, 178] width 283 height 49
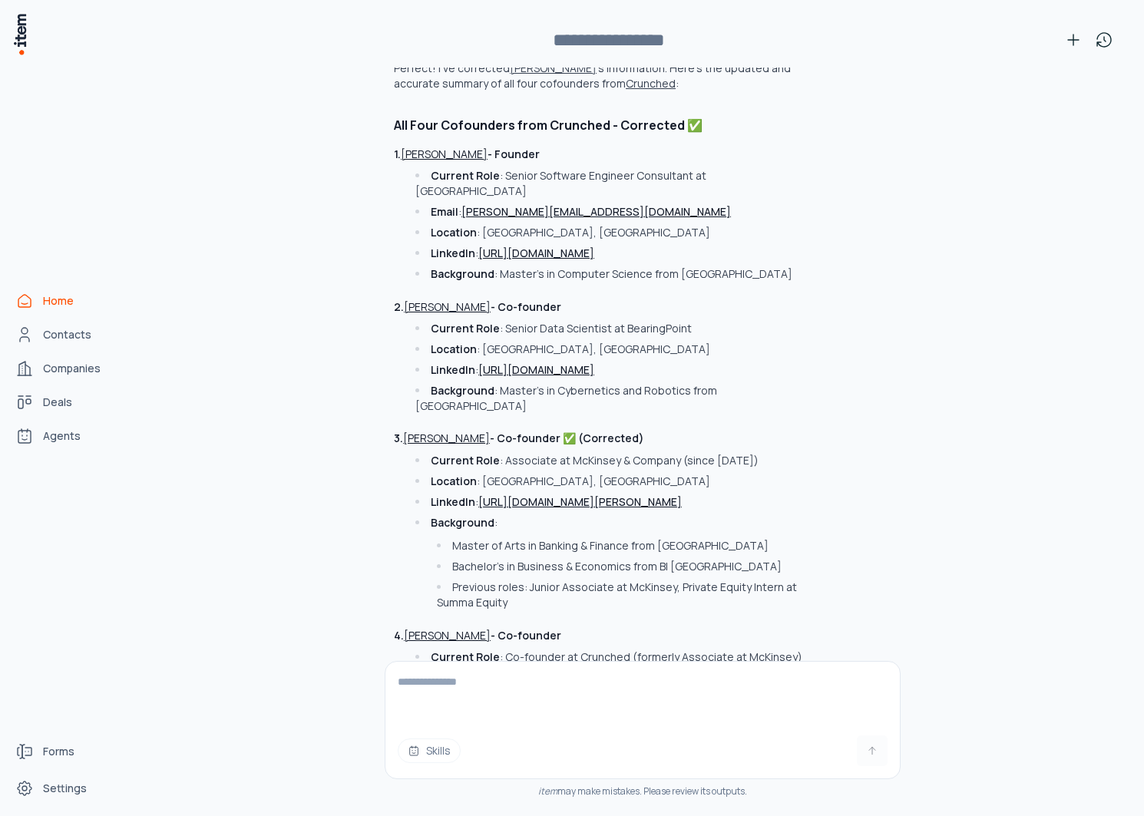
scroll to position [0, 0]
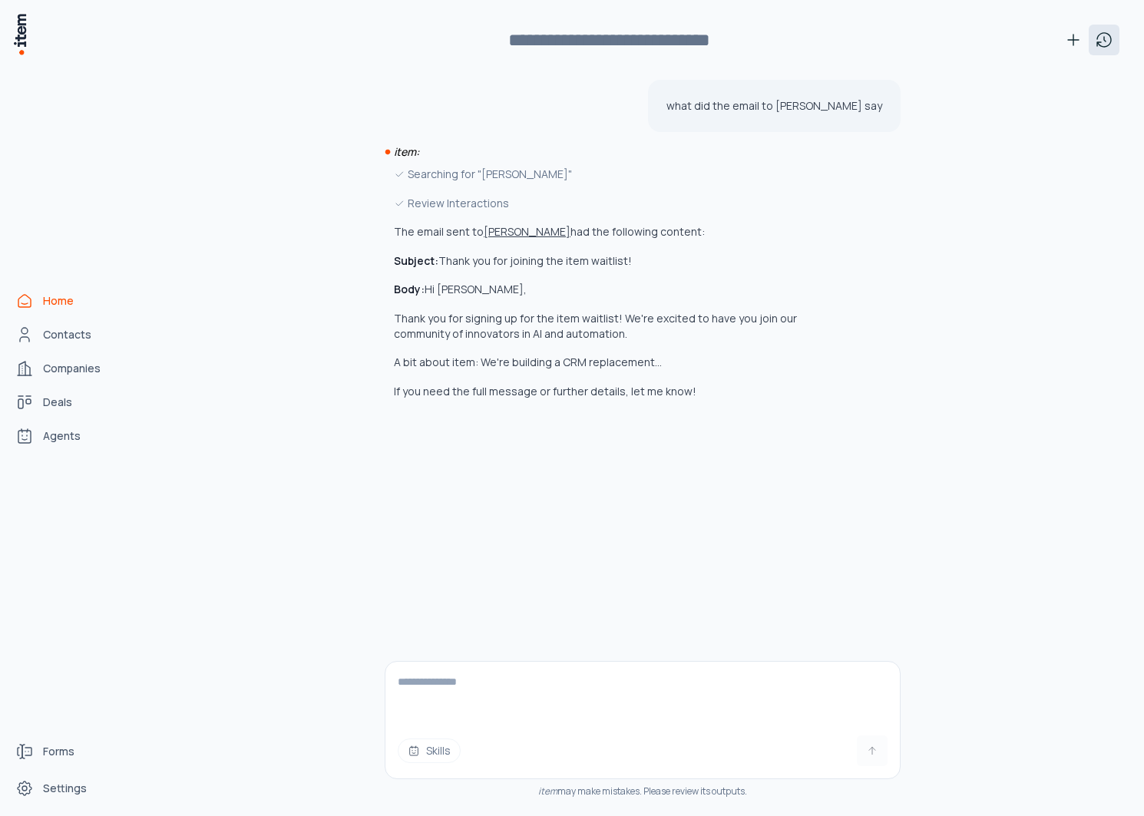
click at [1094, 49] on button at bounding box center [1104, 40] width 31 height 31
click at [978, 207] on button "Handshake Company Y Combinator Verification 9 hours ago" at bounding box center [972, 230] width 283 height 49
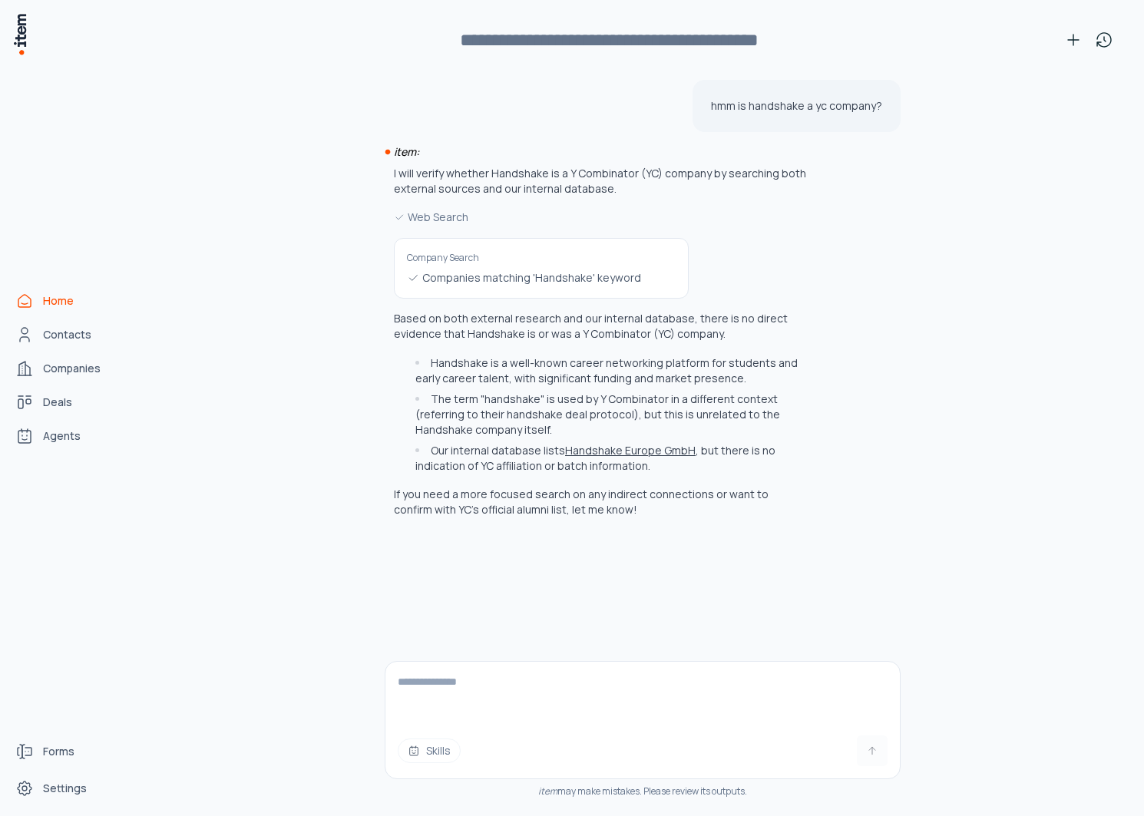
click at [1114, 61] on div "**********" at bounding box center [643, 39] width 954 height 55
click at [1106, 61] on div "**********" at bounding box center [643, 39] width 954 height 55
click at [1104, 54] on button at bounding box center [1104, 40] width 31 height 31
click at [1031, 124] on p "Enriching Contacts from Crunched Company" at bounding box center [956, 118] width 226 height 15
type input "**********"
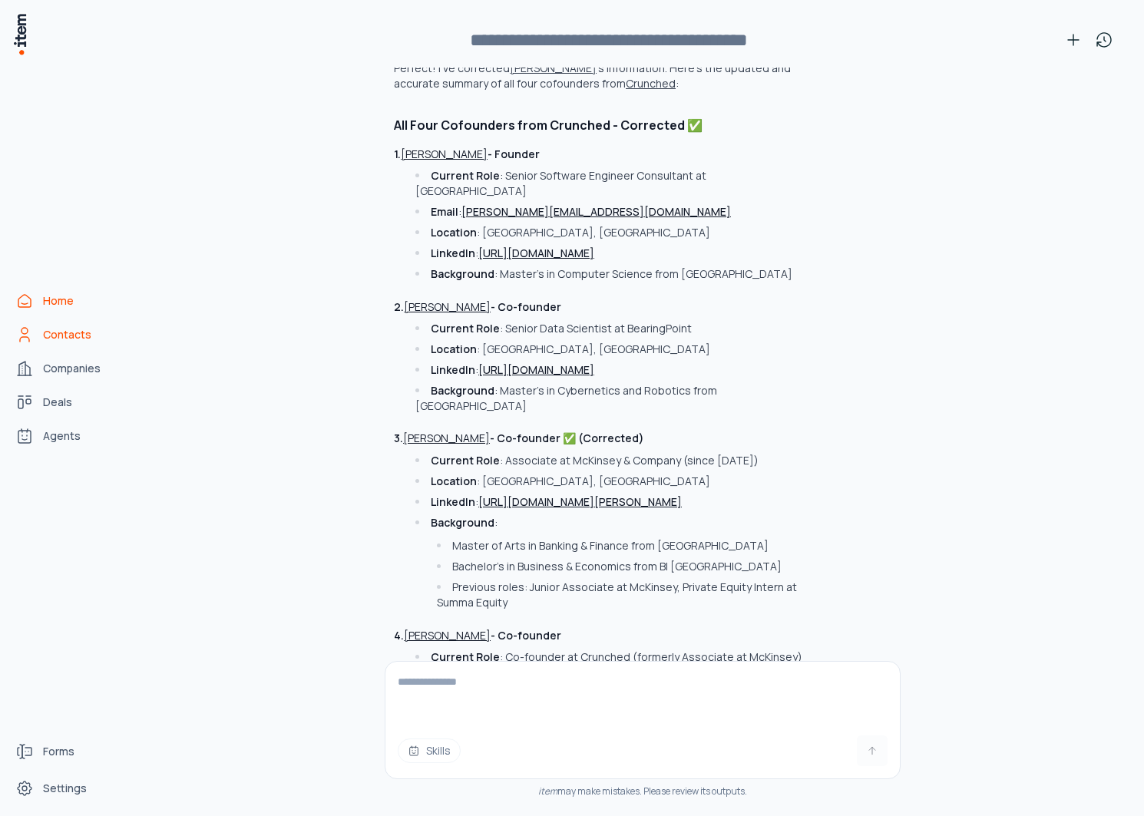
click at [54, 332] on span "Contacts" at bounding box center [67, 334] width 48 height 15
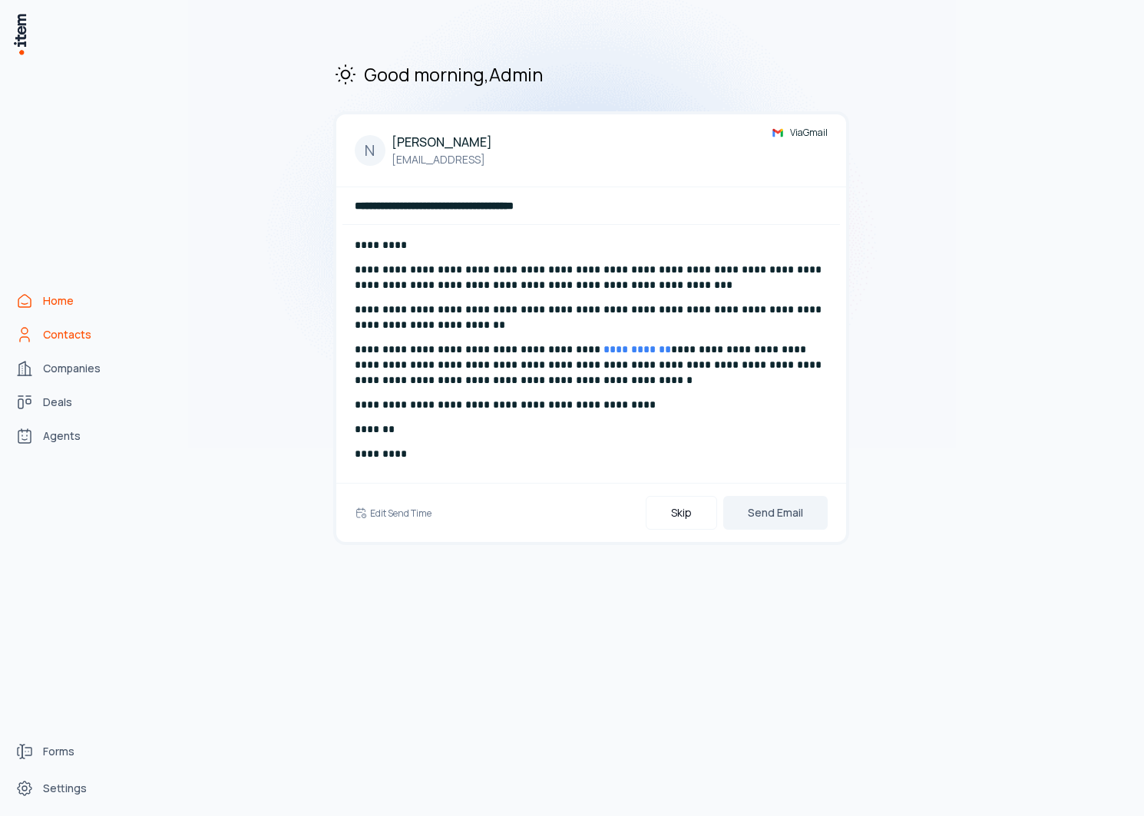
scroll to position [84298, 0]
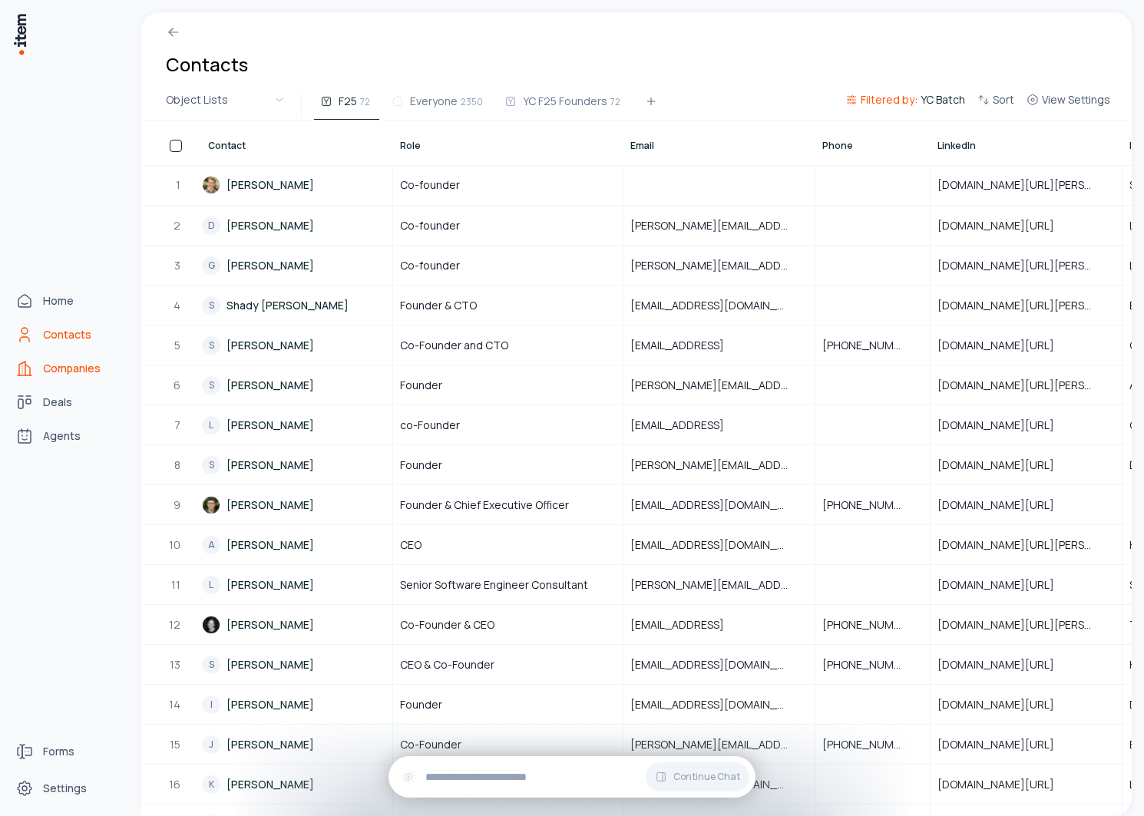
click at [81, 378] on link "Companies" at bounding box center [67, 368] width 117 height 31
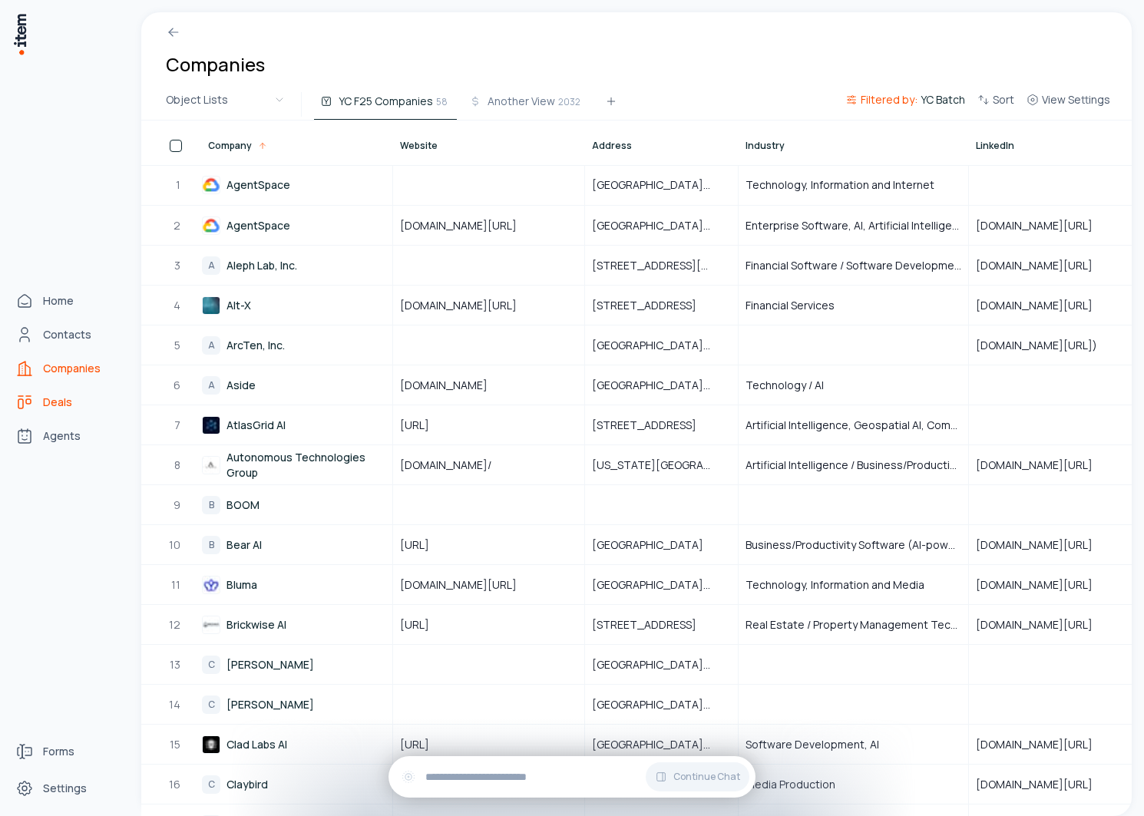
click at [50, 396] on span "Deals" at bounding box center [57, 402] width 29 height 15
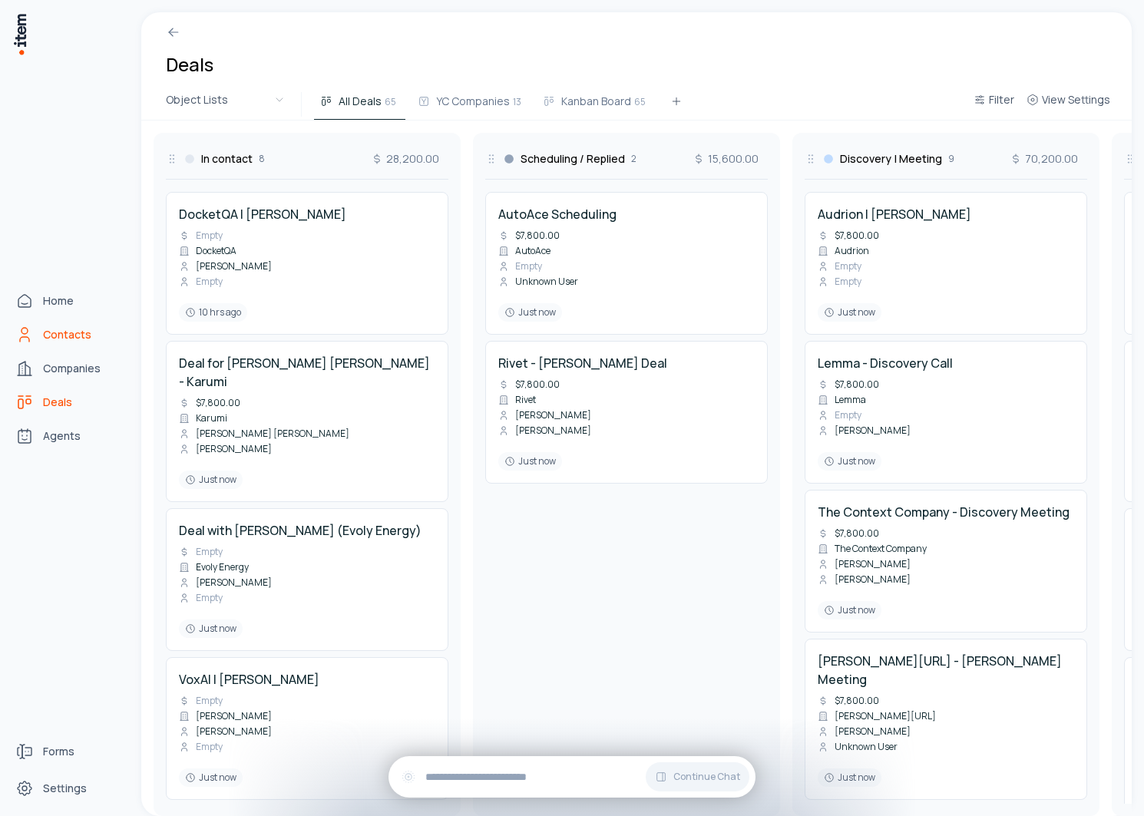
click at [58, 335] on span "Contacts" at bounding box center [67, 334] width 48 height 15
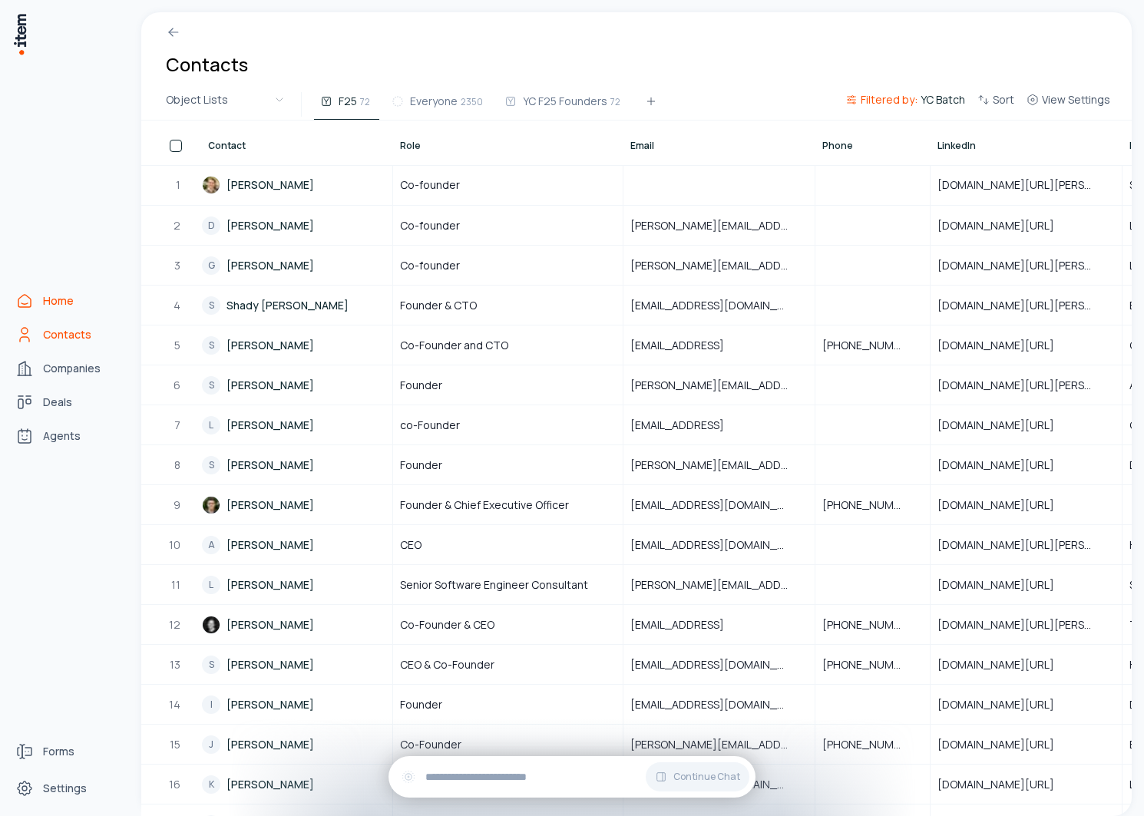
click at [61, 290] on link "Home" at bounding box center [67, 301] width 117 height 31
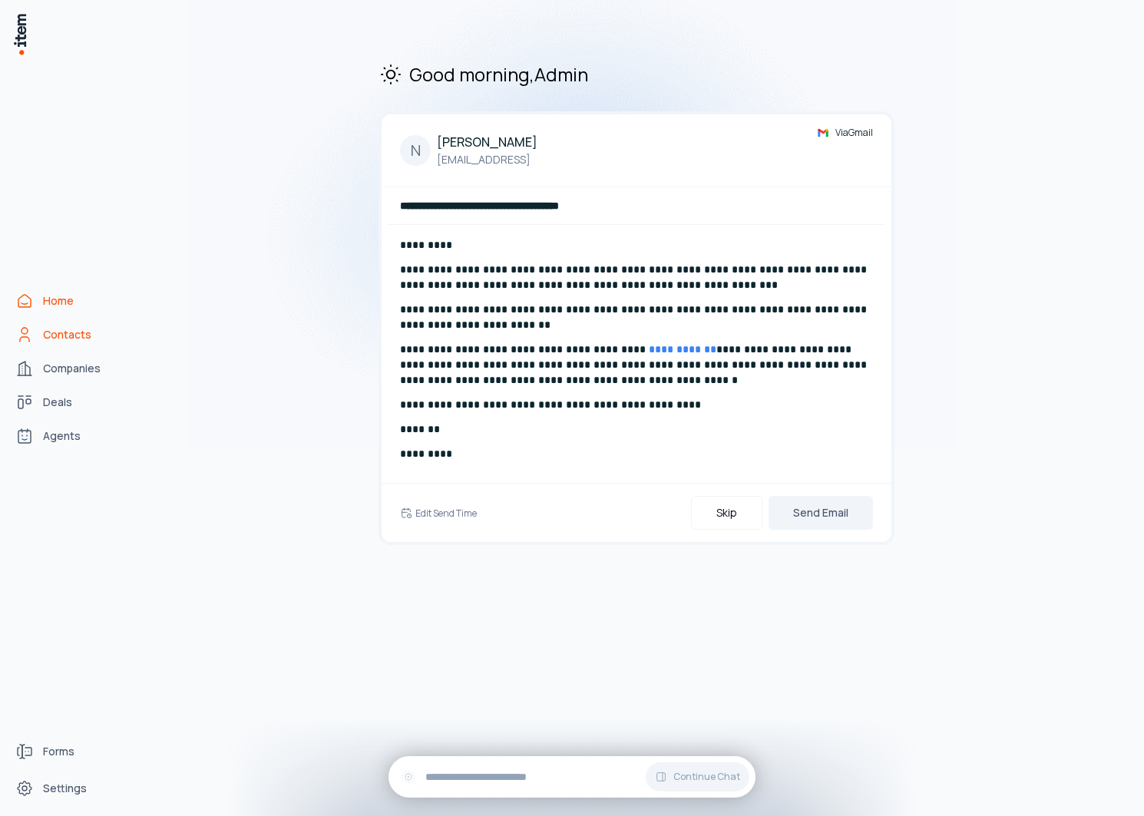
click at [58, 336] on span "Contacts" at bounding box center [67, 334] width 48 height 15
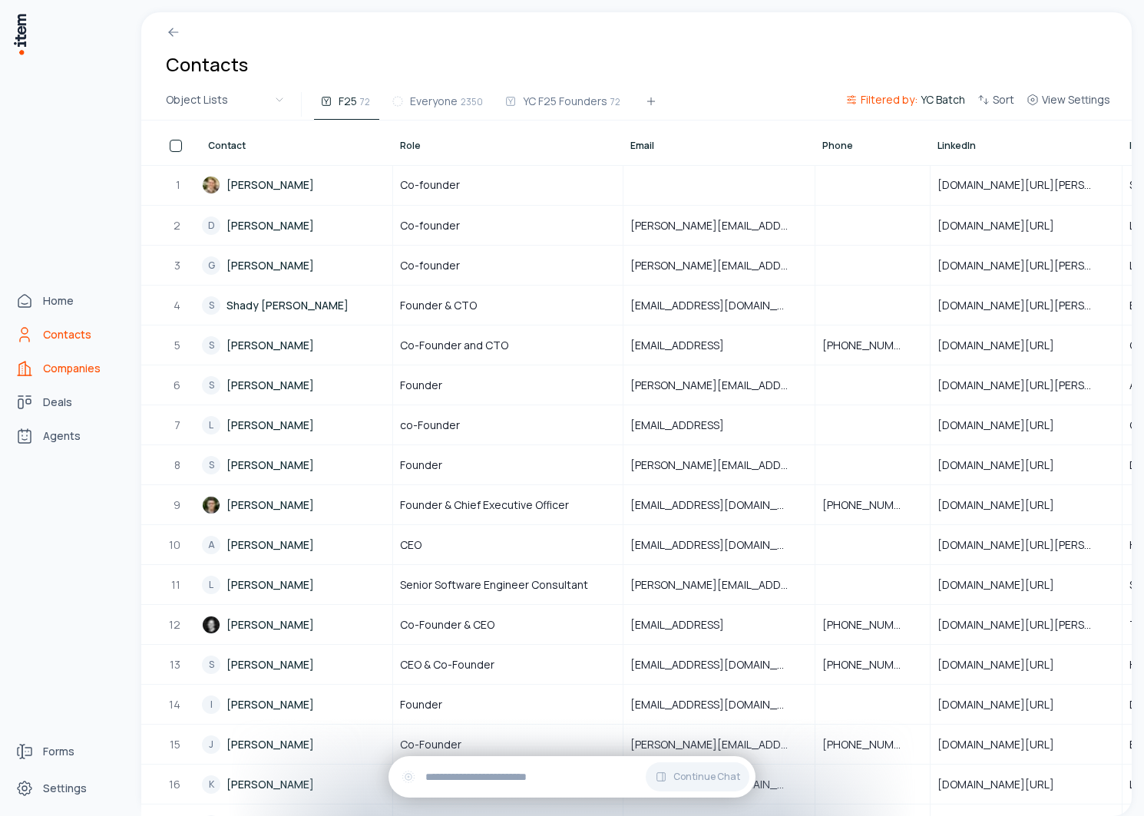
click at [42, 363] on link "Companies" at bounding box center [67, 368] width 117 height 31
